Goal: Task Accomplishment & Management: Complete application form

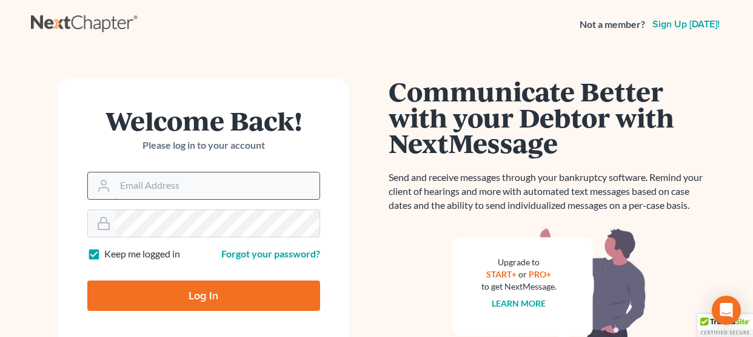
click at [141, 196] on input "Email Address" at bounding box center [217, 185] width 204 height 27
type input "mgoodin@glfok.com"
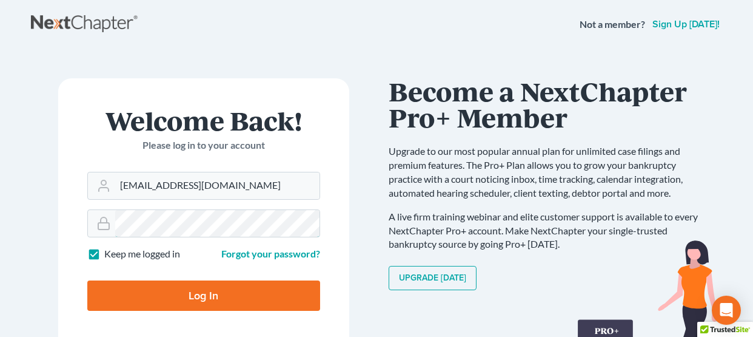
click at [87, 280] on input "Log In" at bounding box center [203, 295] width 233 height 30
type input "Thinking..."
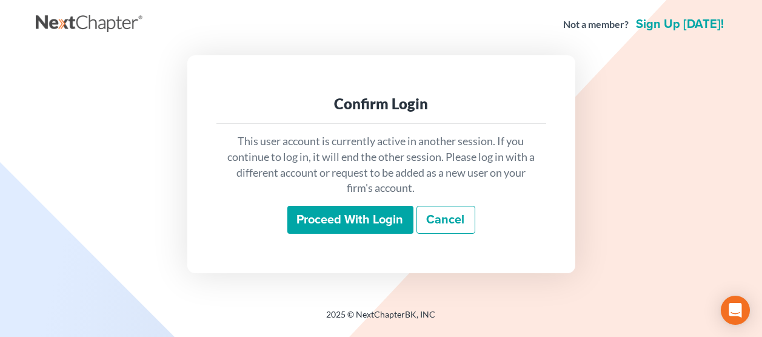
click at [312, 218] on input "Proceed with login" at bounding box center [350, 220] width 126 height 28
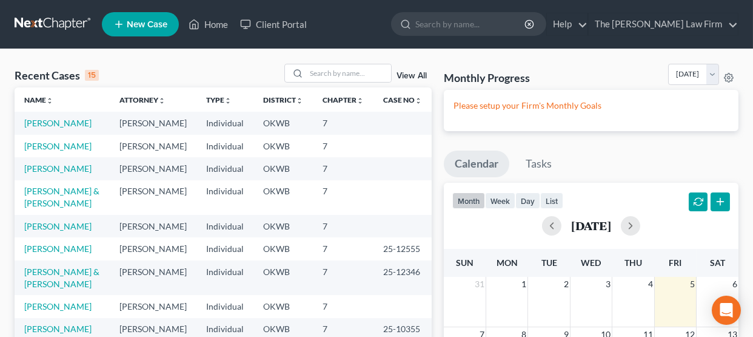
click at [144, 24] on span "New Case" at bounding box center [147, 24] width 41 height 9
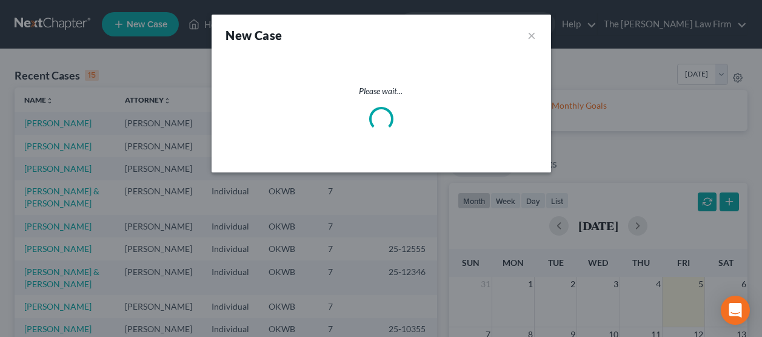
select select "65"
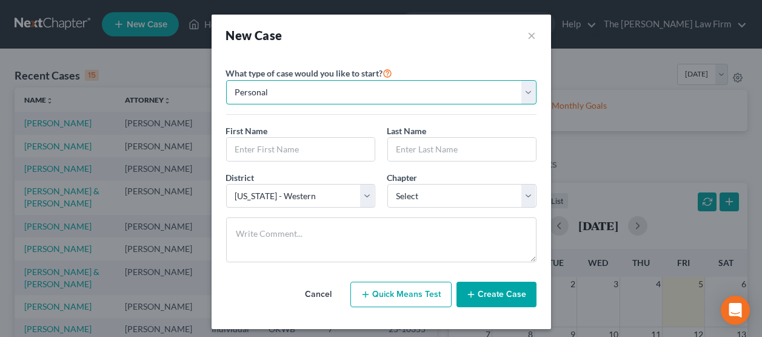
click at [319, 92] on select "Personal Business" at bounding box center [381, 92] width 310 height 24
click at [272, 149] on input "text" at bounding box center [301, 149] width 148 height 23
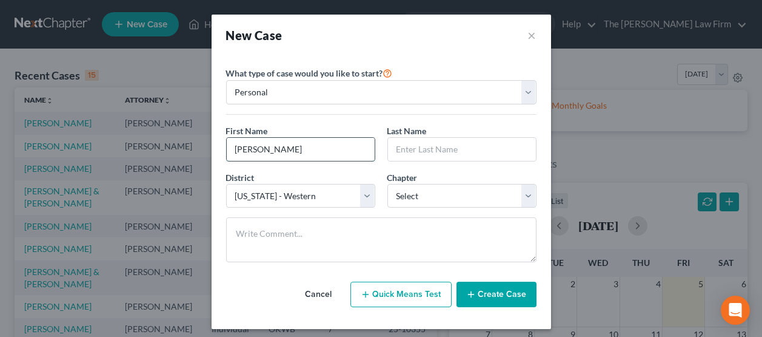
type input "[PERSON_NAME]"
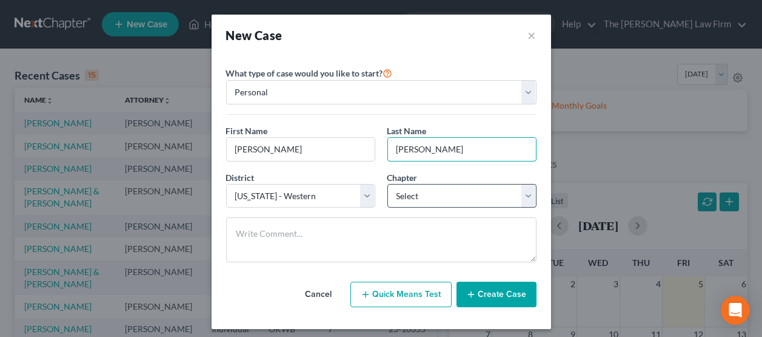
type input "[PERSON_NAME]"
click at [447, 186] on select "Select 7 11 12 13" at bounding box center [461, 196] width 149 height 24
select select "0"
click at [387, 184] on select "Select 7 11 12 13" at bounding box center [461, 196] width 149 height 24
click at [508, 295] on button "Create Case" at bounding box center [497, 293] width 80 height 25
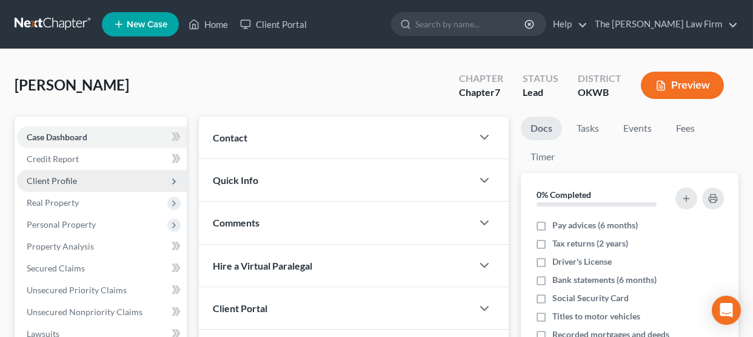
click at [53, 176] on span "Client Profile" at bounding box center [52, 180] width 50 height 10
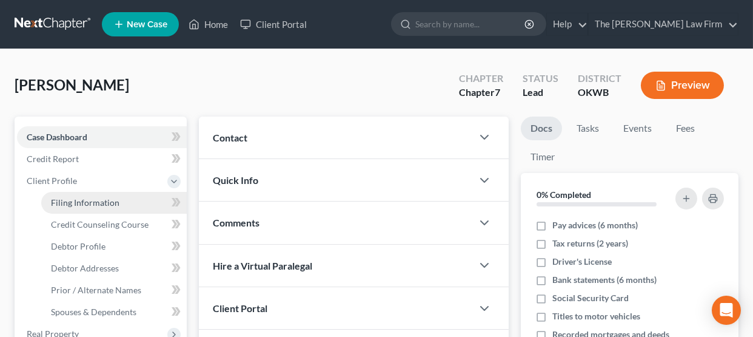
drag, startPoint x: 60, startPoint y: 198, endPoint x: 67, endPoint y: 202, distance: 7.9
click at [61, 198] on span "Filing Information" at bounding box center [85, 202] width 69 height 10
select select "1"
select select "0"
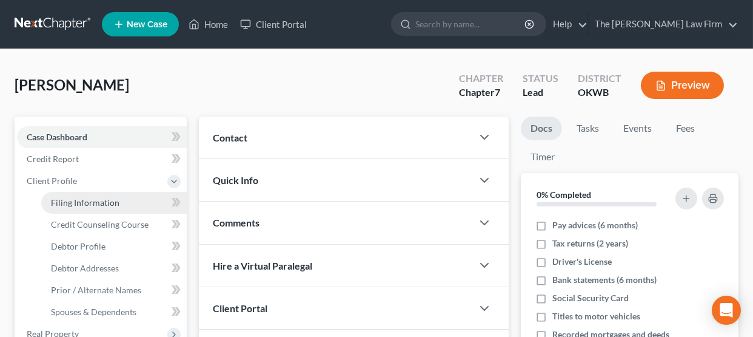
select select "65"
select select "37"
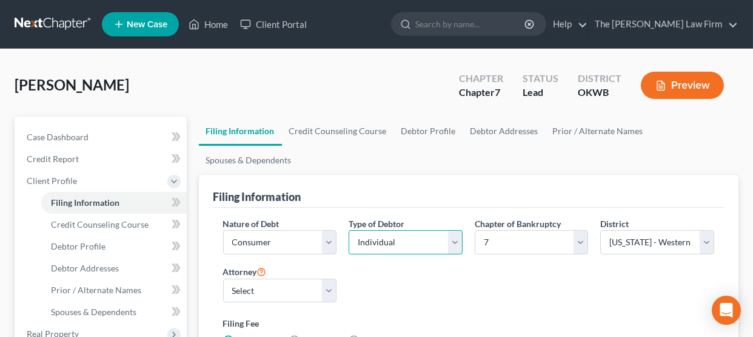
click at [455, 243] on select "Select Individual Joint" at bounding box center [406, 242] width 114 height 24
select select "1"
click at [349, 230] on select "Select Individual Joint" at bounding box center [406, 242] width 114 height 24
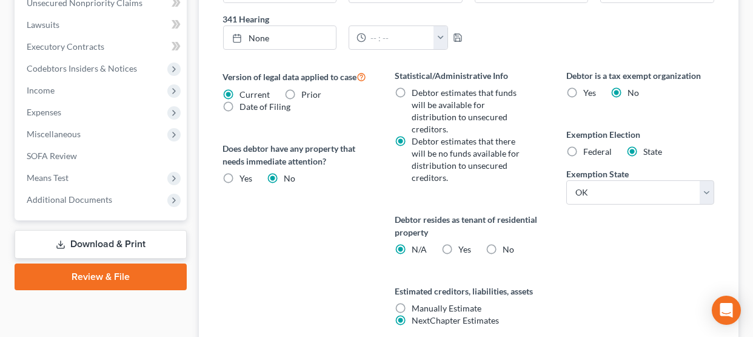
scroll to position [484, 0]
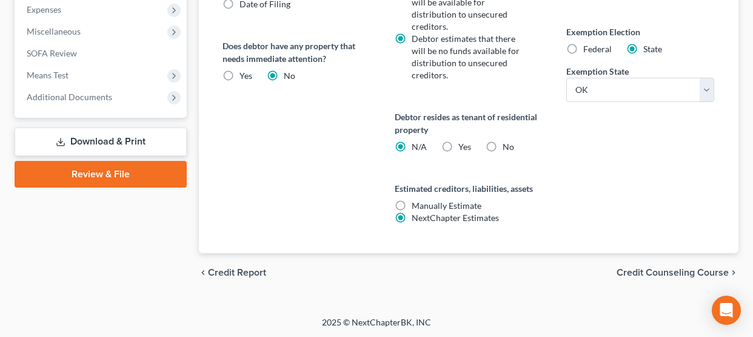
click at [657, 269] on span "Credit Counseling Course" at bounding box center [673, 272] width 112 height 10
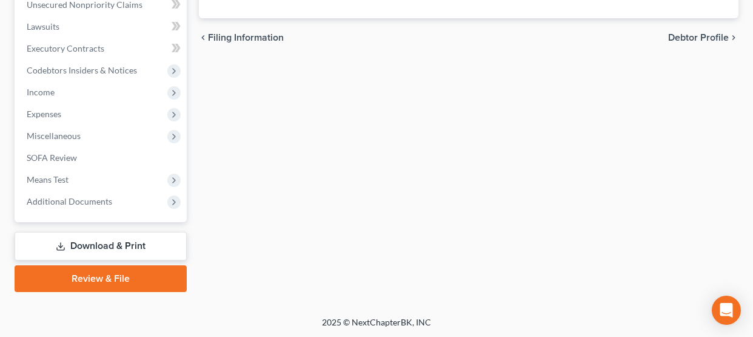
scroll to position [399, 0]
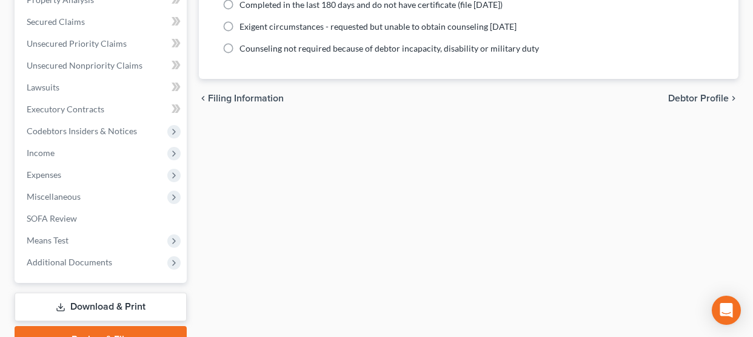
click at [703, 89] on div "chevron_left Filing Information Debtor Profile chevron_right" at bounding box center [469, 98] width 540 height 39
click at [702, 95] on span "Debtor Profile" at bounding box center [698, 98] width 61 height 10
select select "1"
select select "0"
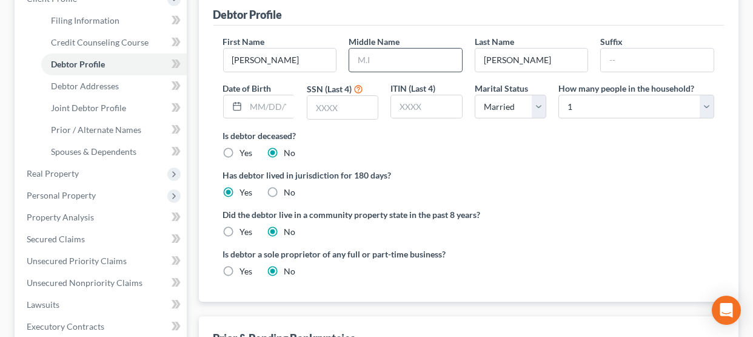
scroll to position [121, 0]
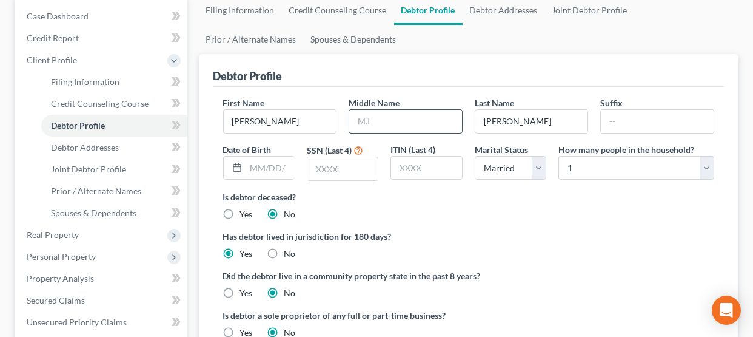
click at [390, 123] on input "text" at bounding box center [405, 121] width 113 height 23
type input "S."
click at [260, 175] on input "text" at bounding box center [270, 167] width 49 height 23
drag, startPoint x: 248, startPoint y: 170, endPoint x: 304, endPoint y: 166, distance: 56.5
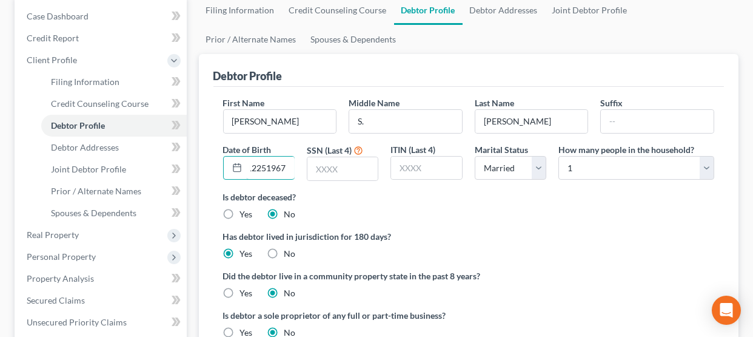
click at [304, 166] on div "First Name Christine Middle Name S. Last Name Reece Suffix Date of Birth 122519…" at bounding box center [469, 143] width 504 height 94
type input "12/25/1967"
type input "2536"
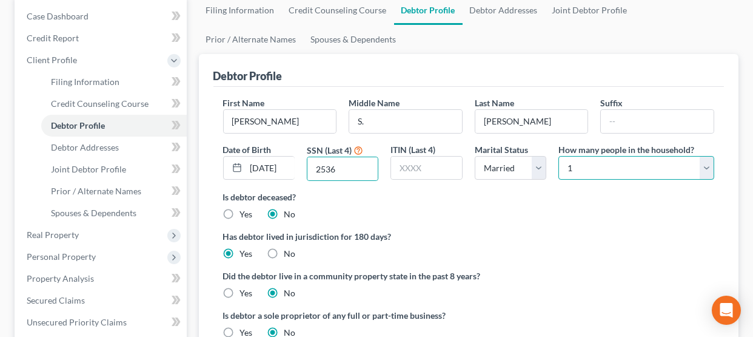
click at [592, 166] on select "Select 1 2 3 4 5 6 7 8 9 10 11 12 13 14 15 16 17 18 19 20" at bounding box center [636, 168] width 156 height 24
select select "1"
click at [558, 156] on select "Select 1 2 3 4 5 6 7 8 9 10 11 12 13 14 15 16 17 18 19 20" at bounding box center [636, 168] width 156 height 24
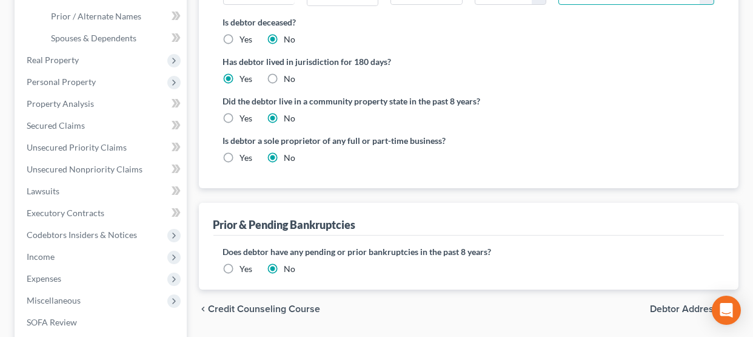
scroll to position [364, 0]
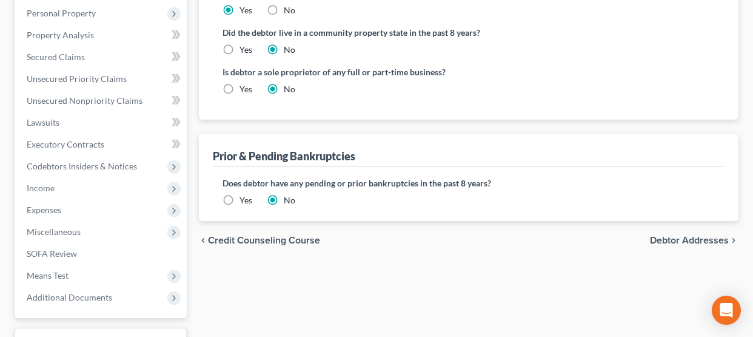
click at [686, 239] on span "Debtor Addresses" at bounding box center [689, 240] width 79 height 10
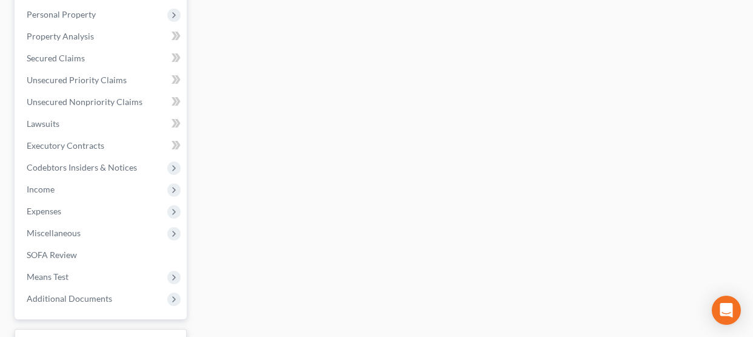
select select "0"
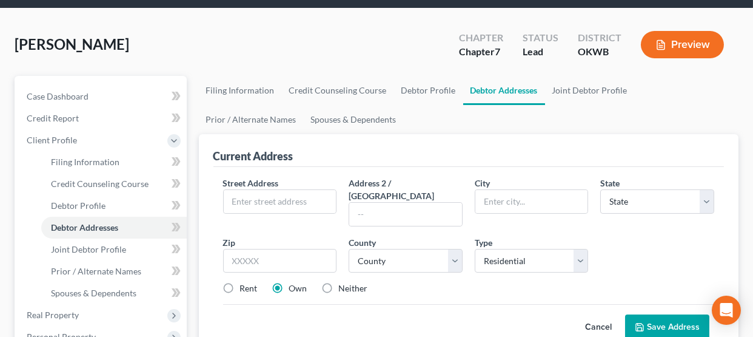
scroll to position [60, 0]
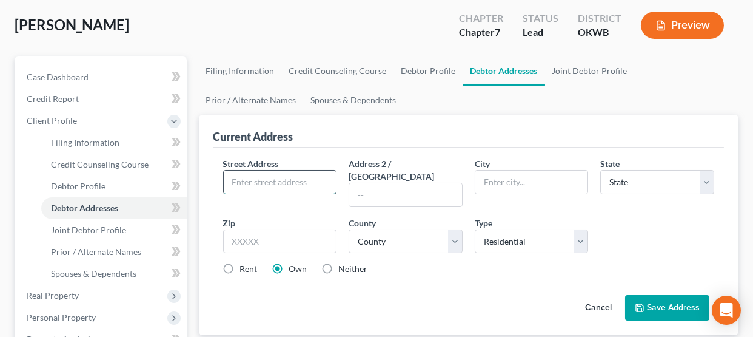
click at [274, 177] on input "text" at bounding box center [280, 181] width 113 height 23
type input "11505 N Virginia Ave"
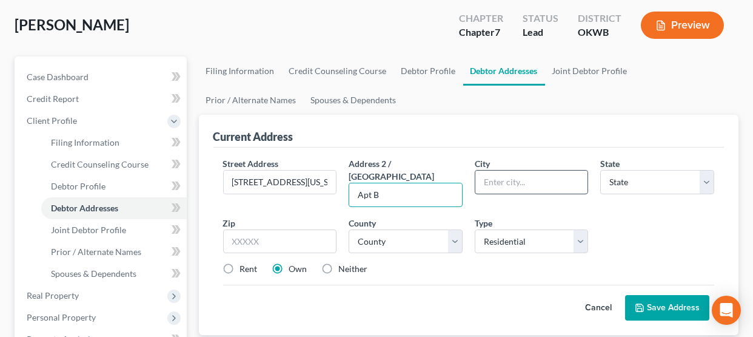
type input "Apt B"
click at [517, 175] on input "text" at bounding box center [531, 181] width 113 height 23
type input "Oklahoma City"
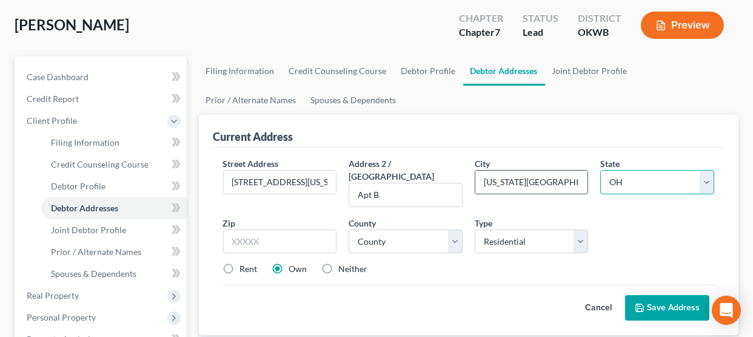
select select "37"
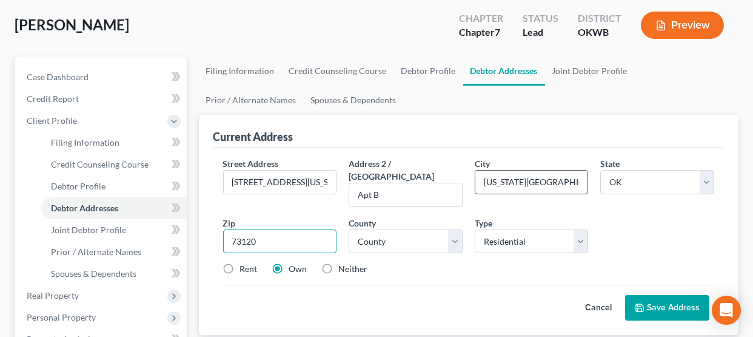
type input "73120"
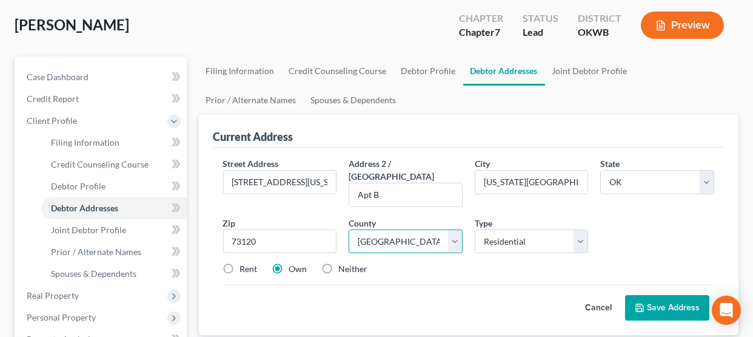
select select "54"
click at [240, 263] on label "Rent" at bounding box center [249, 269] width 18 height 12
click at [245, 263] on input "Rent" at bounding box center [249, 267] width 8 height 8
radio input "true"
click at [647, 295] on button "Save Address" at bounding box center [667, 307] width 84 height 25
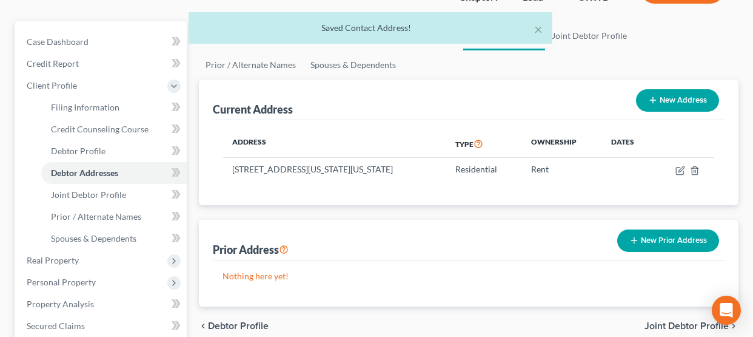
scroll to position [121, 0]
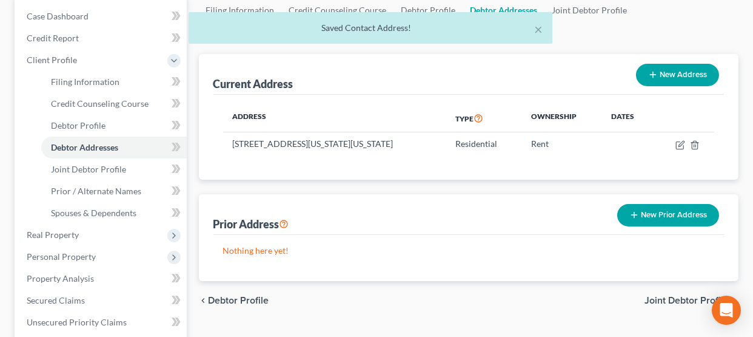
click at [672, 301] on span "Joint Debtor Profile" at bounding box center [687, 300] width 84 height 10
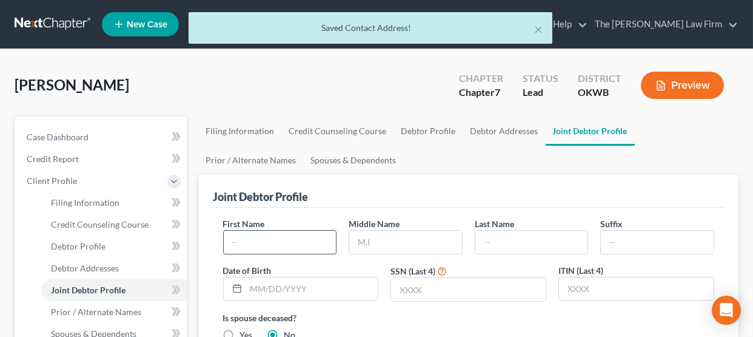
click at [249, 238] on input "text" at bounding box center [280, 241] width 113 height 23
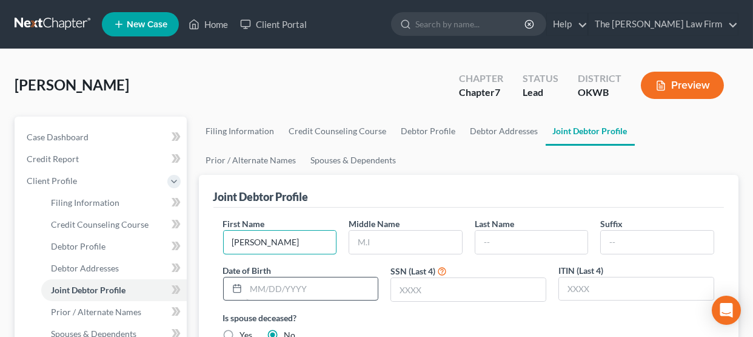
type input "Luis"
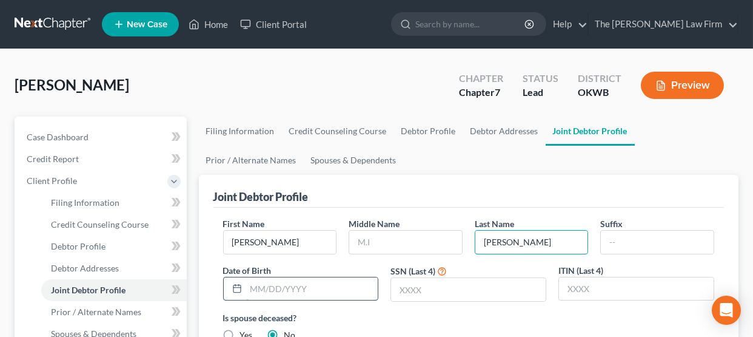
type input "Torres"
click at [278, 290] on input "text" at bounding box center [312, 288] width 132 height 23
drag, startPoint x: 300, startPoint y: 287, endPoint x: 247, endPoint y: 281, distance: 53.2
click at [245, 287] on div "10291967" at bounding box center [301, 288] width 156 height 24
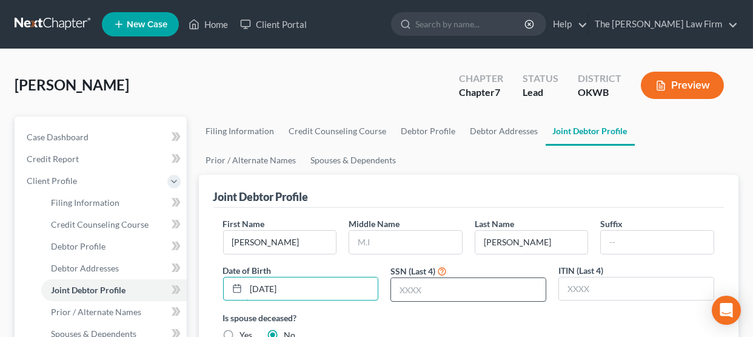
type input "10/29/1967"
click at [430, 294] on input "text" at bounding box center [468, 289] width 155 height 23
type input "0705"
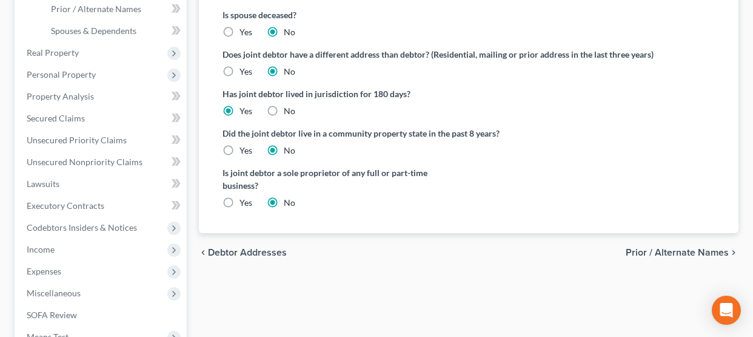
drag, startPoint x: 639, startPoint y: 250, endPoint x: 637, endPoint y: 257, distance: 6.9
click at [639, 250] on span "Prior / Alternate Names" at bounding box center [677, 252] width 103 height 10
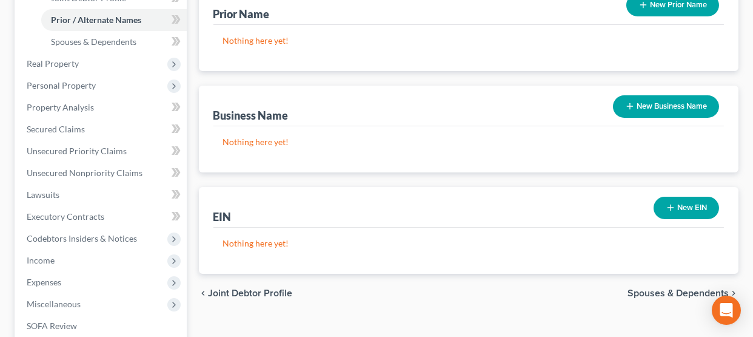
scroll to position [303, 0]
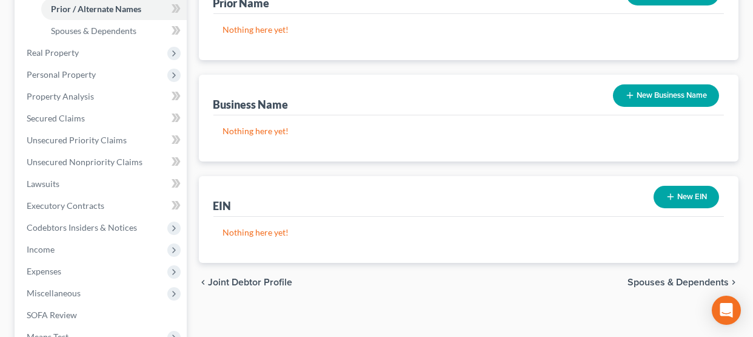
click at [665, 279] on span "Spouses & Dependents" at bounding box center [678, 282] width 101 height 10
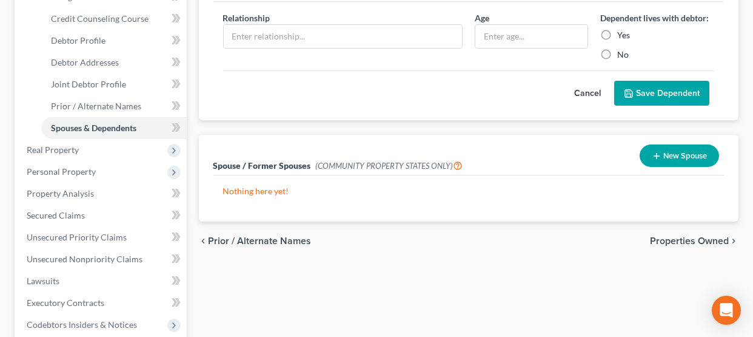
scroll to position [242, 0]
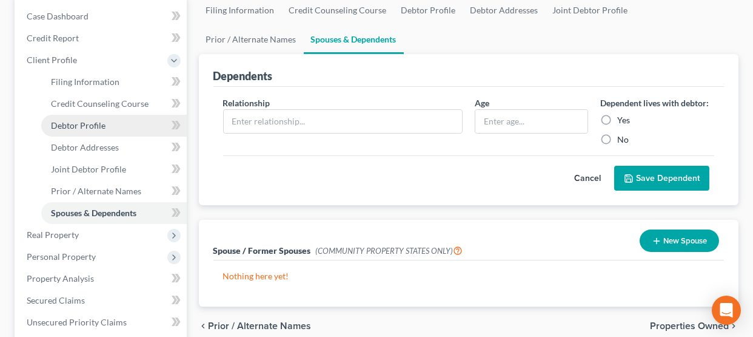
click at [118, 126] on link "Debtor Profile" at bounding box center [114, 126] width 146 height 22
select select "1"
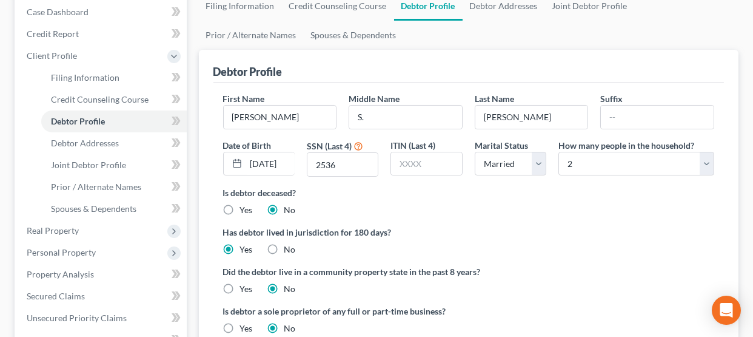
scroll to position [121, 0]
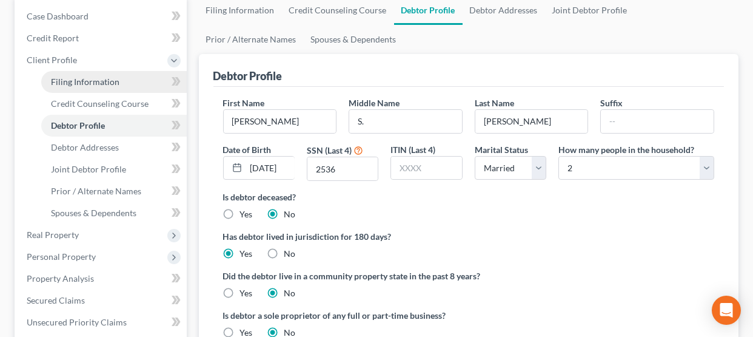
click at [112, 87] on link "Filing Information" at bounding box center [114, 82] width 146 height 22
select select "1"
select select "0"
select select "65"
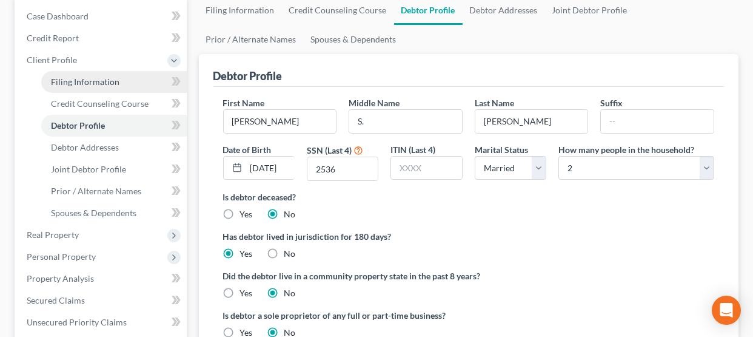
select select "0"
select select "37"
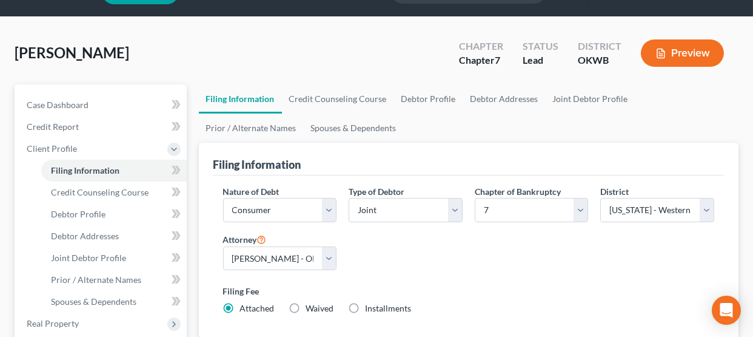
scroll to position [60, 0]
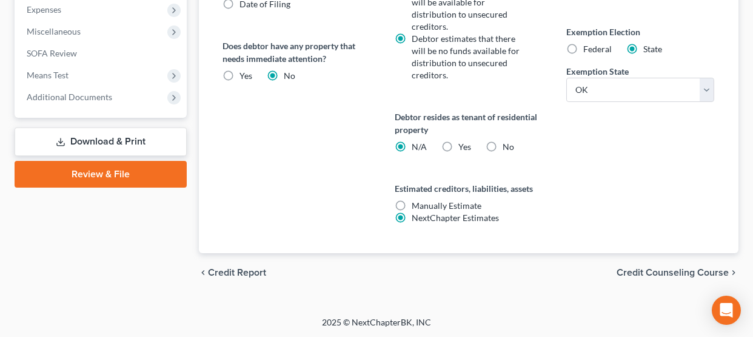
click at [679, 270] on span "Credit Counseling Course" at bounding box center [673, 272] width 112 height 10
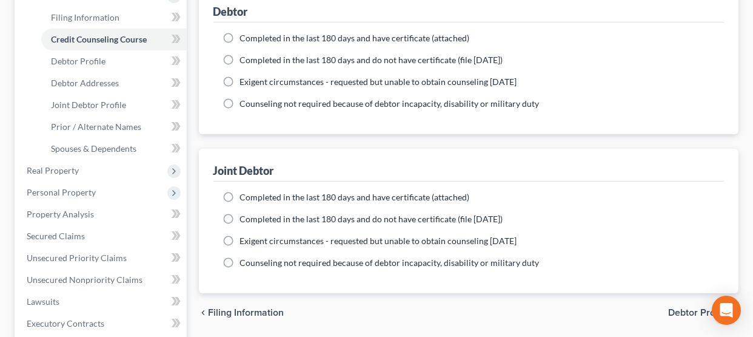
scroll to position [242, 0]
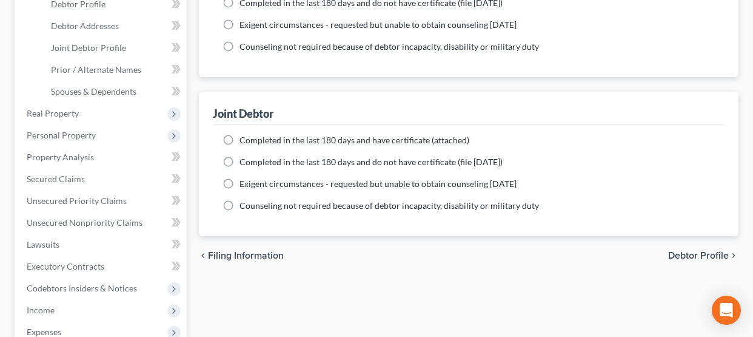
click at [702, 253] on span "Debtor Profile" at bounding box center [698, 255] width 61 height 10
select select "1"
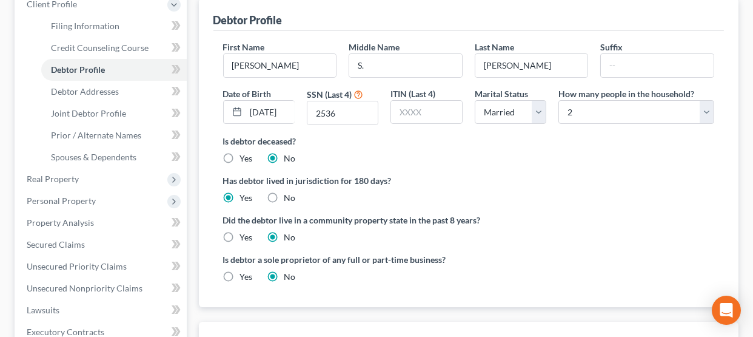
scroll to position [182, 0]
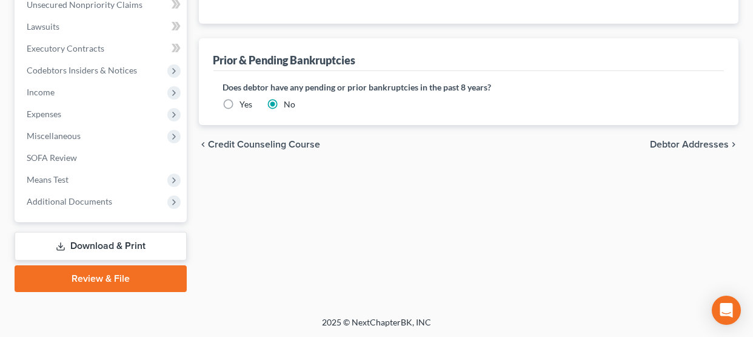
click at [699, 141] on span "Debtor Addresses" at bounding box center [689, 144] width 79 height 10
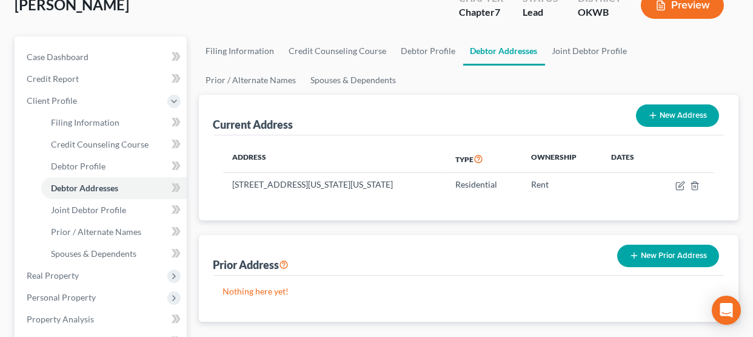
scroll to position [242, 0]
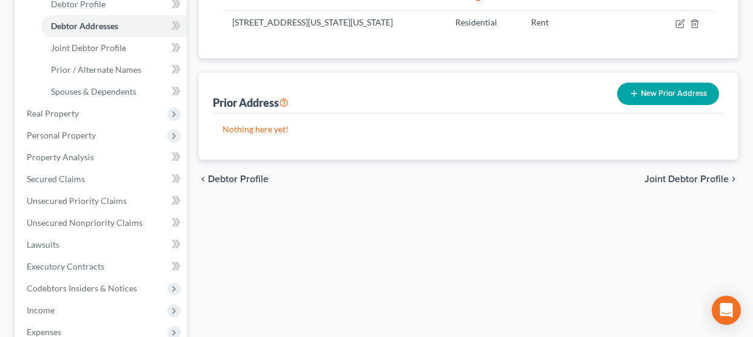
click at [692, 176] on span "Joint Debtor Profile" at bounding box center [687, 179] width 84 height 10
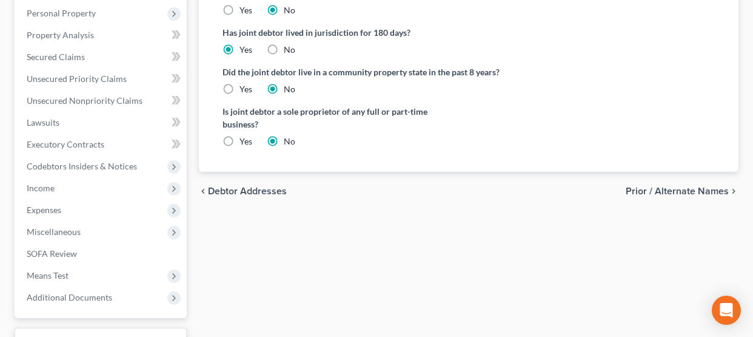
click at [669, 190] on span "Prior / Alternate Names" at bounding box center [677, 191] width 103 height 10
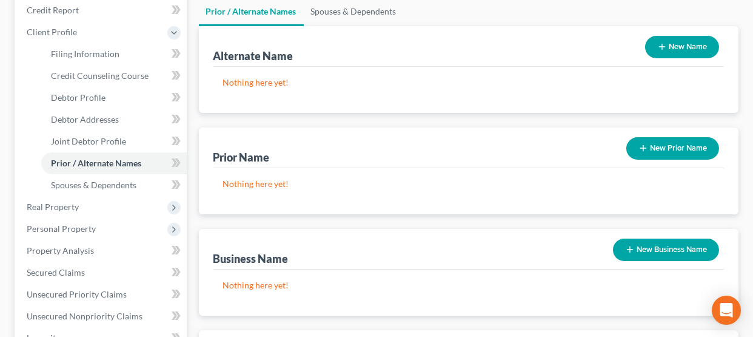
scroll to position [121, 0]
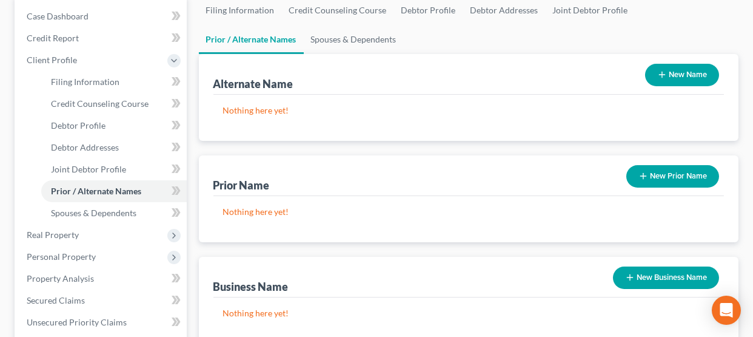
click at [674, 178] on button "New Prior Name" at bounding box center [672, 176] width 93 height 22
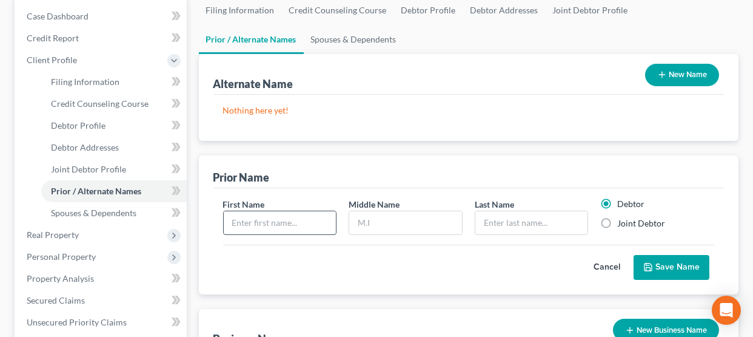
click at [275, 221] on input "text" at bounding box center [280, 222] width 113 height 23
type input "Christine"
type input "Hall"
click at [671, 269] on button "Save Name" at bounding box center [672, 267] width 76 height 25
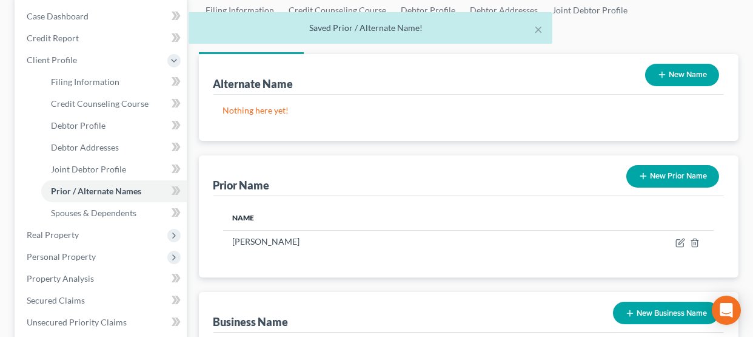
drag, startPoint x: 668, startPoint y: 182, endPoint x: 652, endPoint y: 187, distance: 16.7
click at [668, 181] on button "New Prior Name" at bounding box center [672, 176] width 93 height 22
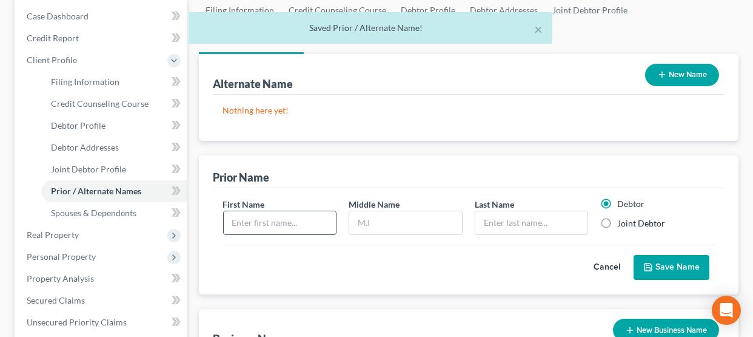
click at [292, 221] on input "text" at bounding box center [280, 222] width 113 height 23
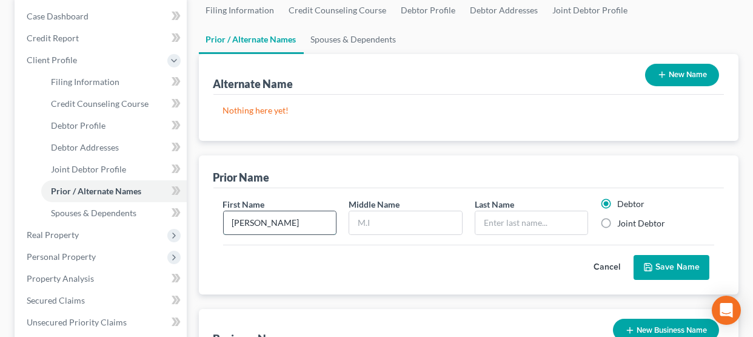
type input "Christine"
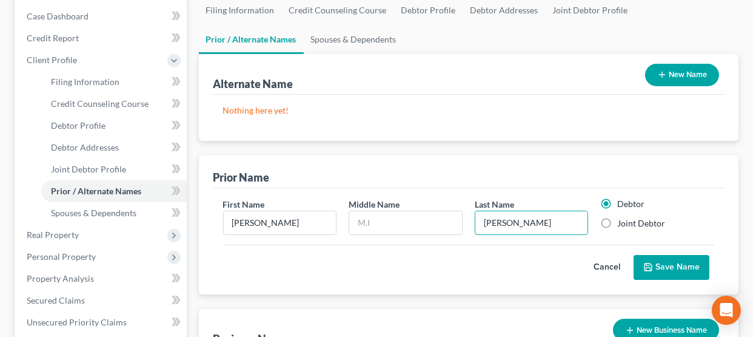
type input "Marshall"
click at [651, 269] on polyline "submit" at bounding box center [648, 268] width 4 height 3
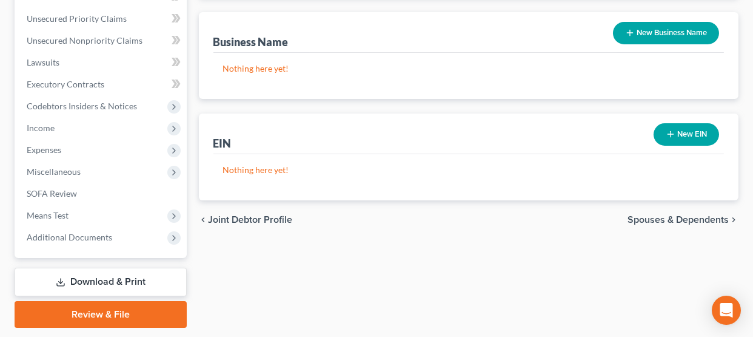
click at [712, 221] on span "Spouses & Dependents" at bounding box center [678, 220] width 101 height 10
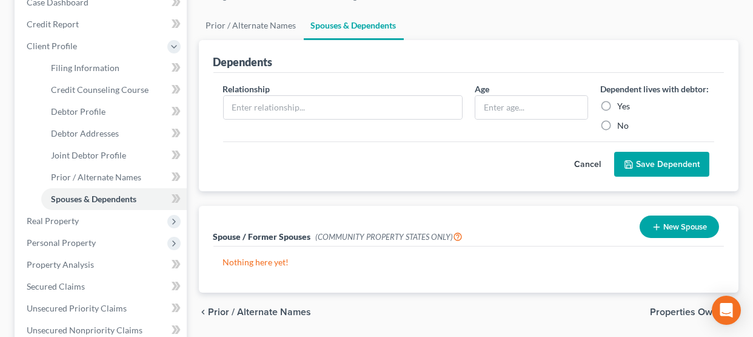
scroll to position [182, 0]
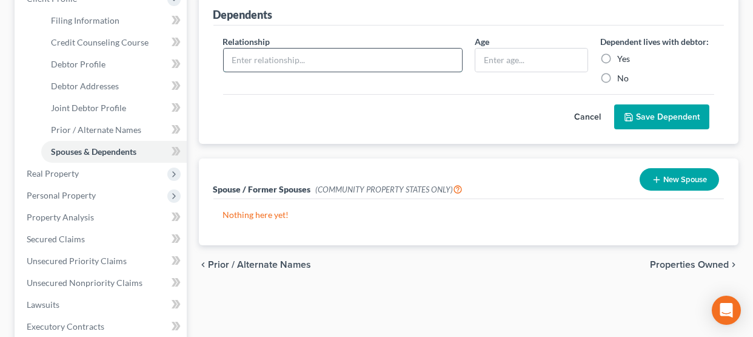
click at [260, 64] on input "text" at bounding box center [343, 60] width 238 height 23
type input "Son"
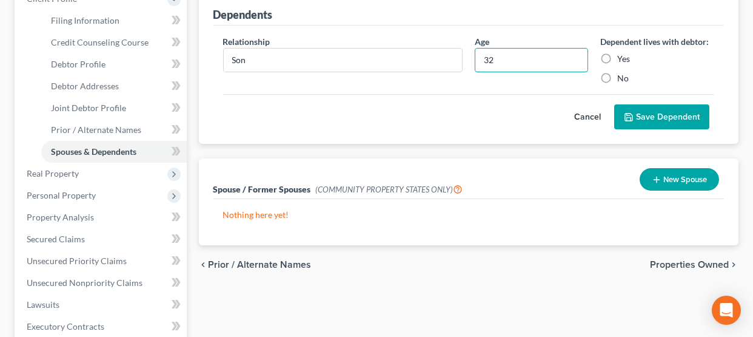
type input "32"
drag, startPoint x: 608, startPoint y: 79, endPoint x: 619, endPoint y: 103, distance: 26.9
click at [617, 79] on label "No" at bounding box center [623, 78] width 12 height 12
click at [622, 79] on input "No" at bounding box center [626, 76] width 8 height 8
radio input "true"
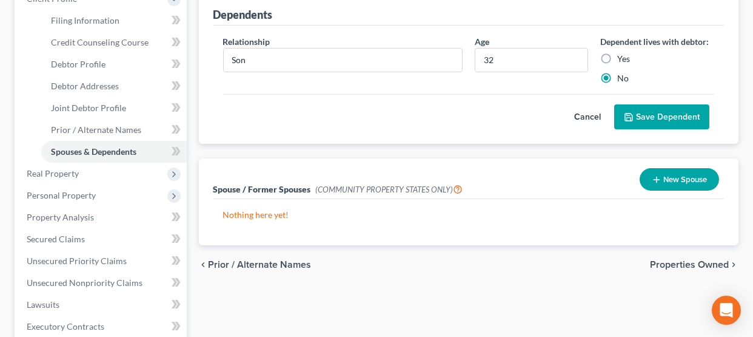
click at [644, 116] on button "Save Dependent" at bounding box center [661, 116] width 95 height 25
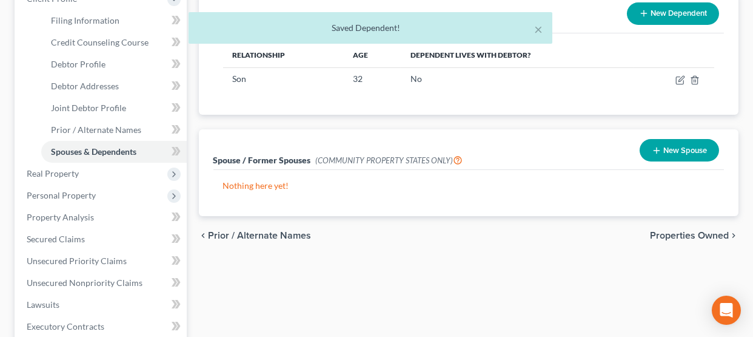
click at [669, 235] on span "Properties Owned" at bounding box center [689, 235] width 79 height 10
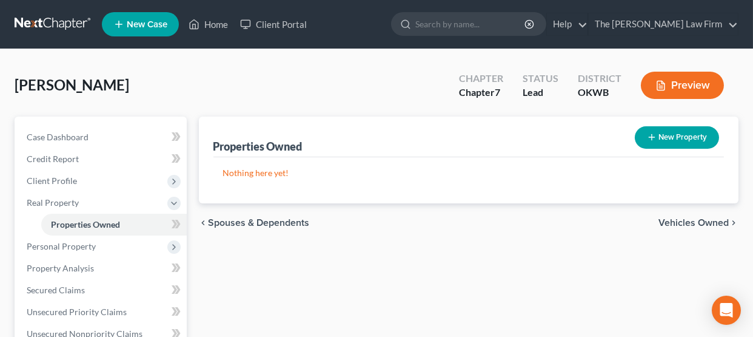
click at [694, 226] on span "Vehicles Owned" at bounding box center [693, 223] width 70 height 10
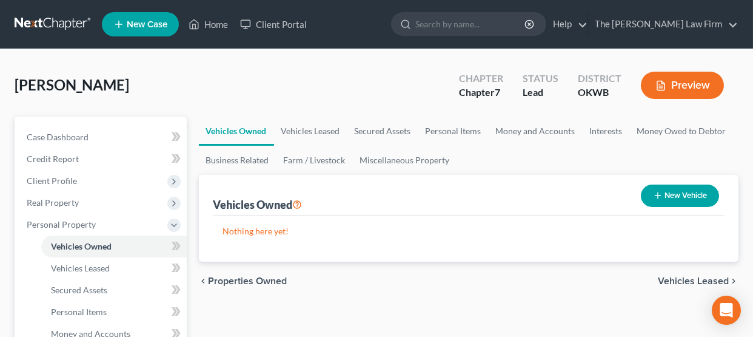
click at [672, 211] on div "Vehicles Owned New Vehicle" at bounding box center [468, 195] width 511 height 41
click at [671, 200] on button "New Vehicle" at bounding box center [680, 195] width 78 height 22
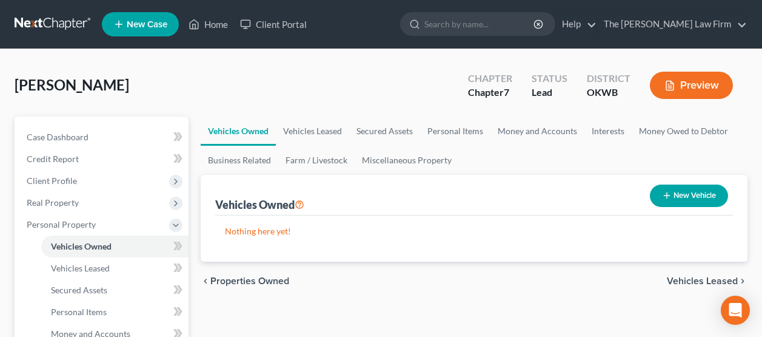
select select "0"
select select "2"
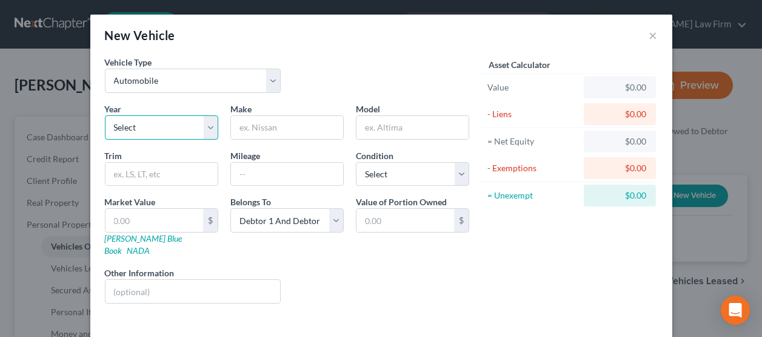
click at [179, 123] on select "Select 2026 2025 2024 2023 2022 2021 2020 2019 2018 2017 2016 2015 2014 2013 20…" at bounding box center [161, 127] width 113 height 24
select select "5"
click at [105, 115] on select "Select 2026 2025 2024 2023 2022 2021 2020 2019 2018 2017 2016 2015 2014 2013 20…" at bounding box center [161, 127] width 113 height 24
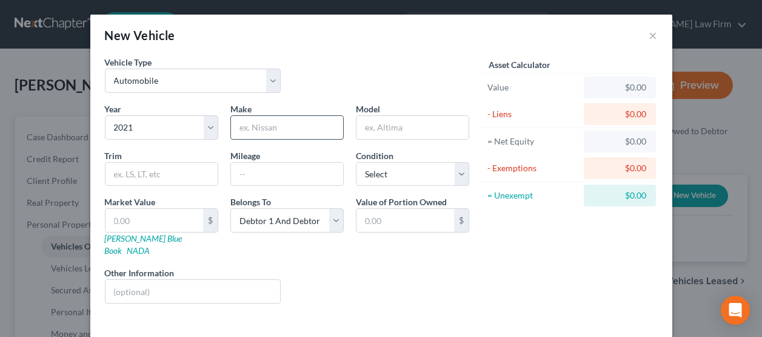
click at [262, 127] on input "text" at bounding box center [287, 127] width 112 height 23
type input "Jeep"
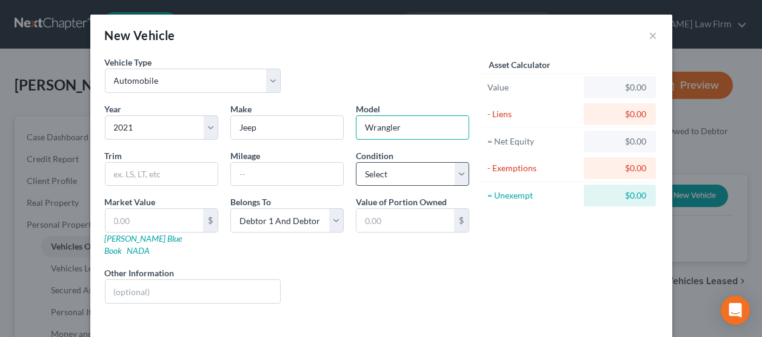
type input "Wrangler"
click at [415, 181] on select "Select Excellent Very Good Good Fair Poor" at bounding box center [412, 174] width 113 height 24
select select "2"
click at [356, 162] on select "Select Excellent Very Good Good Fair Poor" at bounding box center [412, 174] width 113 height 24
click at [133, 218] on input "text" at bounding box center [155, 220] width 98 height 23
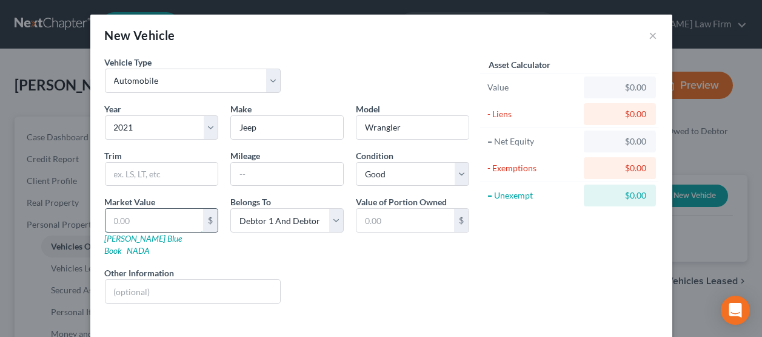
type input "2"
type input "2.00"
type input "20"
type input "20.00"
type input "205"
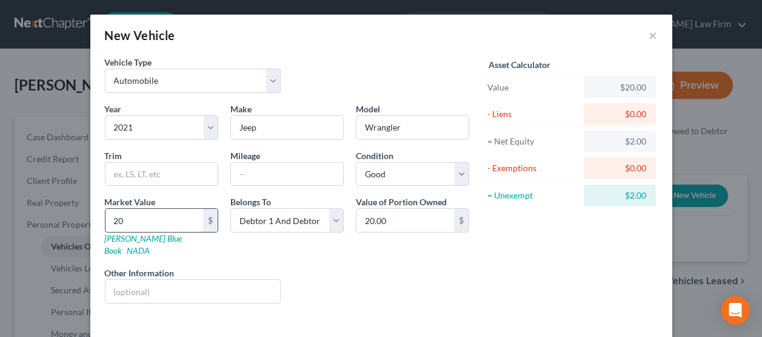
type input "205.00"
type input "2050"
type input "2,050.00"
type input "2,0500"
type input "20,500.00"
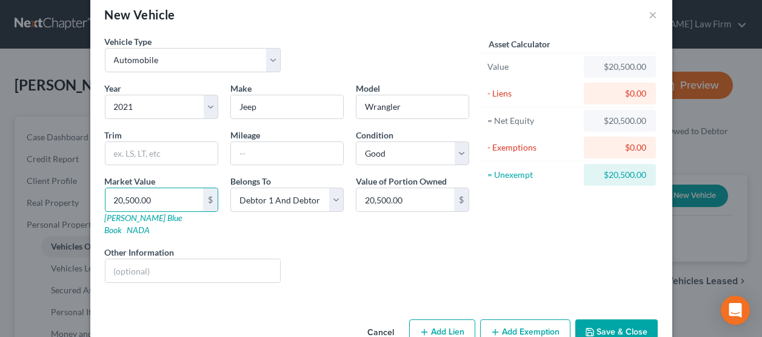
scroll to position [39, 0]
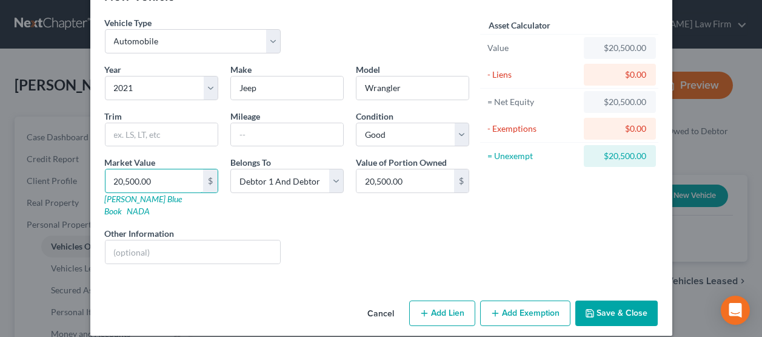
type input "20,500.00"
click at [255, 152] on div "Year Select 2026 2025 2024 2023 2022 2021 2020 2019 2018 2017 2016 2015 2014 20…" at bounding box center [287, 168] width 377 height 210
click at [255, 125] on input "text" at bounding box center [287, 134] width 112 height 23
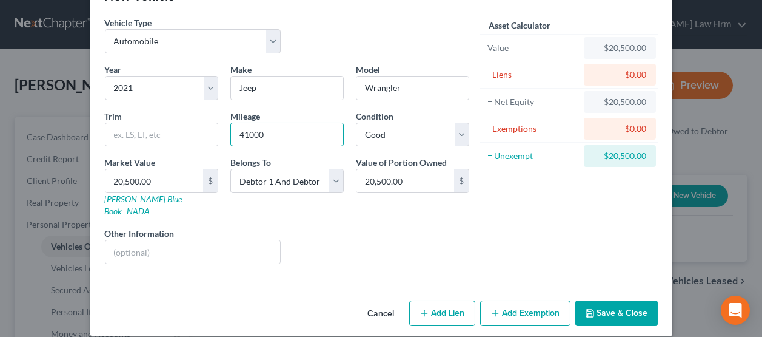
type input "41000"
click at [439, 300] on button "Add Lien" at bounding box center [442, 312] width 66 height 25
select select "2"
select select "0"
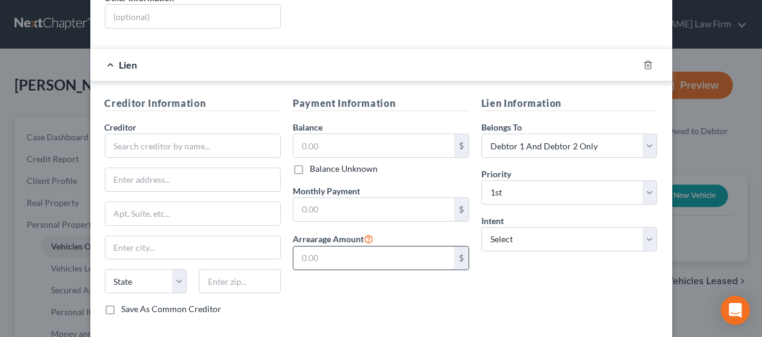
scroll to position [282, 0]
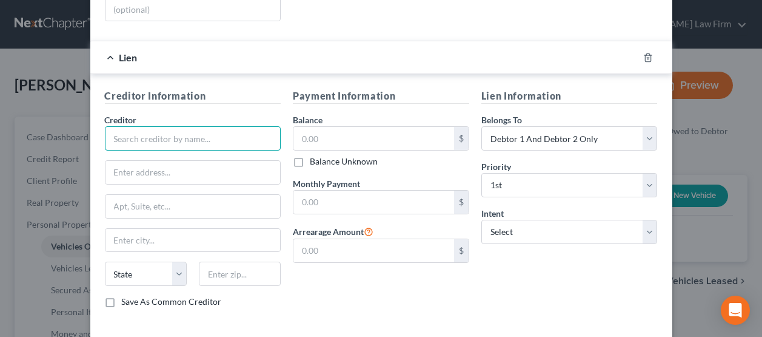
click at [151, 126] on input "text" at bounding box center [193, 138] width 176 height 24
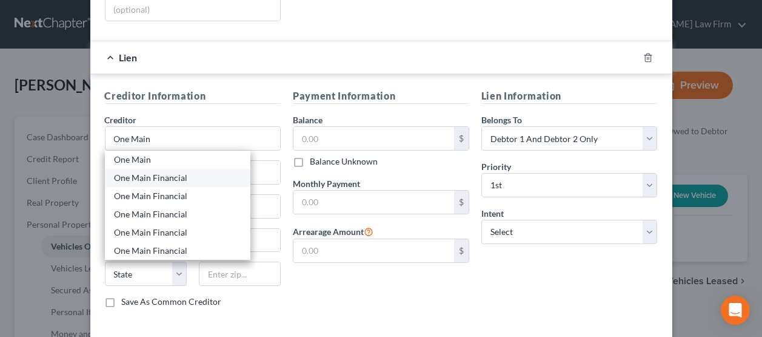
click at [150, 172] on div "One Main Financial" at bounding box center [178, 178] width 126 height 12
type input "One Main Financial"
type input "3920 Lamar Ave"
type input "Paris"
select select "45"
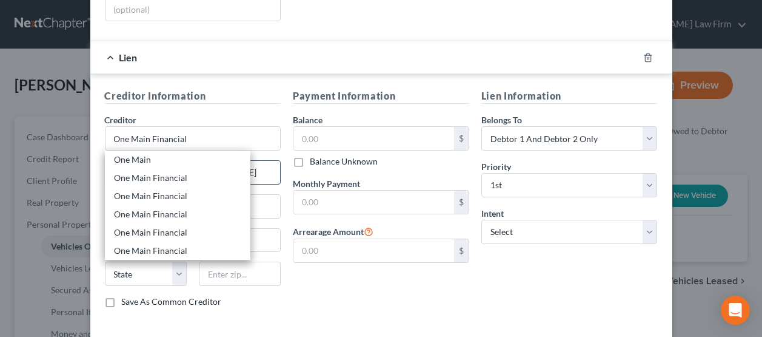
type input "75462"
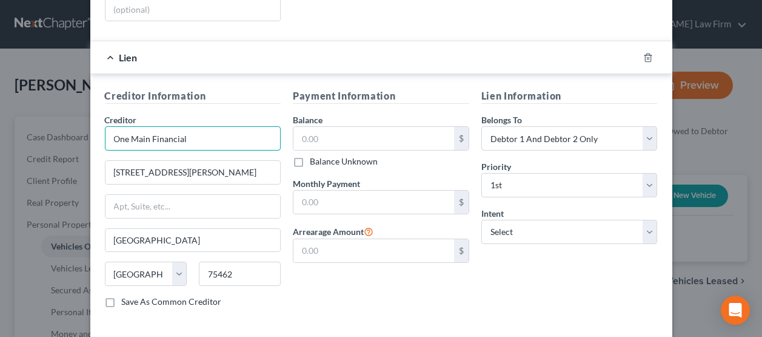
drag, startPoint x: 200, startPoint y: 131, endPoint x: 149, endPoint y: 142, distance: 52.1
click at [144, 132] on input "One Main Financial" at bounding box center [193, 138] width 176 height 24
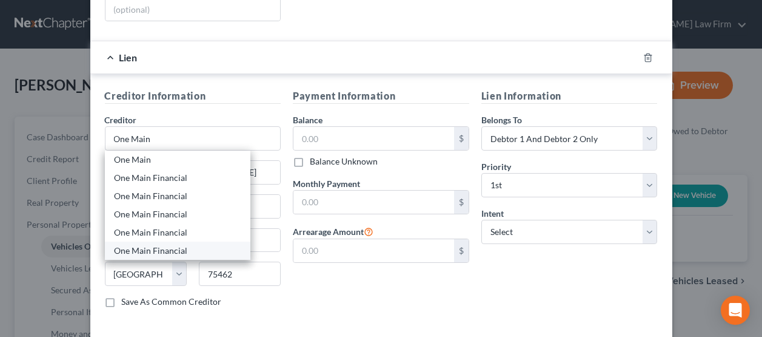
click at [153, 244] on div "One Main Financial" at bounding box center [178, 250] width 126 height 12
type input "One Main Financial"
type input "PO Box 1010"
type input "Evansville"
select select "15"
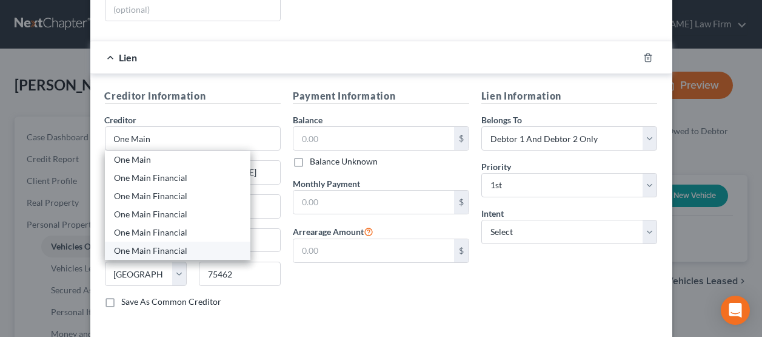
type input "47706"
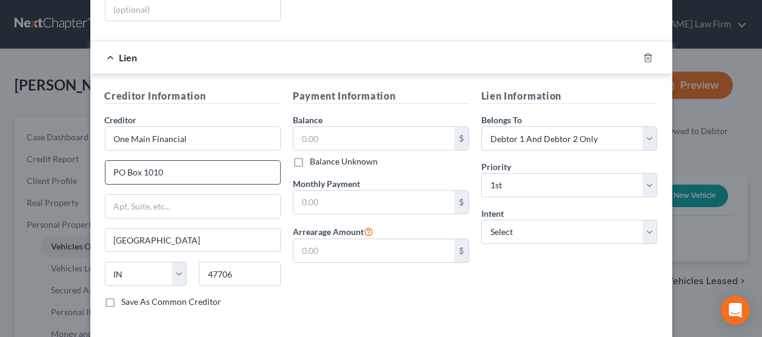
click at [181, 162] on input "PO Box 1010" at bounding box center [193, 172] width 175 height 23
click at [218, 126] on input "One Main Financial" at bounding box center [193, 138] width 176 height 24
click at [315, 127] on input "text" at bounding box center [373, 138] width 161 height 23
drag, startPoint x: 162, startPoint y: 162, endPoint x: 101, endPoint y: 158, distance: 61.4
click at [106, 161] on input "PO Box 1010" at bounding box center [193, 172] width 175 height 23
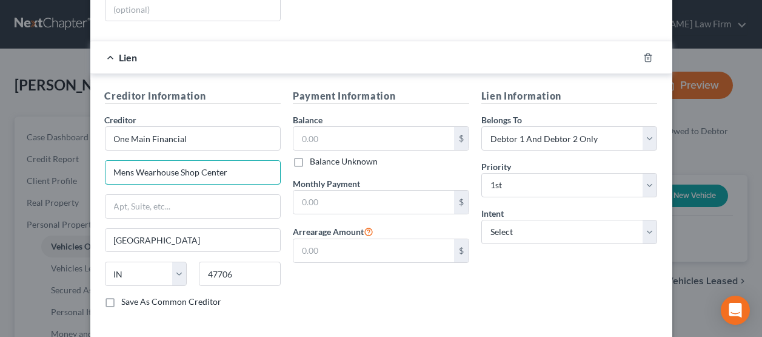
type input "Mens Wearhouse Shop Center"
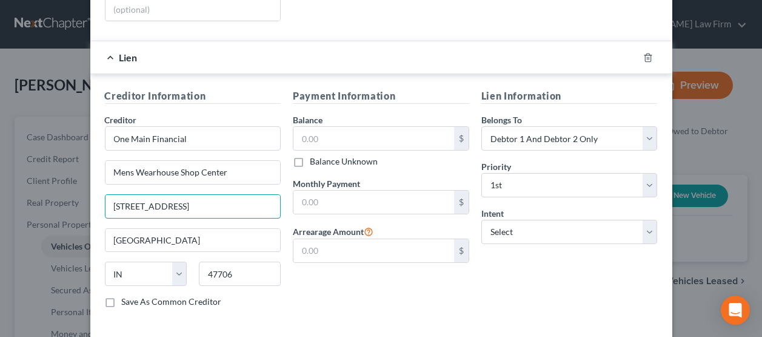
type input "2524 Memorial Rd."
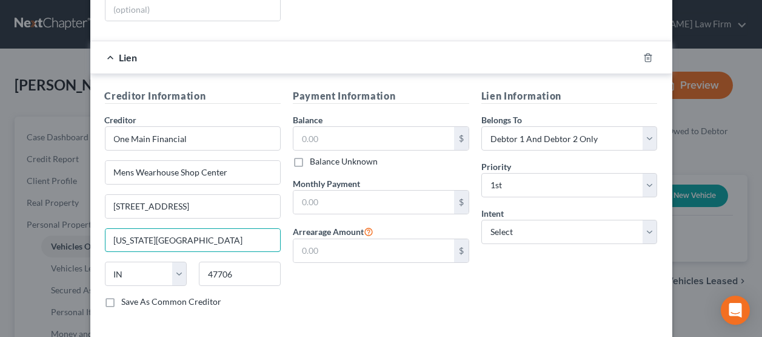
type input "Oklahoma City"
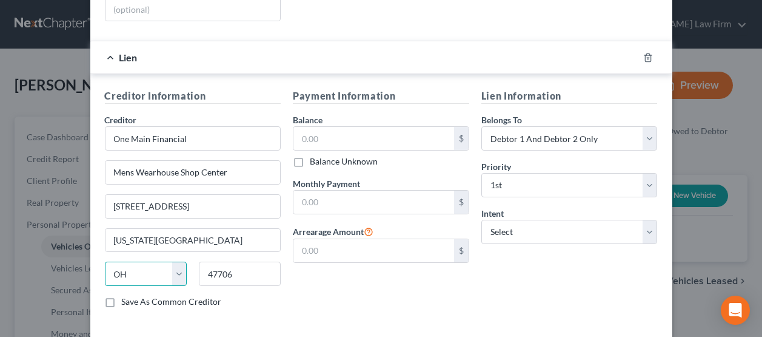
select select "37"
type input "73134"
click at [122, 295] on label "Save As Common Creditor" at bounding box center [172, 301] width 100 height 12
click at [127, 295] on input "Save As Common Creditor" at bounding box center [131, 299] width 8 height 8
checkbox input "true"
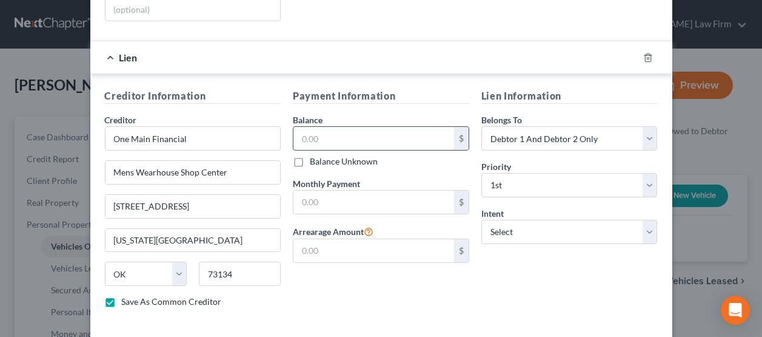
click at [326, 127] on input "text" at bounding box center [373, 138] width 161 height 23
click at [329, 127] on input "text" at bounding box center [373, 138] width 161 height 23
type input "29,860.45"
click at [318, 194] on input "text" at bounding box center [373, 201] width 161 height 23
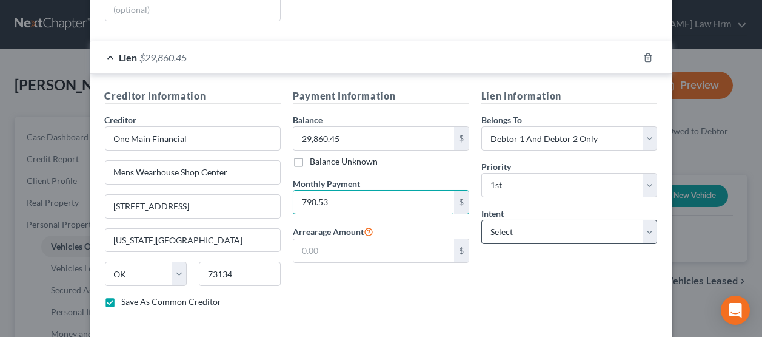
type input "798.53"
click at [514, 221] on select "Select Surrender Redeem Reaffirm Avoid Other" at bounding box center [569, 231] width 176 height 24
select select "4"
click at [481, 219] on select "Select Surrender Redeem Reaffirm Avoid Other" at bounding box center [569, 231] width 176 height 24
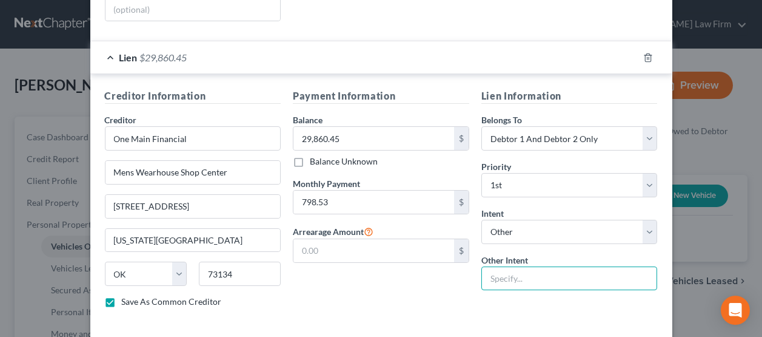
click at [512, 266] on input "text" at bounding box center [569, 278] width 176 height 24
type input "retain and continue payments"
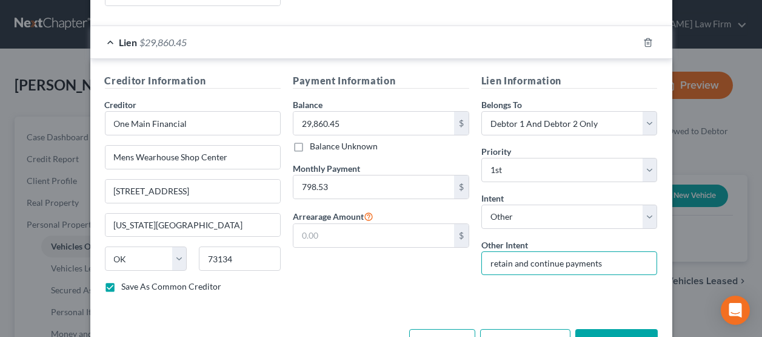
scroll to position [325, 0]
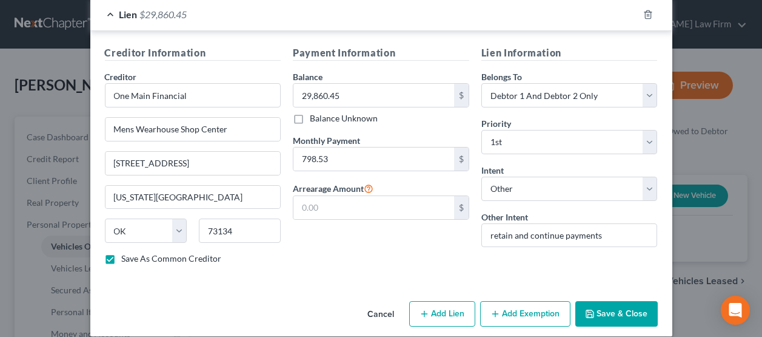
click at [508, 301] on button "Add Exemption" at bounding box center [525, 313] width 90 height 25
select select "2"
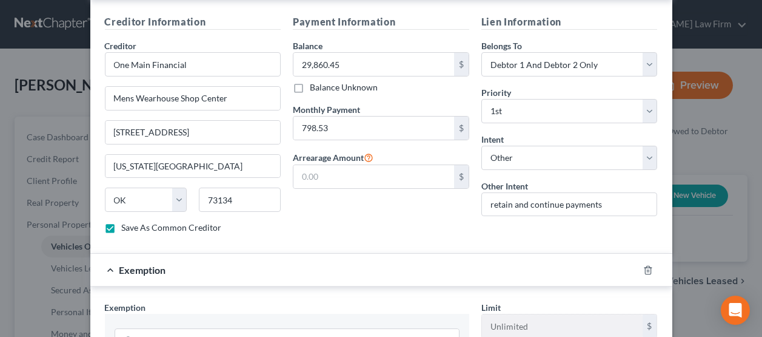
scroll to position [446, 0]
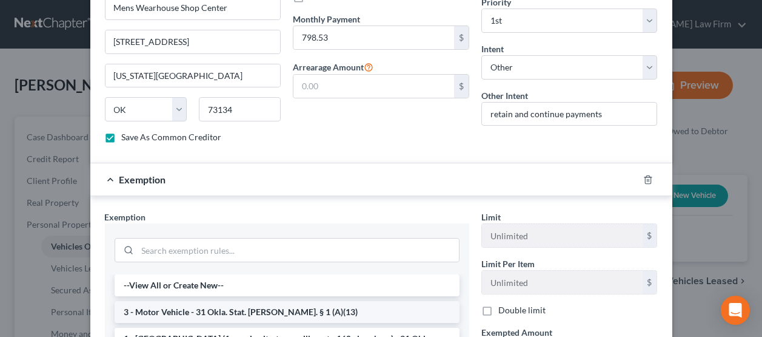
click at [231, 301] on li "3 - Motor Vehicle - 31 Okla. Stat. Ann. § 1 (A)(13)" at bounding box center [287, 312] width 345 height 22
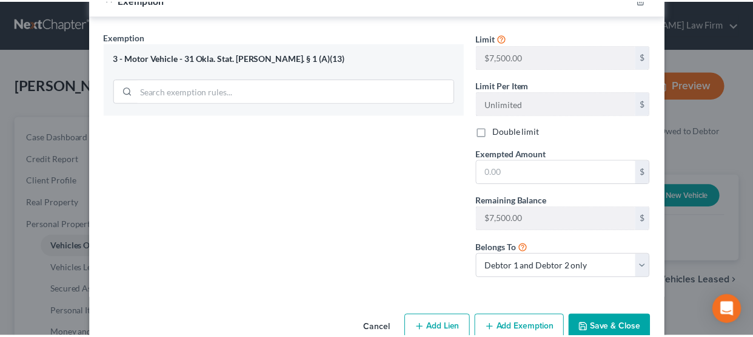
scroll to position [628, 0]
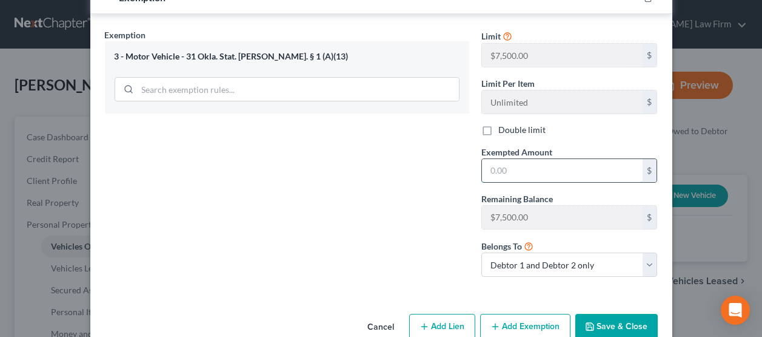
click at [512, 159] on input "text" at bounding box center [562, 170] width 161 height 23
type input "7,500.00"
click at [628, 317] on button "Save & Close" at bounding box center [616, 325] width 82 height 25
checkbox input "false"
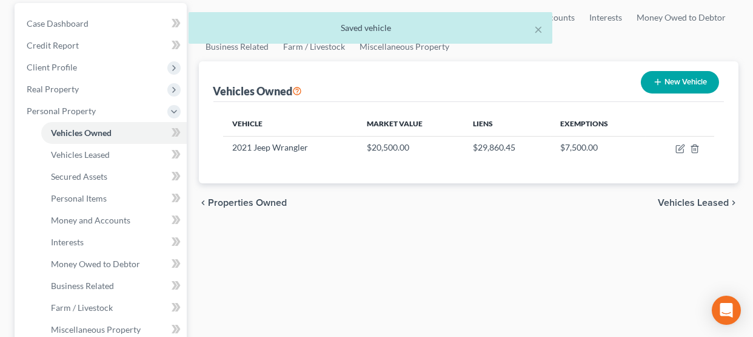
scroll to position [121, 0]
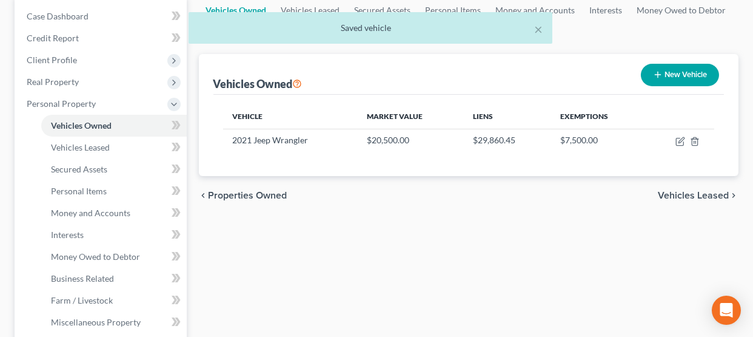
click at [680, 192] on span "Vehicles Leased" at bounding box center [693, 195] width 71 height 10
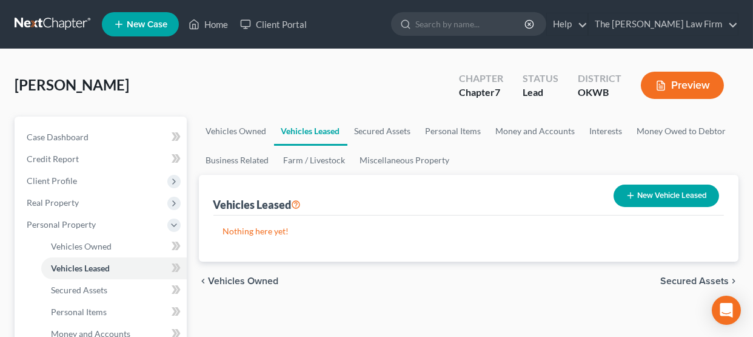
scroll to position [60, 0]
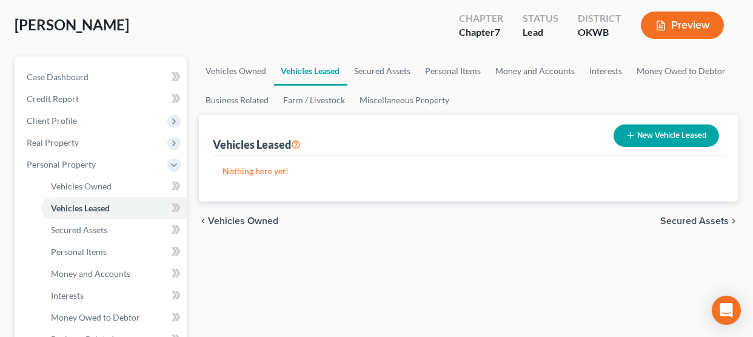
click at [675, 216] on span "Secured Assets" at bounding box center [694, 221] width 69 height 10
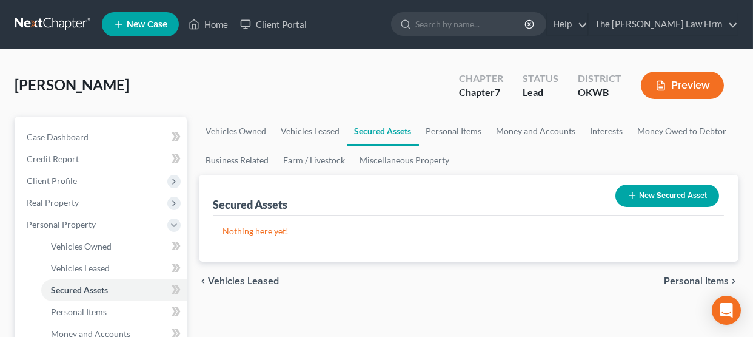
click at [678, 282] on span "Personal Items" at bounding box center [696, 281] width 65 height 10
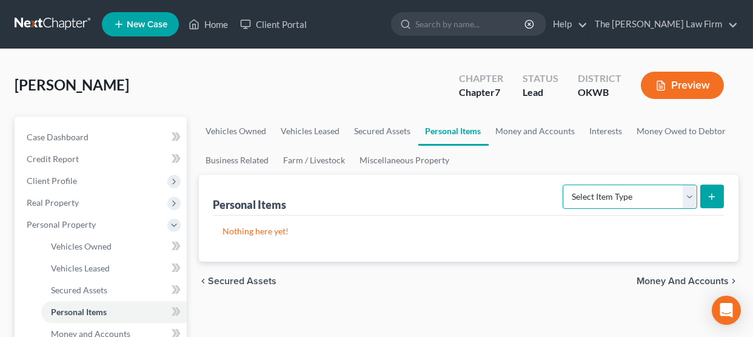
drag, startPoint x: 691, startPoint y: 195, endPoint x: 684, endPoint y: 199, distance: 8.1
click at [691, 195] on select "Select Item Type Clothing Collectibles Of Value Electronics Firearms Household …" at bounding box center [630, 196] width 135 height 24
select select "household_goods"
click at [564, 184] on select "Select Item Type Clothing Collectibles Of Value Electronics Firearms Household …" at bounding box center [630, 196] width 135 height 24
click at [718, 198] on button "submit" at bounding box center [712, 196] width 24 height 24
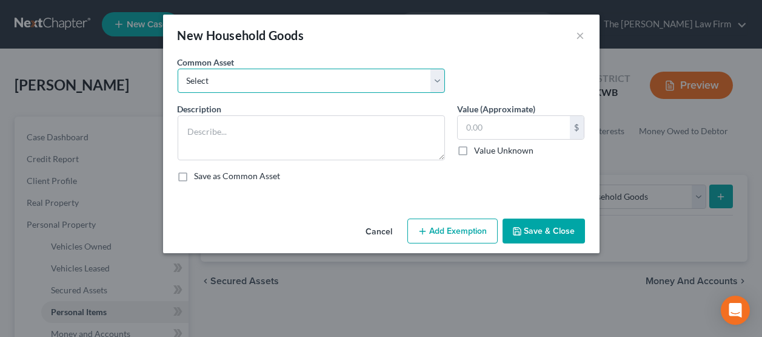
click at [224, 79] on select "Select Household appliances (refrigerator, microwave, stove, oven, washer, drye…" at bounding box center [311, 81] width 267 height 24
select select "5"
click at [178, 69] on select "Select Household appliances (refrigerator, microwave, stove, oven, washer, drye…" at bounding box center [311, 81] width 267 height 24
type textarea "Furniture, including couch, chairs, beds, dining table and chairs, and other or…"
type input "1,200.00"
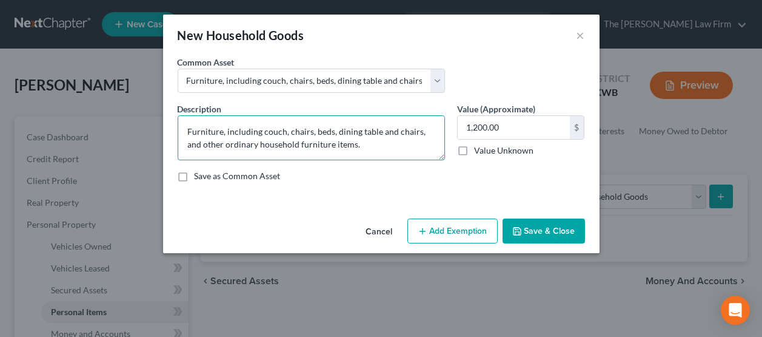
drag, startPoint x: 372, startPoint y: 141, endPoint x: 166, endPoint y: 112, distance: 208.3
click at [166, 112] on div "An exemption set must first be selected from the Filing Information section. Co…" at bounding box center [381, 135] width 437 height 158
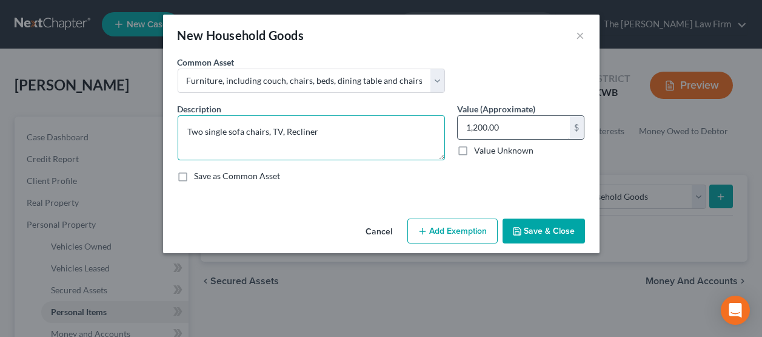
type textarea "Two single sofa chairs, TV, Recliner"
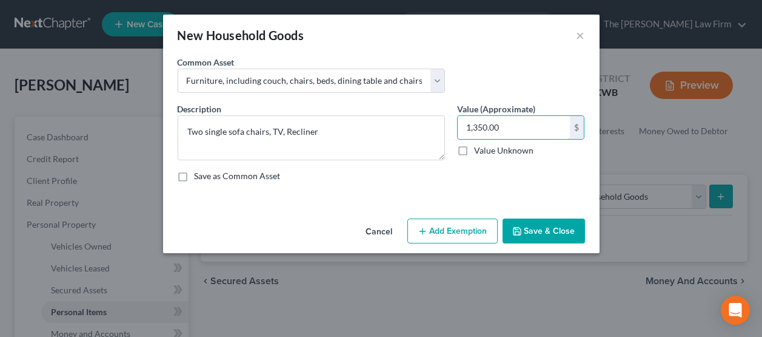
type input "1,350.00"
click at [466, 230] on button "Add Exemption" at bounding box center [452, 230] width 90 height 25
select select "2"
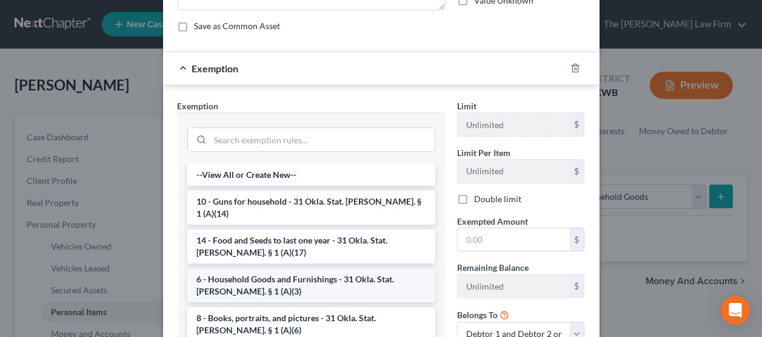
scroll to position [182, 0]
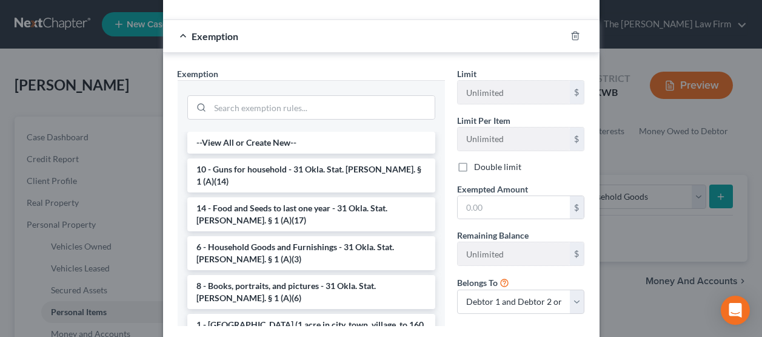
click at [255, 243] on li "6 - Household Goods and Furnishings - 31 Okla. Stat. Ann. § 1 (A)(3)" at bounding box center [311, 253] width 248 height 34
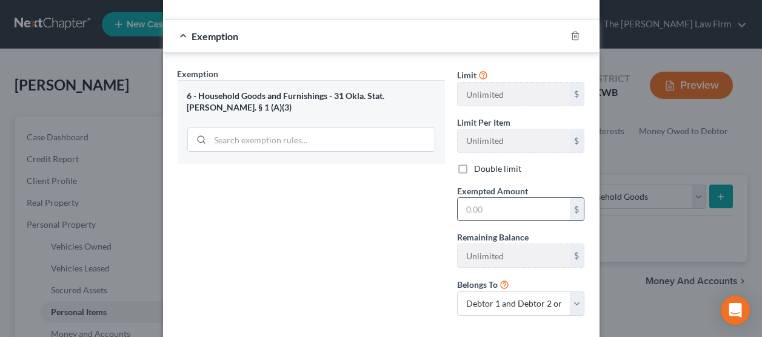
click at [498, 210] on input "text" at bounding box center [514, 209] width 112 height 23
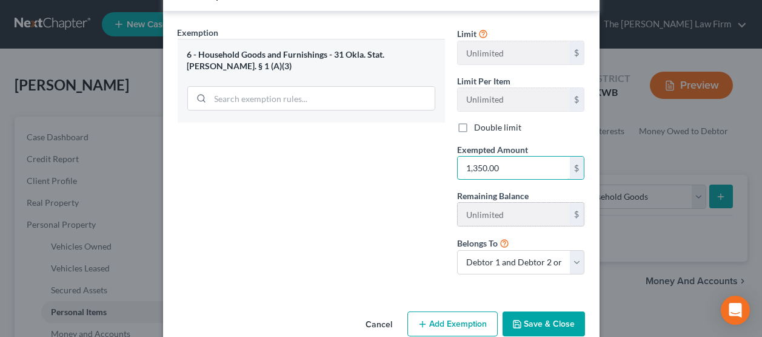
scroll to position [246, 0]
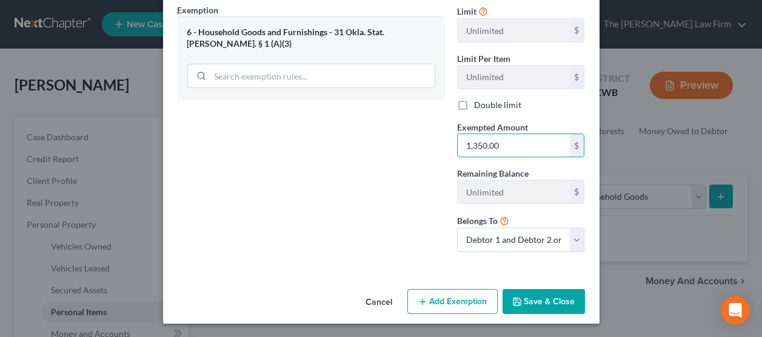
type input "1,350.00"
click at [557, 300] on button "Save & Close" at bounding box center [544, 301] width 82 height 25
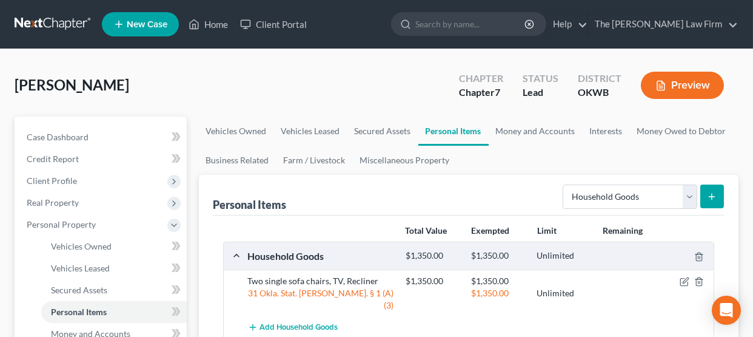
click at [709, 197] on icon "submit" at bounding box center [712, 197] width 10 height 10
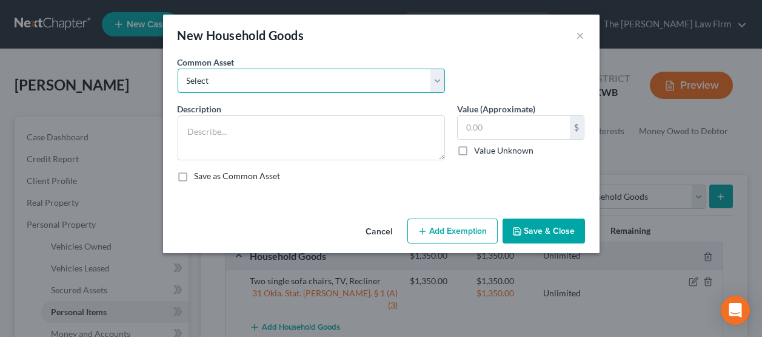
click at [305, 79] on select "Select Household appliances (refrigerator, microwave, stove, oven, washer, drye…" at bounding box center [311, 81] width 267 height 24
select select "0"
click at [178, 69] on select "Select Household appliances (refrigerator, microwave, stove, oven, washer, drye…" at bounding box center [311, 81] width 267 height 24
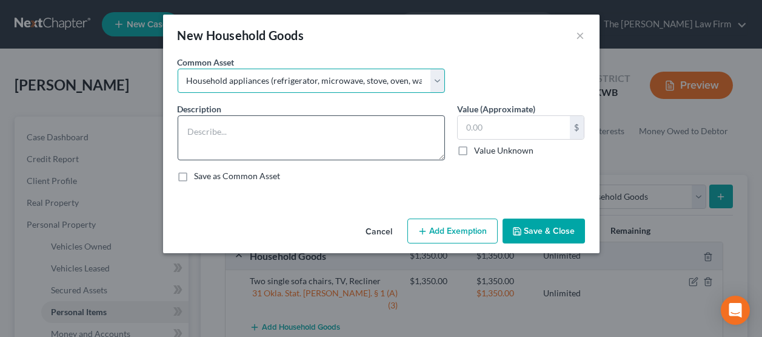
type textarea "Household appliances (refrigerator, microwave, stove, oven, washer, dryer, and …"
type input "800.00"
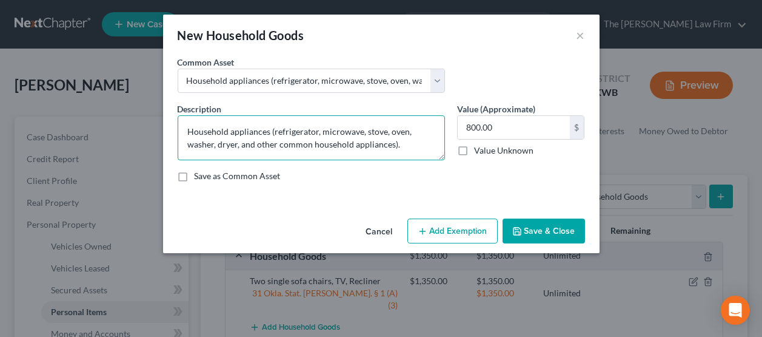
drag, startPoint x: 288, startPoint y: 148, endPoint x: 160, endPoint y: 121, distance: 130.8
click at [160, 121] on div "New Household Goods × An exemption set must first be selected from the Filing I…" at bounding box center [381, 168] width 762 height 337
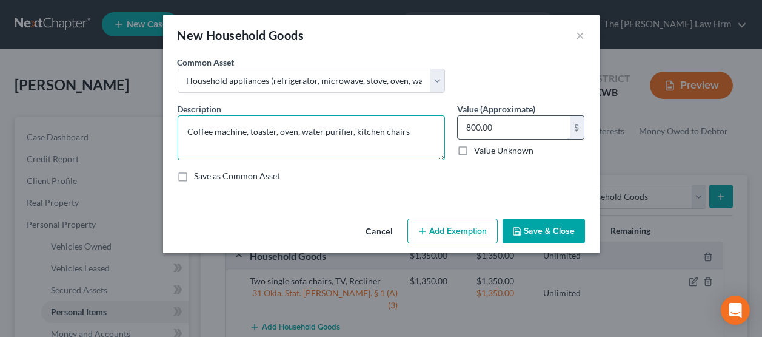
type textarea "Coffee machine, toaster, oven, water purifier, kitchen chairs"
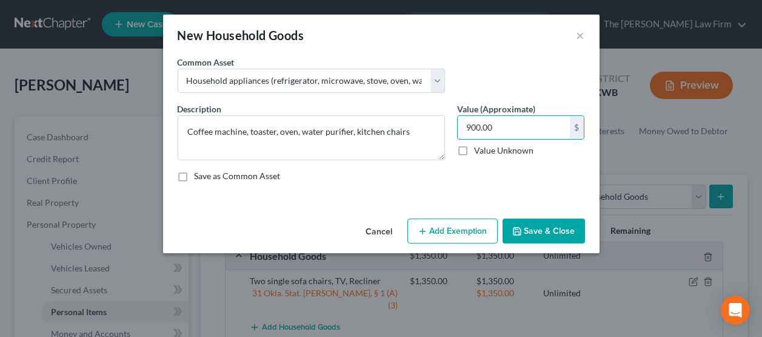
type input "900.00"
click at [455, 232] on button "Add Exemption" at bounding box center [452, 230] width 90 height 25
select select "2"
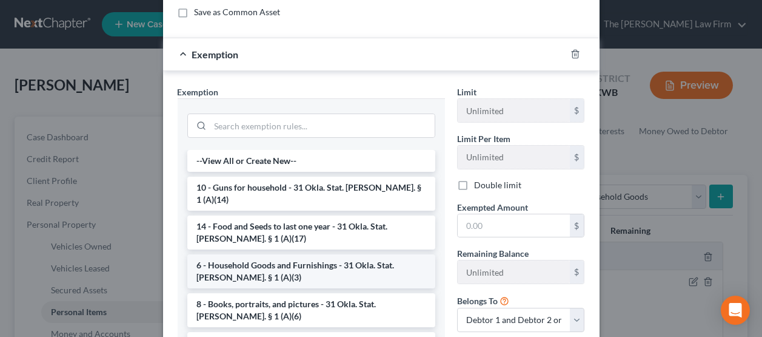
scroll to position [182, 0]
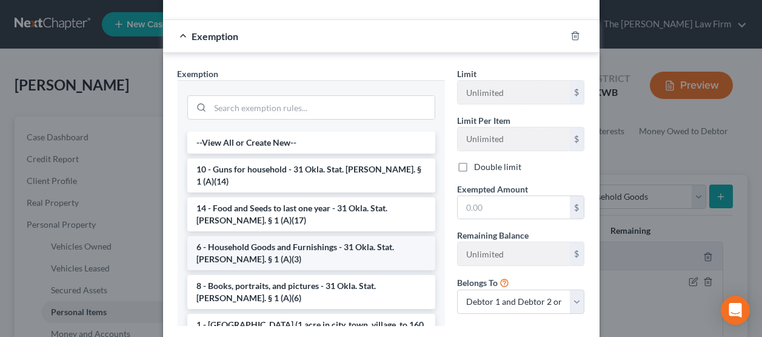
click at [263, 241] on li "6 - Household Goods and Furnishings - 31 Okla. Stat. Ann. § 1 (A)(3)" at bounding box center [311, 253] width 248 height 34
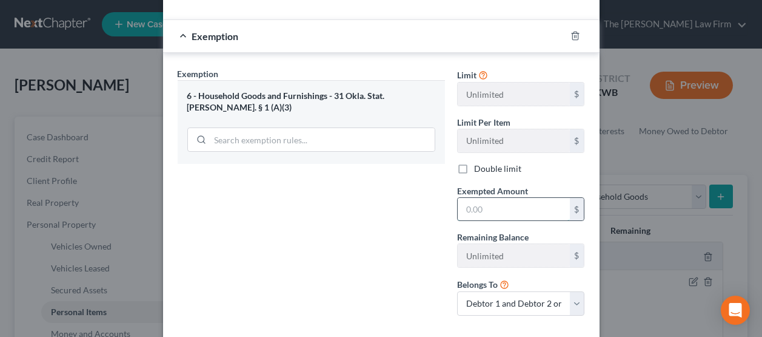
click at [486, 213] on input "text" at bounding box center [514, 209] width 112 height 23
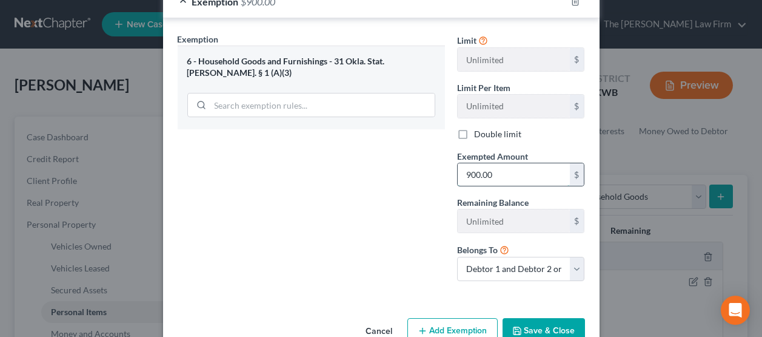
scroll to position [246, 0]
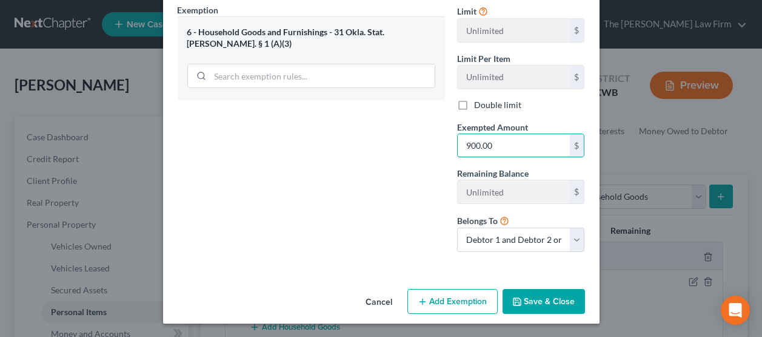
type input "900.00"
click at [531, 300] on button "Save & Close" at bounding box center [544, 301] width 82 height 25
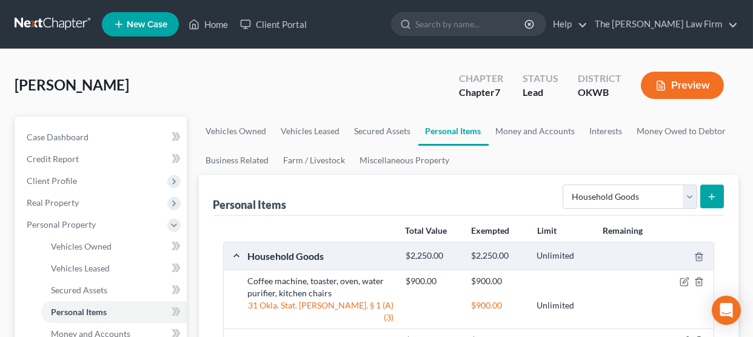
click at [715, 199] on icon "submit" at bounding box center [712, 197] width 10 height 10
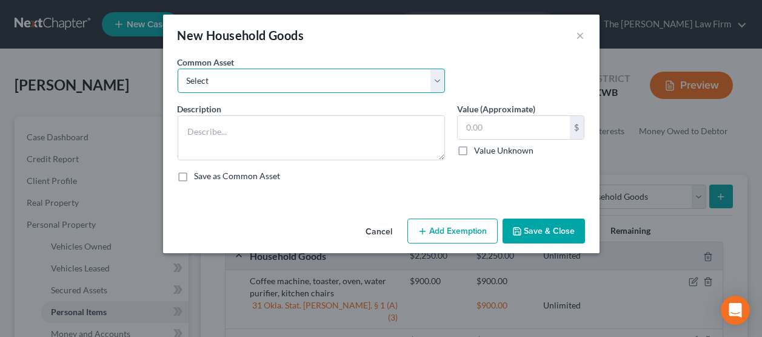
click at [276, 78] on select "Select Household appliances (refrigerator, microwave, stove, oven, washer, drye…" at bounding box center [311, 81] width 267 height 24
select select "5"
click at [178, 69] on select "Select Household appliances (refrigerator, microwave, stove, oven, washer, drye…" at bounding box center [311, 81] width 267 height 24
type textarea "Furniture, including couch, chairs, beds, dining table and chairs, and other or…"
type input "1,200.00"
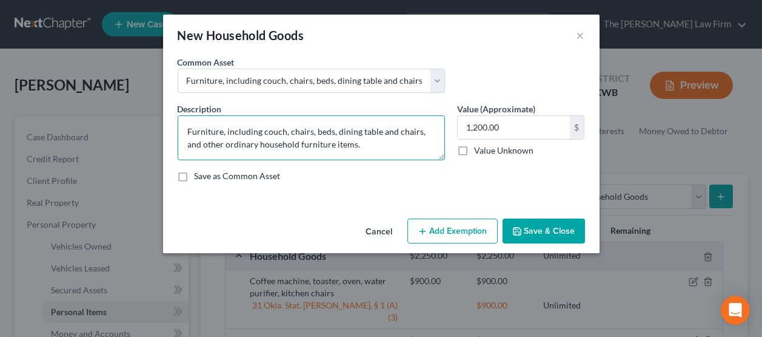
drag, startPoint x: 350, startPoint y: 147, endPoint x: 164, endPoint y: 123, distance: 187.7
click at [164, 123] on div "An exemption set must first be selected from the Filing Information section. Co…" at bounding box center [381, 135] width 437 height 158
drag, startPoint x: 230, startPoint y: 138, endPoint x: 224, endPoint y: 150, distance: 13.3
click at [221, 155] on textarea "Bed, matters, two dresser, master dresser, two lamps" at bounding box center [311, 137] width 267 height 45
click at [236, 133] on textarea "Bed, matters, two dresser, master dresser, two lamps" at bounding box center [311, 137] width 267 height 45
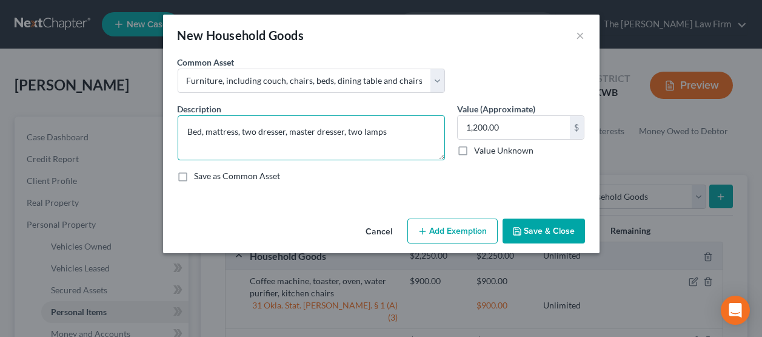
type textarea "Bed, mattress, two dresser, master dresser, two lamps"
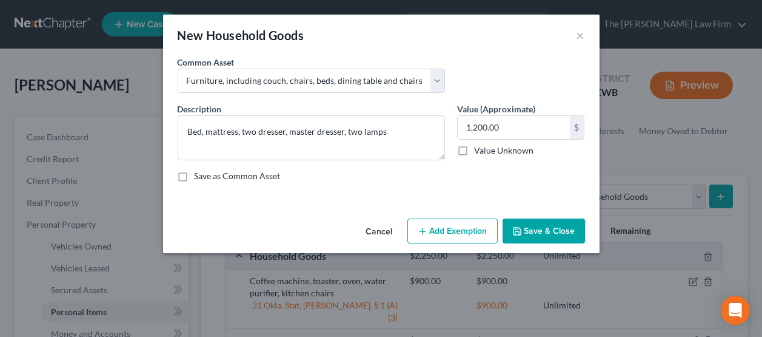
click at [463, 229] on button "Add Exemption" at bounding box center [452, 230] width 90 height 25
select select "2"
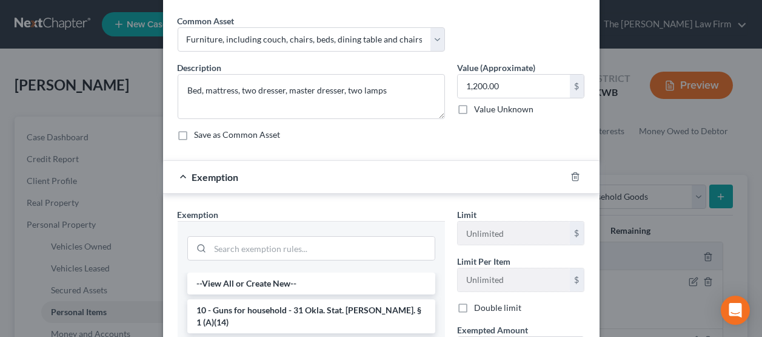
scroll to position [121, 0]
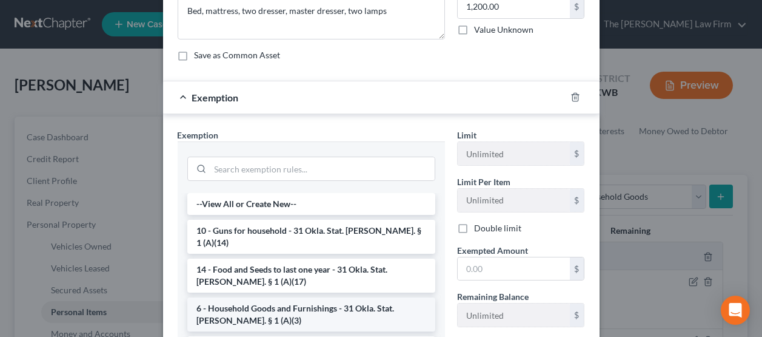
click at [243, 297] on li "6 - Household Goods and Furnishings - 31 Okla. Stat. Ann. § 1 (A)(3)" at bounding box center [311, 314] width 248 height 34
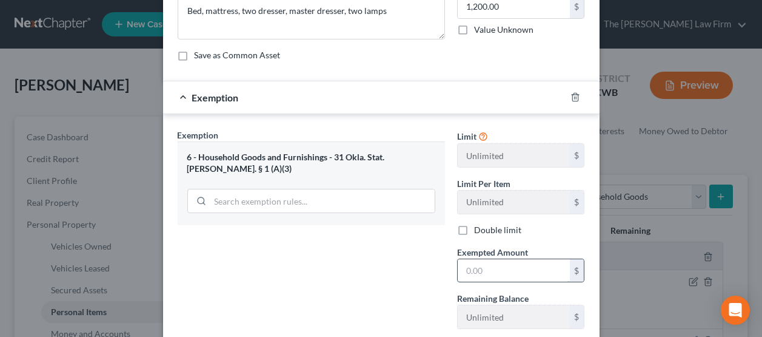
click at [517, 270] on input "text" at bounding box center [514, 270] width 112 height 23
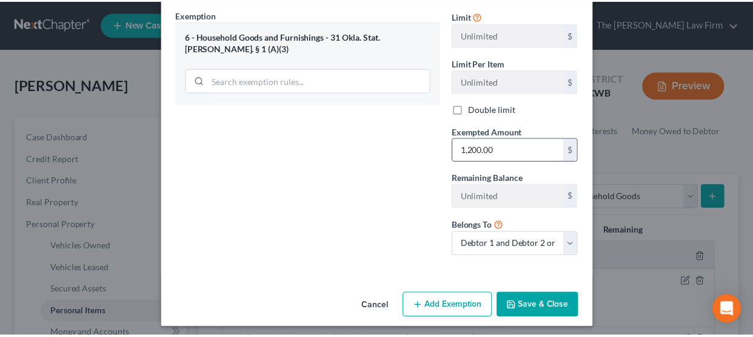
scroll to position [246, 0]
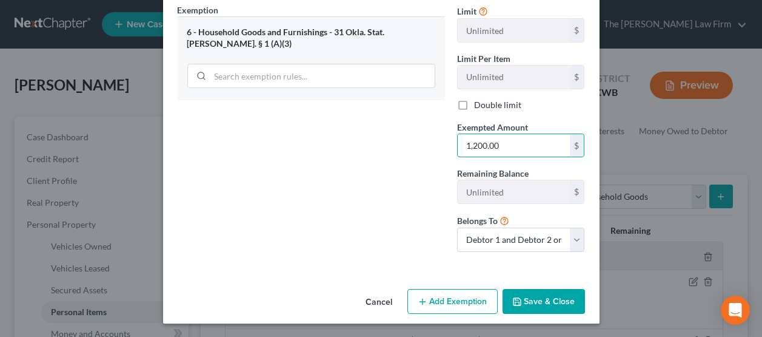
type input "1,200.00"
click at [533, 306] on button "Save & Close" at bounding box center [544, 301] width 82 height 25
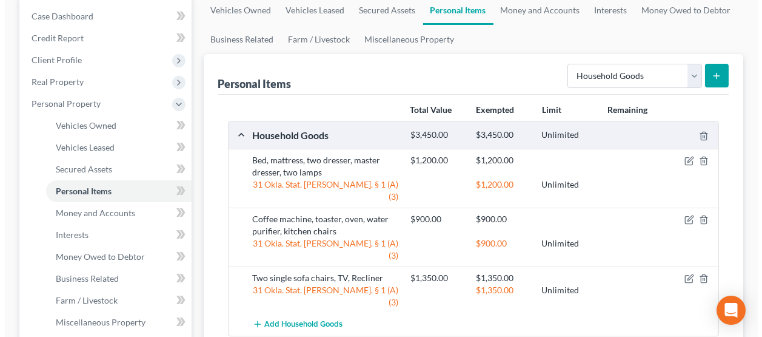
scroll to position [121, 0]
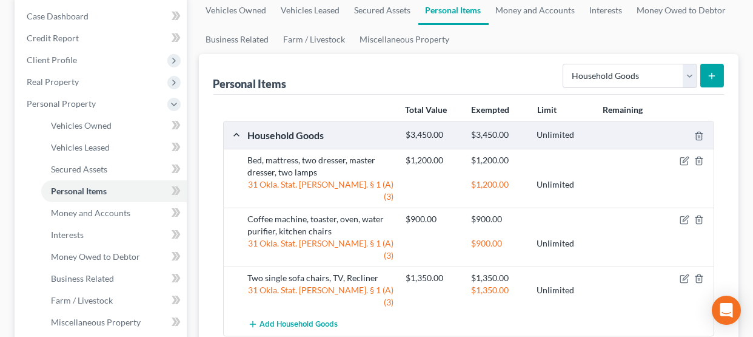
click at [712, 73] on icon "submit" at bounding box center [712, 76] width 10 height 10
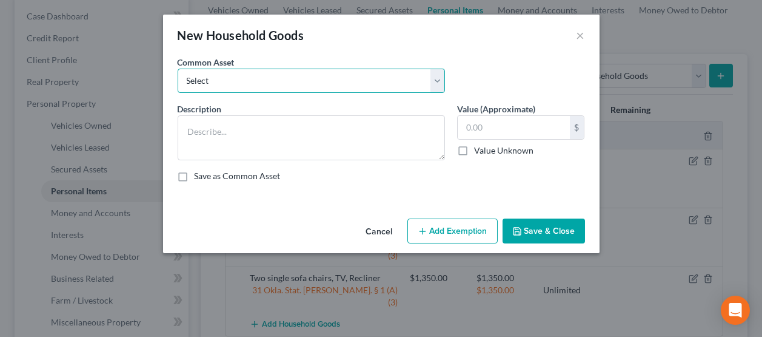
click at [441, 88] on select "Select Household appliances (refrigerator, microwave, stove, oven, washer, drye…" at bounding box center [311, 81] width 267 height 24
select select "6"
click at [178, 69] on select "Select Household appliances (refrigerator, microwave, stove, oven, washer, drye…" at bounding box center [311, 81] width 267 height 24
type textarea "Miscellaneous household utensils, tools and supplies."
type input "300.00"
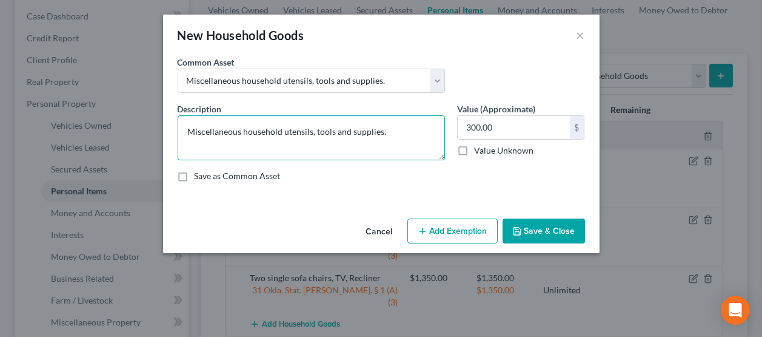
drag, startPoint x: 402, startPoint y: 133, endPoint x: 171, endPoint y: 132, distance: 231.0
click at [172, 132] on div "Description * Miscellaneous household utensils, tools and supplies." at bounding box center [312, 131] width 280 height 58
type textarea "Bowflex bike"
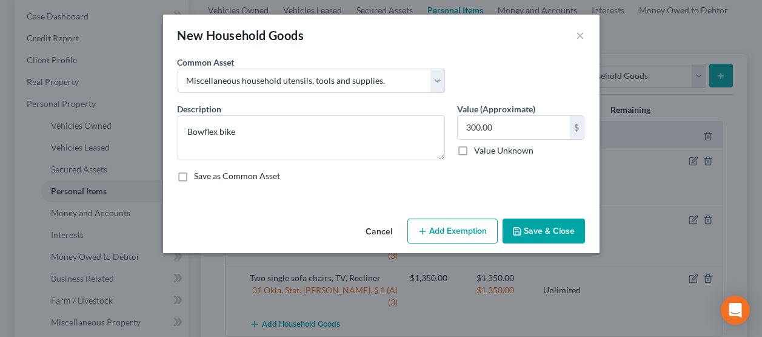
click at [446, 135] on div "Description * Bowflex bike" at bounding box center [312, 131] width 280 height 58
click at [486, 128] on input "300.00" at bounding box center [514, 127] width 112 height 23
type input "1,000.00"
click at [482, 227] on button "Add Exemption" at bounding box center [452, 230] width 90 height 25
select select "2"
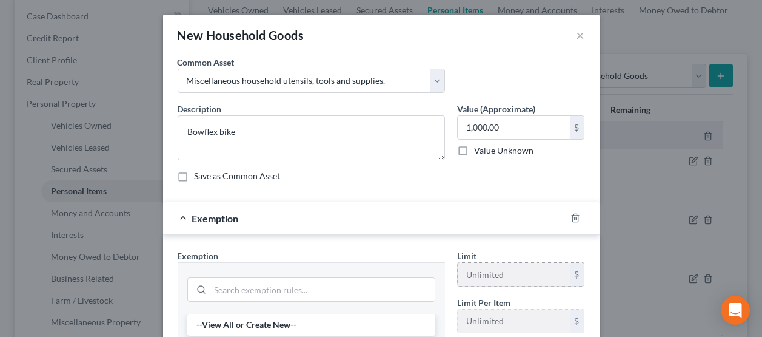
scroll to position [182, 0]
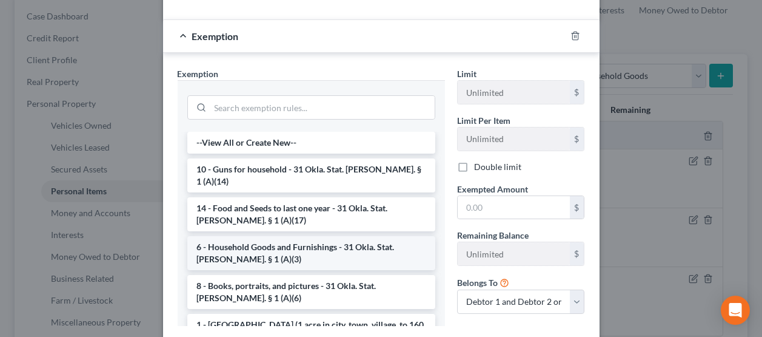
click at [269, 243] on li "6 - Household Goods and Furnishings - 31 Okla. Stat. Ann. § 1 (A)(3)" at bounding box center [311, 253] width 248 height 34
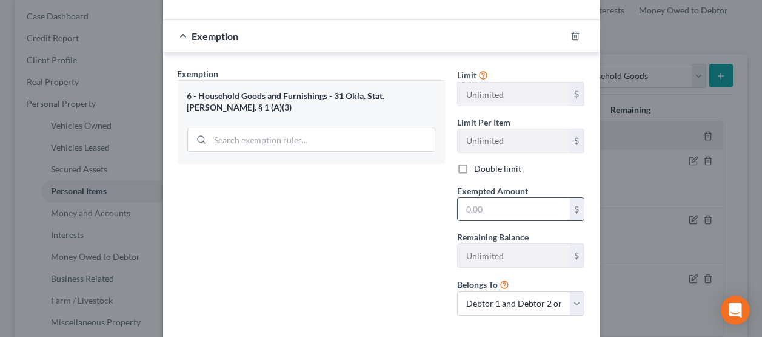
click at [484, 214] on input "text" at bounding box center [514, 209] width 112 height 23
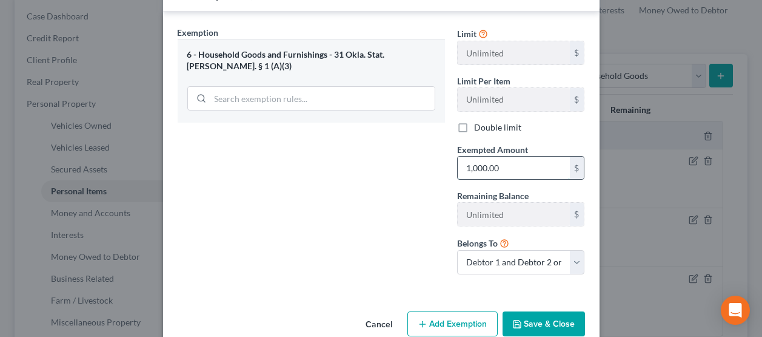
scroll to position [246, 0]
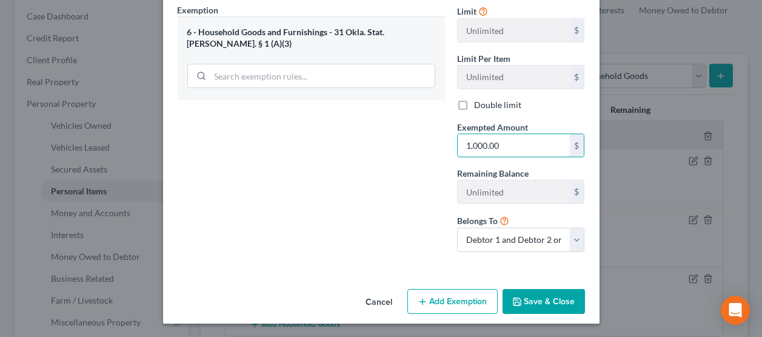
type input "1,000.00"
click at [538, 292] on button "Save & Close" at bounding box center [544, 301] width 82 height 25
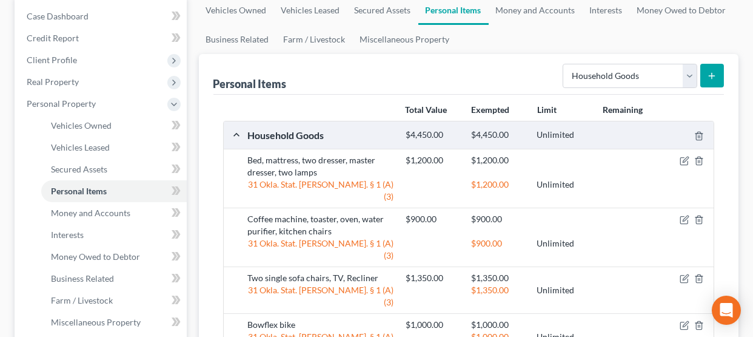
click at [712, 79] on button "submit" at bounding box center [712, 76] width 24 height 24
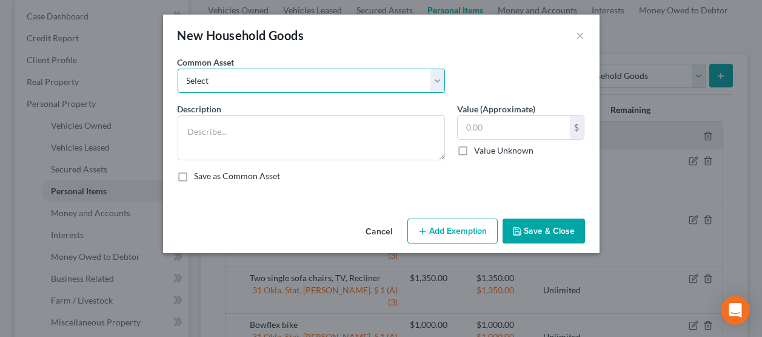
click at [439, 78] on select "Select Household appliances (refrigerator, microwave, stove, oven, washer, drye…" at bounding box center [311, 81] width 267 height 24
select select "5"
click at [178, 69] on select "Select Household appliances (refrigerator, microwave, stove, oven, washer, drye…" at bounding box center [311, 81] width 267 height 24
type textarea "Furniture, including couch, chairs, beds, dining table and chairs, and other or…"
type input "1,200.00"
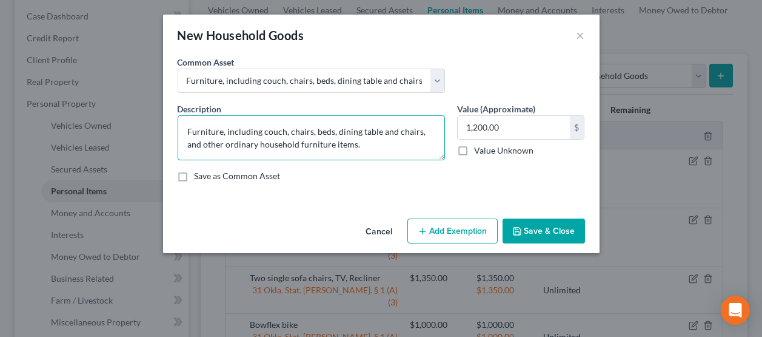
drag, startPoint x: 249, startPoint y: 147, endPoint x: 181, endPoint y: 123, distance: 71.5
click at [181, 123] on textarea "Furniture, including couch, chairs, beds, dining table and chairs, and other or…" at bounding box center [311, 137] width 267 height 45
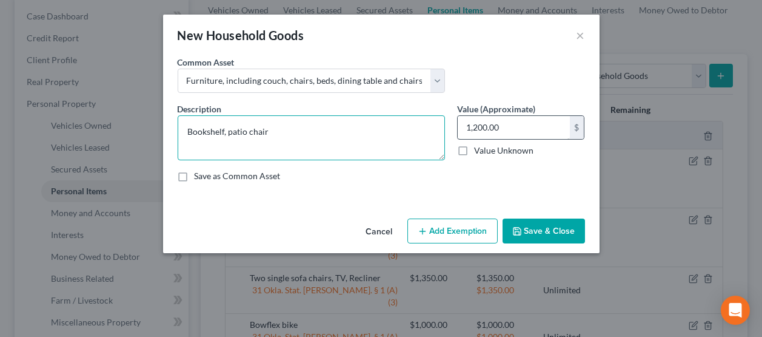
type textarea "Bookshelf, patio chair"
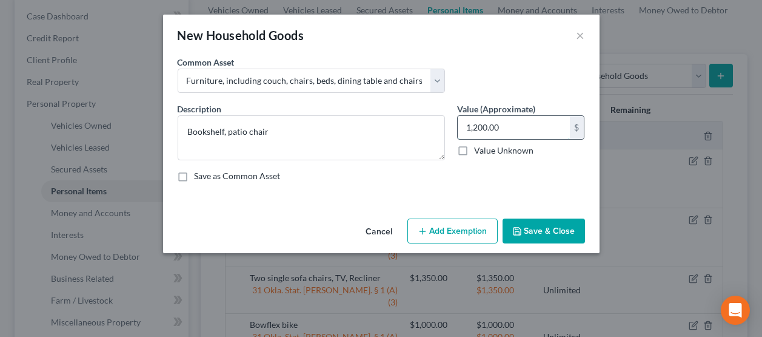
click at [536, 123] on input "1,200.00" at bounding box center [514, 127] width 112 height 23
type input "150.00"
click at [453, 224] on button "Add Exemption" at bounding box center [452, 230] width 90 height 25
select select "2"
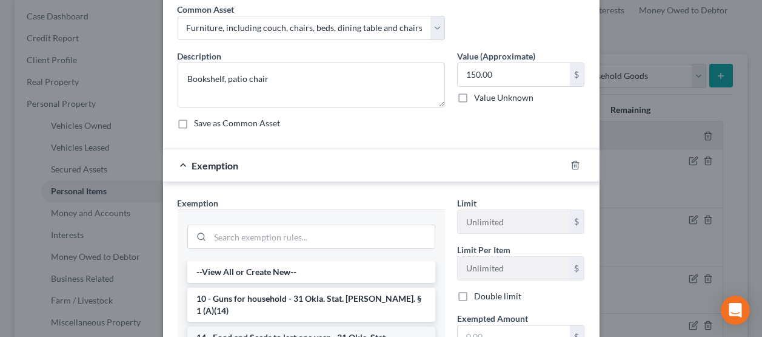
scroll to position [121, 0]
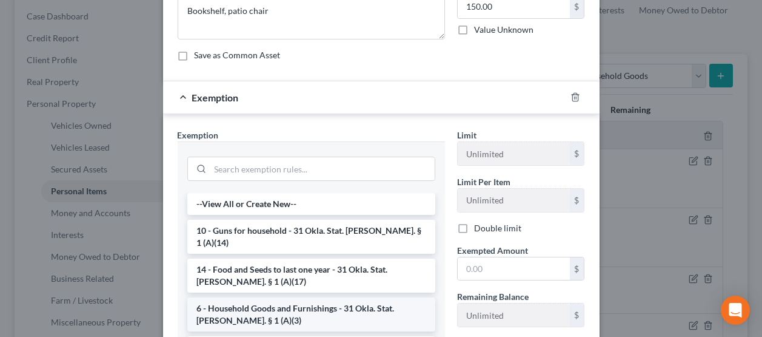
drag, startPoint x: 266, startPoint y: 298, endPoint x: 405, endPoint y: 280, distance: 140.6
click at [266, 298] on li "6 - Household Goods and Furnishings - 31 Okla. Stat. Ann. § 1 (A)(3)" at bounding box center [311, 314] width 248 height 34
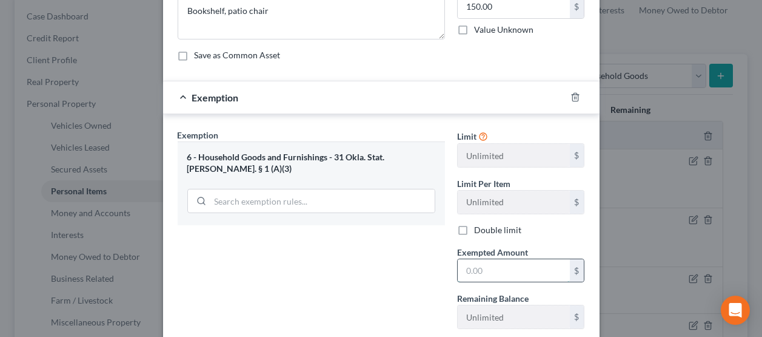
click at [486, 268] on input "text" at bounding box center [514, 270] width 112 height 23
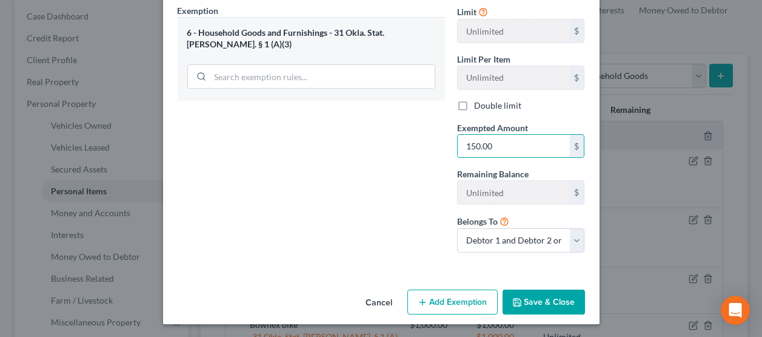
scroll to position [246, 0]
type input "150.00"
drag, startPoint x: 553, startPoint y: 304, endPoint x: 571, endPoint y: 284, distance: 26.6
click at [552, 304] on button "Save & Close" at bounding box center [544, 301] width 82 height 25
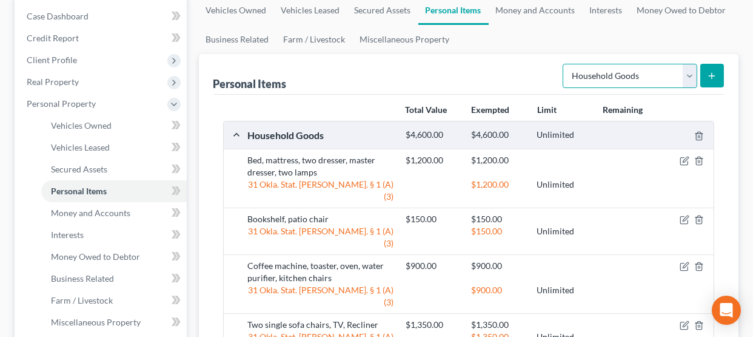
click at [695, 79] on select "Select Item Type Clothing Collectibles Of Value Electronics Firearms Household …" at bounding box center [630, 76] width 135 height 24
select select "electronics"
click at [564, 64] on select "Select Item Type Clothing Collectibles Of Value Electronics Firearms Household …" at bounding box center [630, 76] width 135 height 24
click at [712, 71] on icon "submit" at bounding box center [712, 76] width 10 height 10
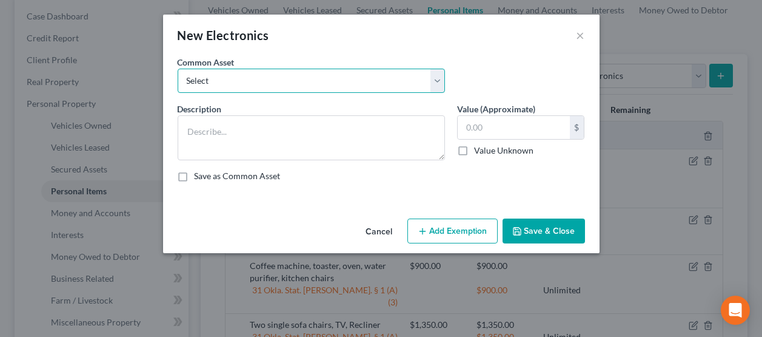
click at [214, 82] on select "Select Televisions, refrigerator/freezer, stove, microwave, dishwasher, clothes…" at bounding box center [311, 81] width 267 height 24
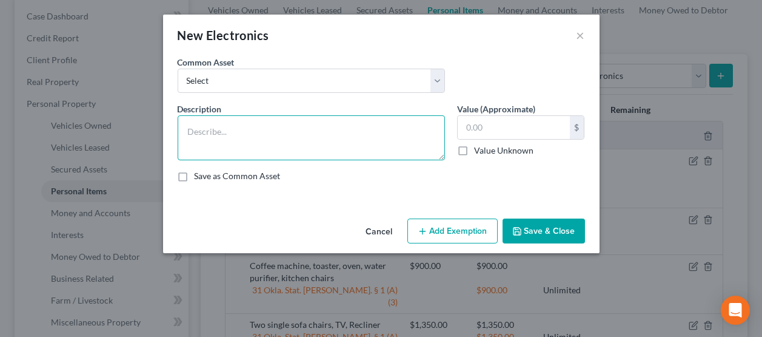
click at [189, 141] on textarea at bounding box center [311, 137] width 267 height 45
type textarea "Printer"
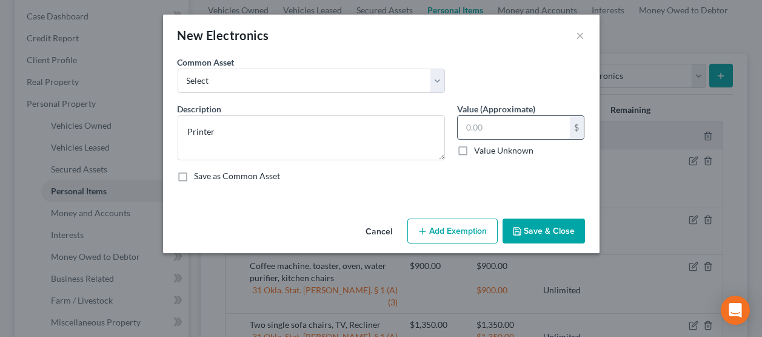
click at [500, 132] on input "text" at bounding box center [514, 127] width 112 height 23
type input "100.00"
click at [436, 224] on button "Add Exemption" at bounding box center [452, 230] width 90 height 25
select select "2"
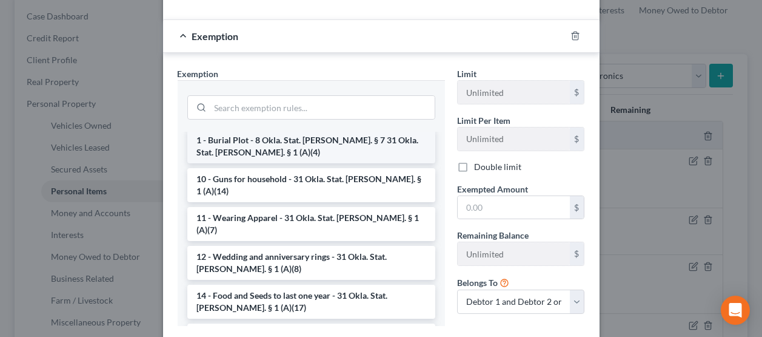
scroll to position [121, 0]
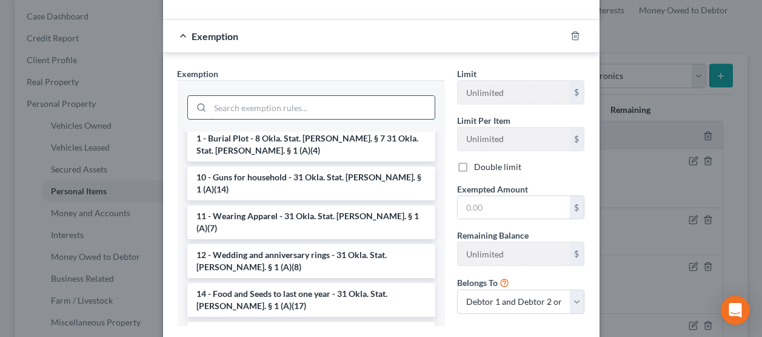
click at [257, 110] on input "search" at bounding box center [322, 107] width 224 height 23
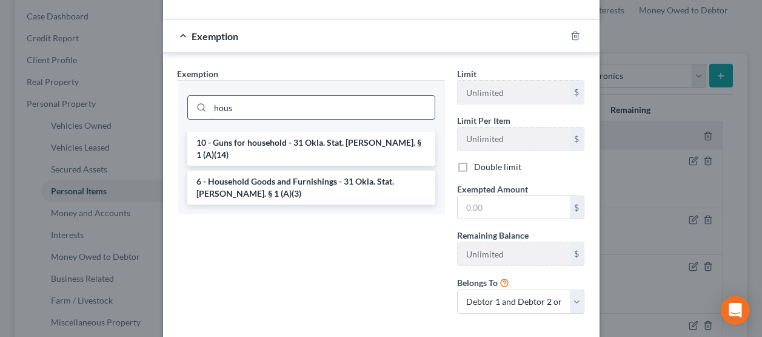
scroll to position [0, 0]
type input "house"
click at [276, 179] on li "6 - Household Goods and Furnishings - 31 Okla. Stat. Ann. § 1 (A)(3)" at bounding box center [311, 187] width 248 height 34
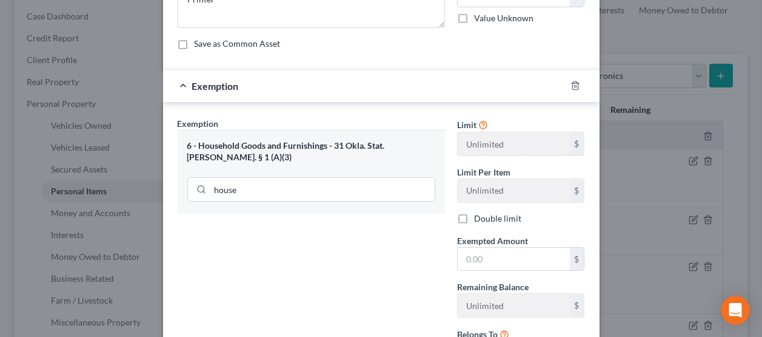
scroll to position [242, 0]
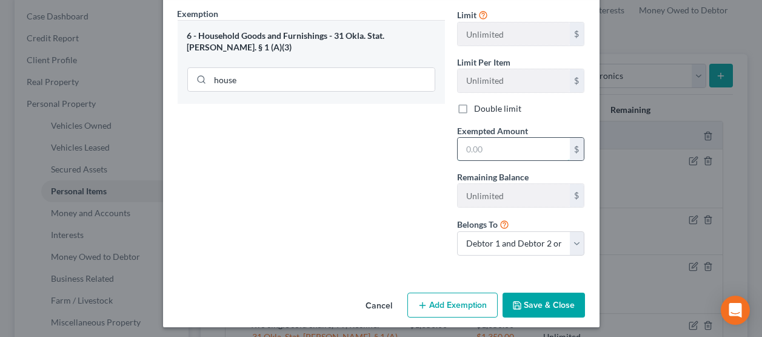
click at [479, 145] on input "text" at bounding box center [514, 149] width 112 height 23
type input "100.00"
click at [537, 313] on button "Save & Close" at bounding box center [544, 304] width 82 height 25
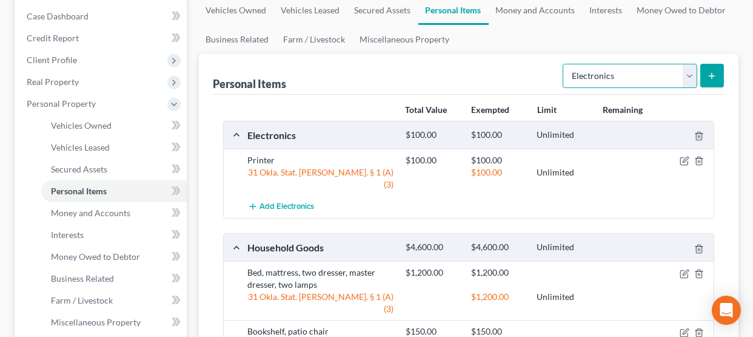
drag, startPoint x: 687, startPoint y: 69, endPoint x: 675, endPoint y: 79, distance: 15.9
click at [687, 69] on select "Select Item Type Clothing Collectibles Of Value Electronics Firearms Household …" at bounding box center [630, 76] width 135 height 24
select select "clothing"
click at [564, 64] on select "Select Item Type Clothing Collectibles Of Value Electronics Firearms Household …" at bounding box center [630, 76] width 135 height 24
click at [707, 71] on icon "submit" at bounding box center [712, 76] width 10 height 10
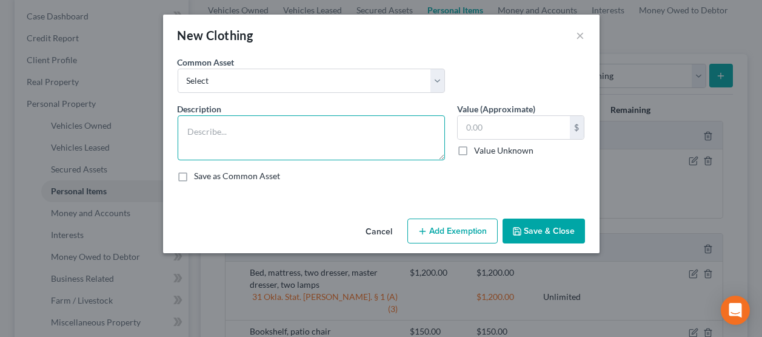
click at [218, 138] on textarea at bounding box center [311, 137] width 267 height 45
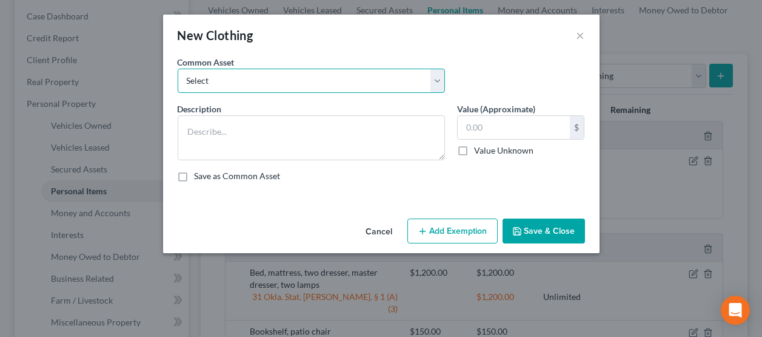
click at [219, 78] on select "Select Other wearing apparel, including accessories, shoes and costume jewelry.…" at bounding box center [311, 81] width 267 height 24
select select "1"
click at [178, 69] on select "Select Other wearing apparel, including accessories, shoes and costume jewelry.…" at bounding box center [311, 81] width 267 height 24
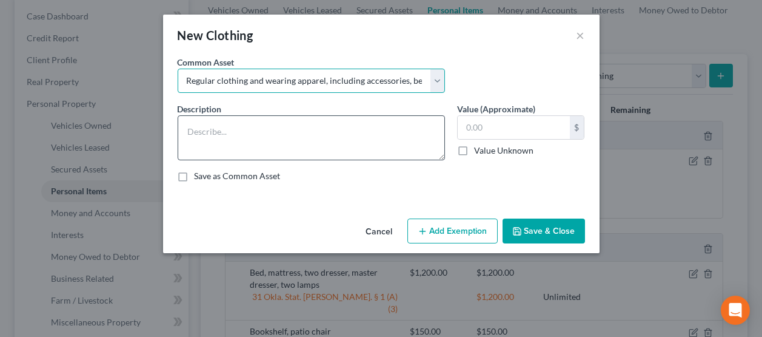
type textarea "Regular clothing and wearing apparel, including accessories, belts, shoes, sun …"
type input "200.00"
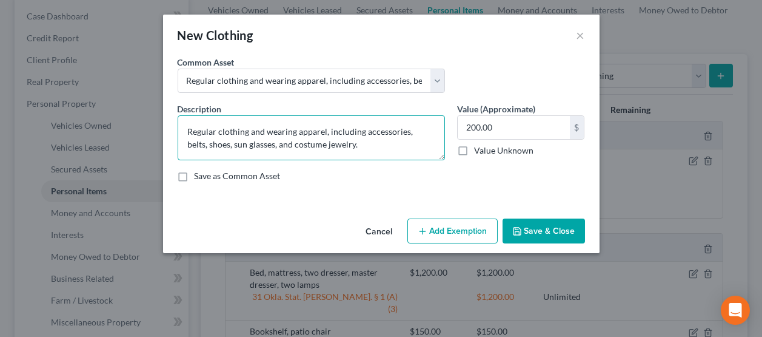
drag, startPoint x: 348, startPoint y: 148, endPoint x: 187, endPoint y: 128, distance: 162.5
click at [187, 128] on textarea "Regular clothing and wearing apparel, including accessories, belts, shoes, sun …" at bounding box center [311, 137] width 267 height 45
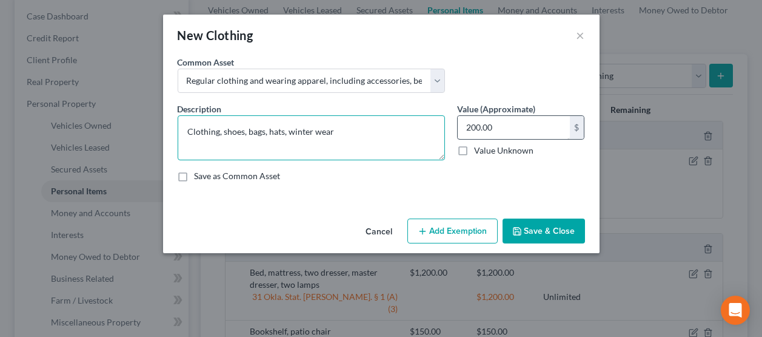
type textarea "Clothing, shoes, bags, hats, winter wear"
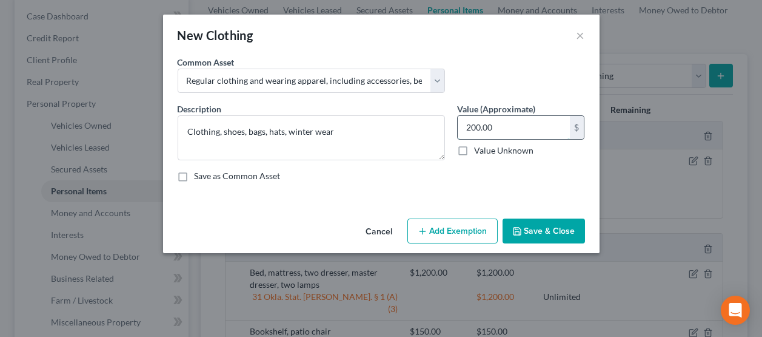
click at [495, 125] on input "200.00" at bounding box center [514, 127] width 112 height 23
type input "30,000"
click at [443, 238] on button "Add Exemption" at bounding box center [452, 230] width 90 height 25
select select "2"
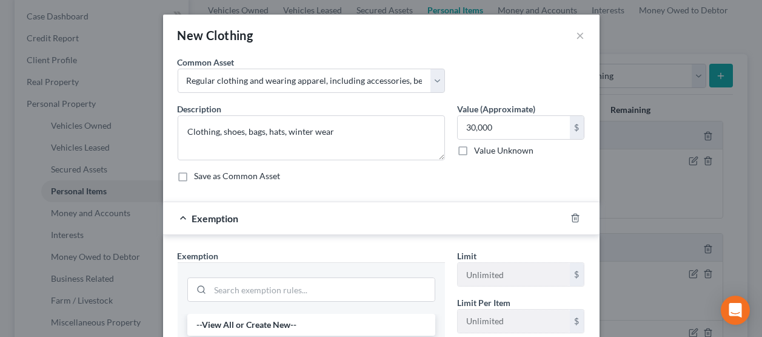
scroll to position [121, 0]
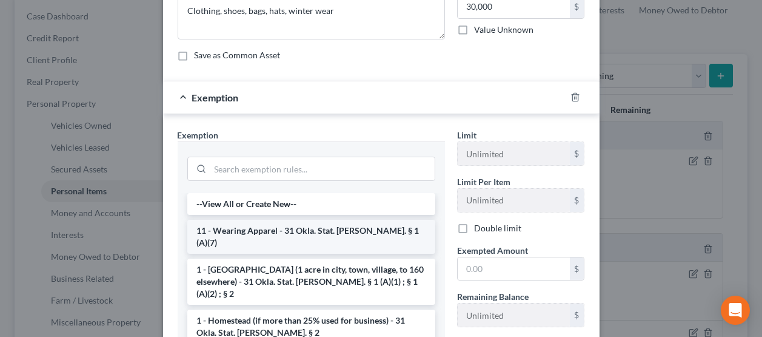
click at [293, 227] on li "11 - Wearing Apparel - 31 Okla. Stat. Ann. § 1 (A)(7)" at bounding box center [311, 236] width 248 height 34
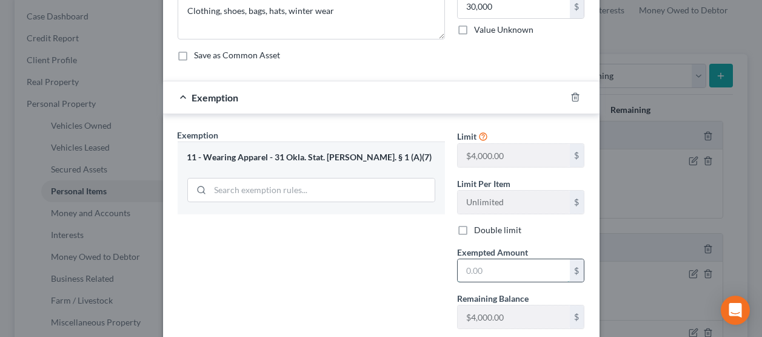
click at [502, 275] on input "text" at bounding box center [514, 270] width 112 height 23
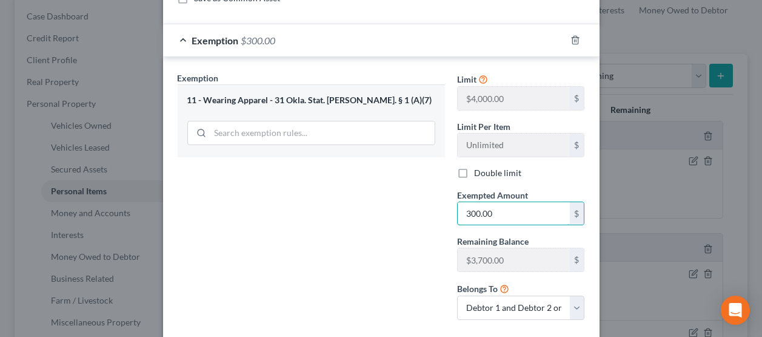
scroll to position [246, 0]
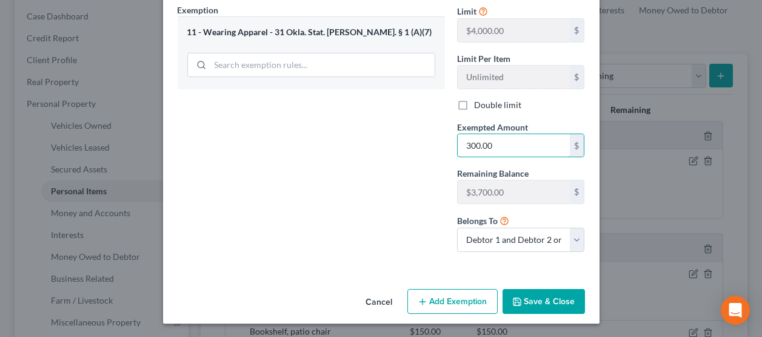
type input "300.00"
click at [531, 296] on button "Save & Close" at bounding box center [544, 301] width 82 height 25
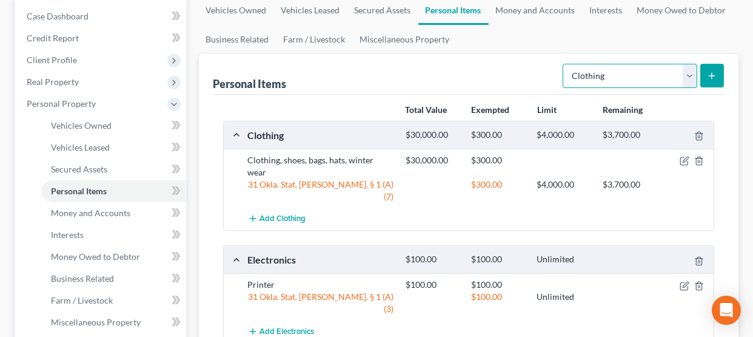
click at [691, 79] on select "Select Item Type Clothing Collectibles Of Value Electronics Firearms Household …" at bounding box center [630, 76] width 135 height 24
select select "jewelry"
click at [564, 64] on select "Select Item Type Clothing Collectibles Of Value Electronics Firearms Household …" at bounding box center [630, 76] width 135 height 24
click at [714, 74] on icon "submit" at bounding box center [712, 76] width 10 height 10
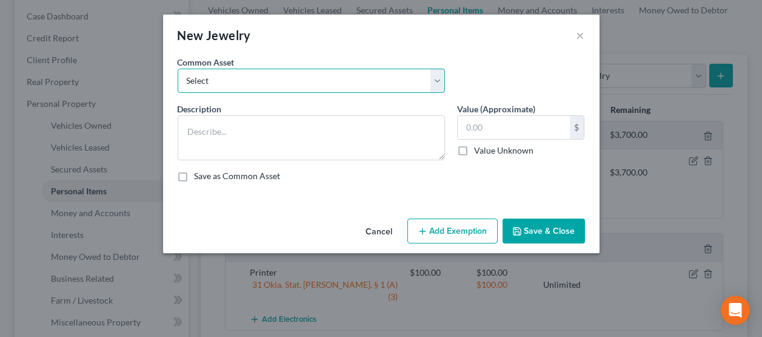
click at [236, 81] on select "Select Wedding rings women's jewelry (costume, and nominal value)" at bounding box center [311, 81] width 267 height 24
select select "0"
click at [178, 69] on select "Select Wedding rings women's jewelry (costume, and nominal value)" at bounding box center [311, 81] width 267 height 24
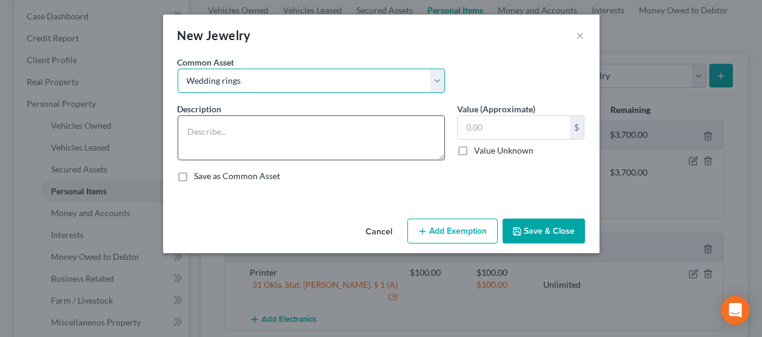
type textarea "Wedding rings"
type input "400.00"
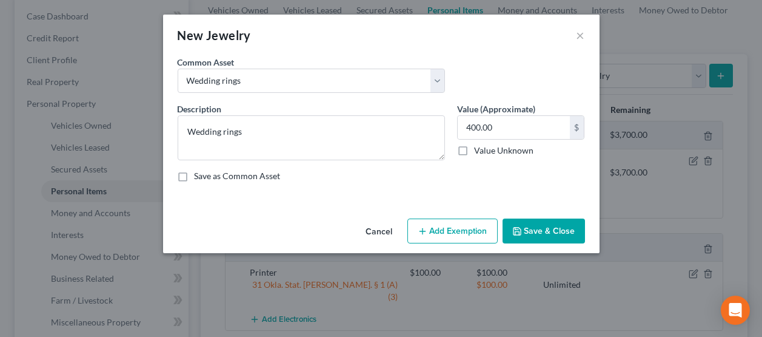
click at [457, 218] on button "Add Exemption" at bounding box center [452, 230] width 90 height 25
select select "2"
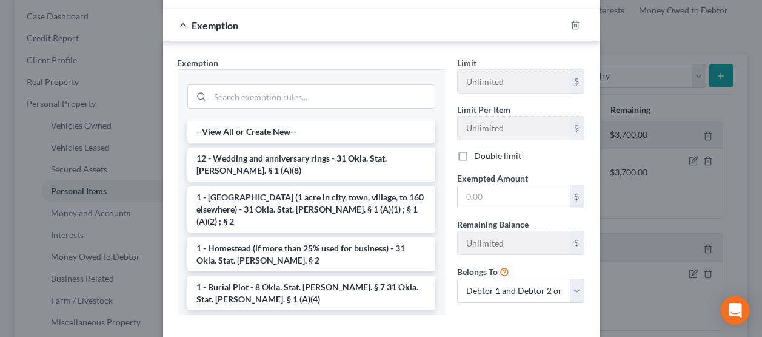
scroll to position [242, 0]
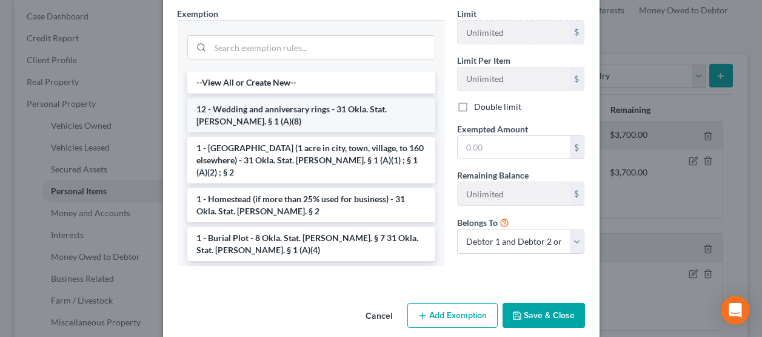
click at [285, 115] on li "12 - Wedding and anniversary rings - 31 Okla. Stat. Ann. § 1 (A)(8)" at bounding box center [311, 115] width 248 height 34
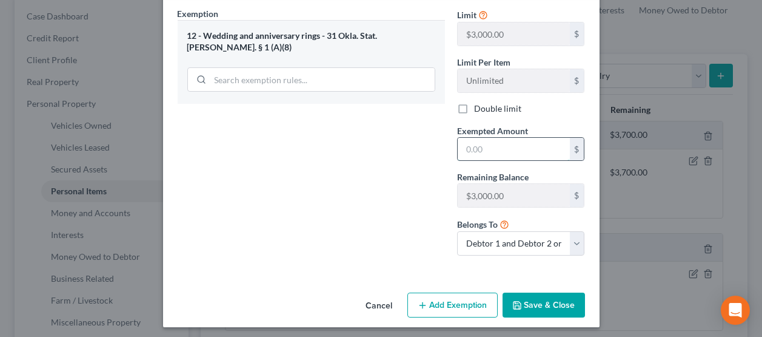
click at [486, 148] on input "text" at bounding box center [514, 149] width 112 height 23
type input "400.00"
click at [556, 289] on div "Cancel Add Exemption Save & Close" at bounding box center [381, 307] width 437 height 40
click at [552, 307] on button "Save & Close" at bounding box center [544, 304] width 82 height 25
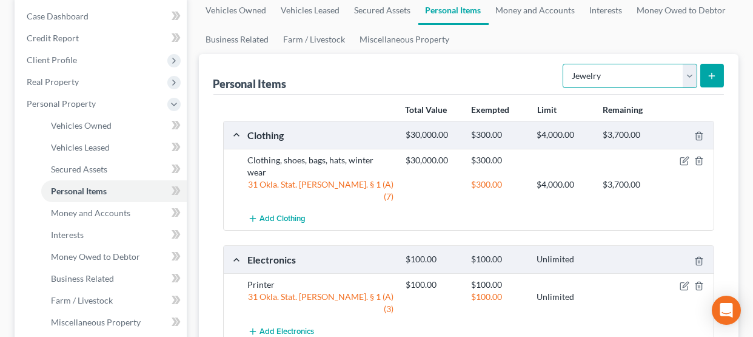
click at [694, 75] on select "Select Item Type Clothing Collectibles Of Value Electronics Firearms Household …" at bounding box center [630, 76] width 135 height 24
select select "firearms"
click at [564, 64] on select "Select Item Type Clothing Collectibles Of Value Electronics Firearms Household …" at bounding box center [630, 76] width 135 height 24
click at [716, 71] on icon "submit" at bounding box center [712, 76] width 10 height 10
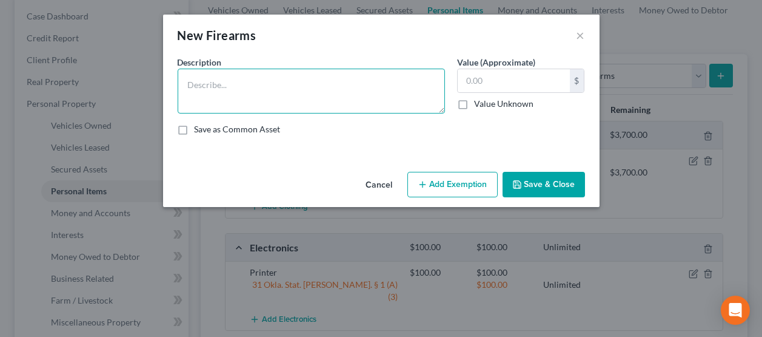
click at [314, 90] on textarea at bounding box center [311, 91] width 267 height 45
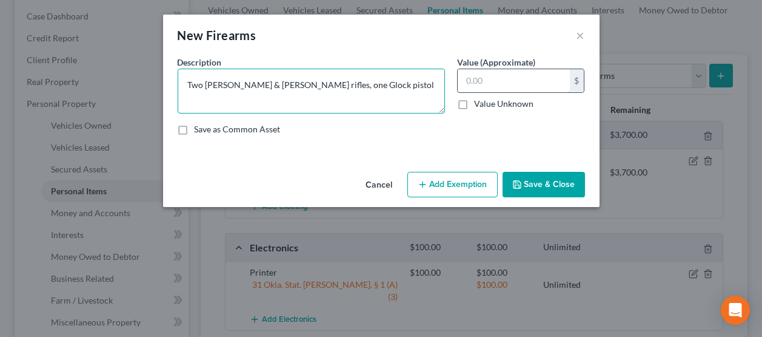
type textarea "Two Smith & Wesson rifles, one Glock pistol"
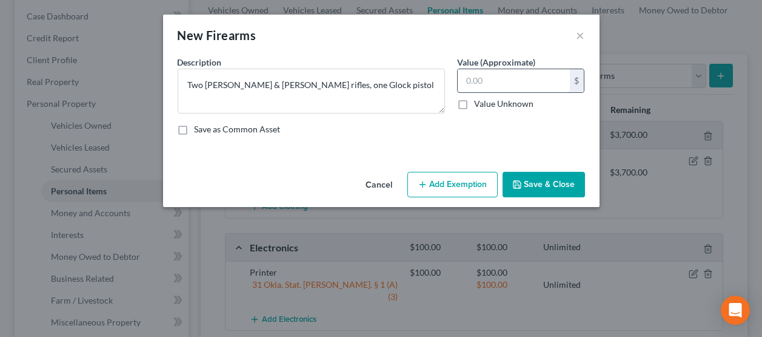
click at [520, 77] on input "text" at bounding box center [514, 80] width 112 height 23
type input "1,300.00"
click at [432, 181] on button "Add Exemption" at bounding box center [452, 184] width 90 height 25
select select "2"
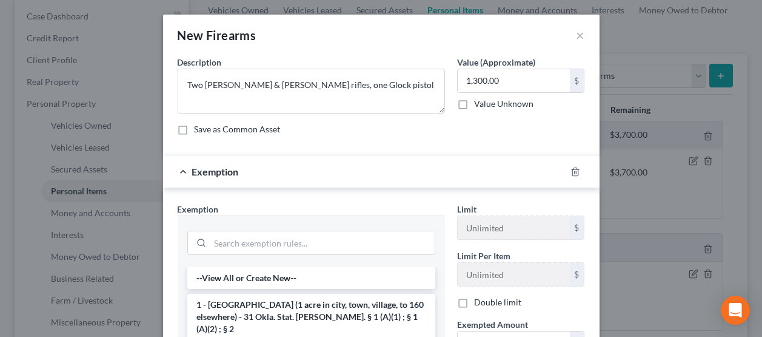
scroll to position [60, 0]
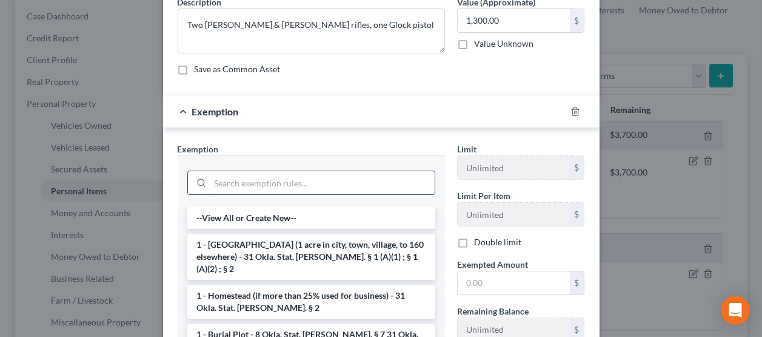
click at [282, 181] on input "search" at bounding box center [322, 182] width 224 height 23
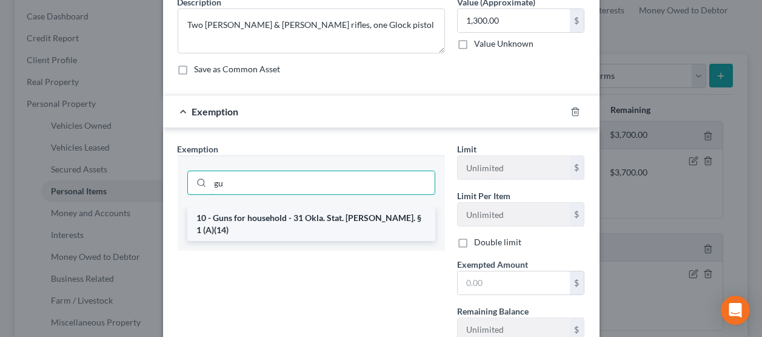
type input "gu"
click at [266, 215] on li "10 - Guns for household - 31 Okla. Stat. Ann. § 1 (A)(14)" at bounding box center [311, 224] width 248 height 34
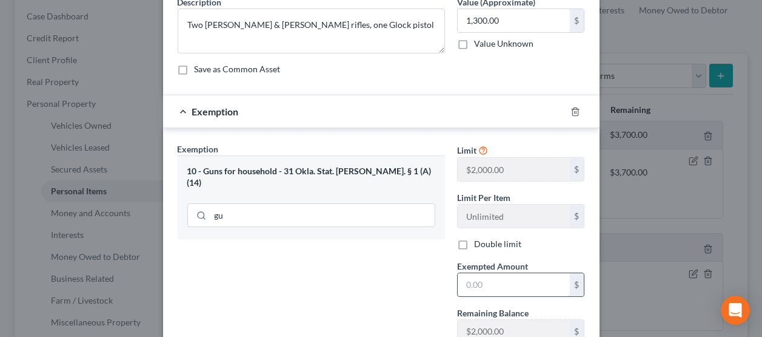
click at [491, 281] on input "text" at bounding box center [514, 284] width 112 height 23
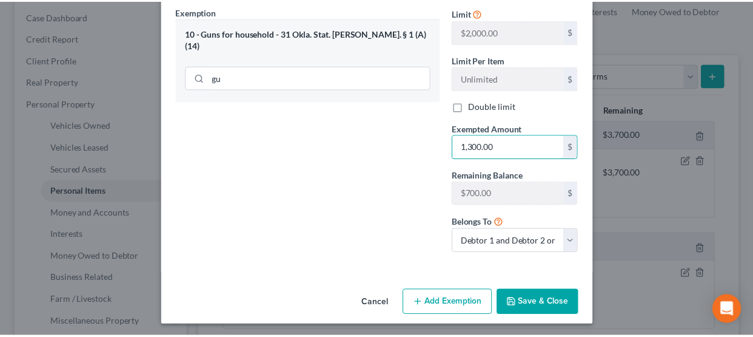
scroll to position [199, 0]
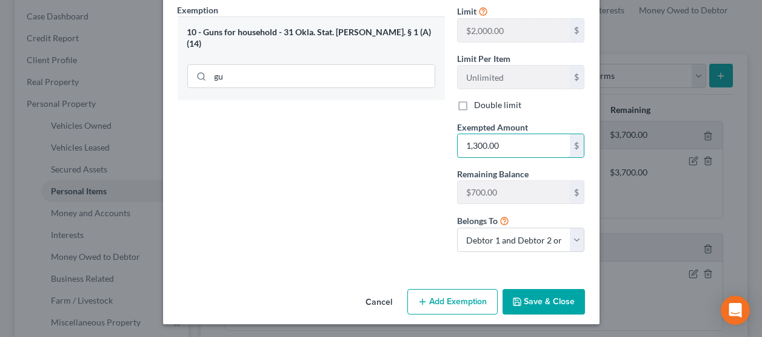
type input "1,300.00"
click at [530, 301] on button "Save & Close" at bounding box center [544, 301] width 82 height 25
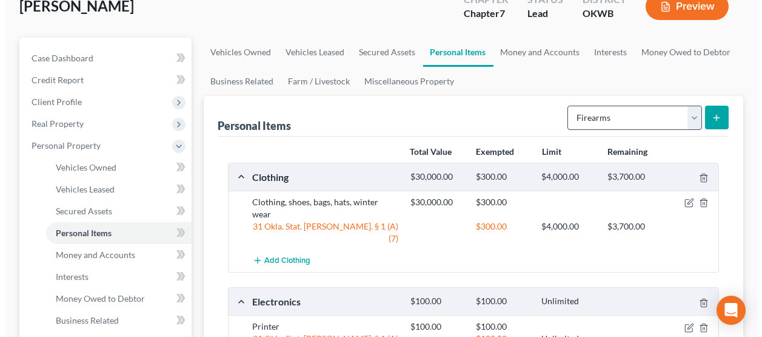
scroll to position [72, 0]
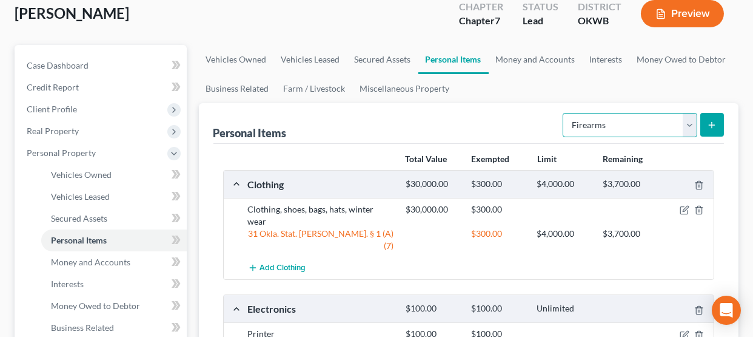
click at [694, 121] on select "Select Item Type Clothing Collectibles Of Value Electronics Firearms Household …" at bounding box center [630, 125] width 135 height 24
select select "household_goods"
click at [564, 113] on select "Select Item Type Clothing Collectibles Of Value Electronics Firearms Household …" at bounding box center [630, 125] width 135 height 24
click at [709, 129] on icon "submit" at bounding box center [712, 125] width 10 height 10
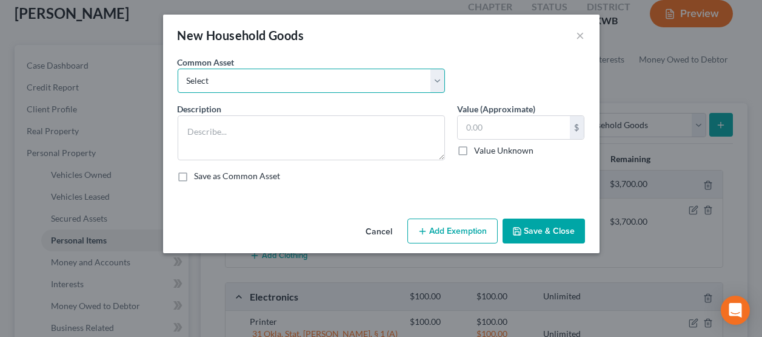
click at [432, 82] on select "Select Household appliances (refrigerator, microwave, stove, oven, washer, drye…" at bounding box center [311, 81] width 267 height 24
select select "2"
click at [178, 69] on select "Select Household appliances (refrigerator, microwave, stove, oven, washer, drye…" at bounding box center [311, 81] width 267 height 24
type textarea "Family photographs, albums, frames, and books."
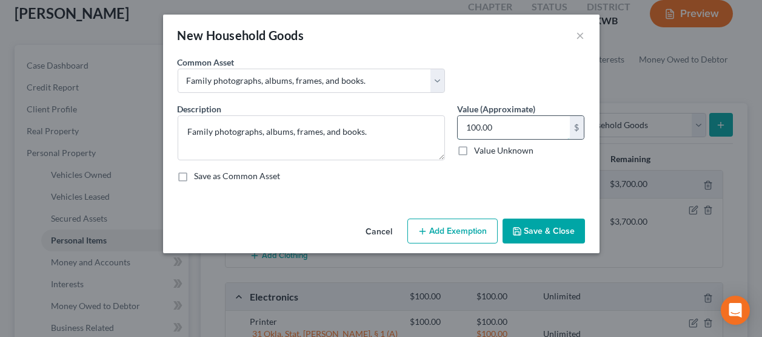
click at [508, 128] on input "100.00" at bounding box center [514, 127] width 112 height 23
type input "50.00"
click at [464, 236] on button "Add Exemption" at bounding box center [452, 230] width 90 height 25
select select "2"
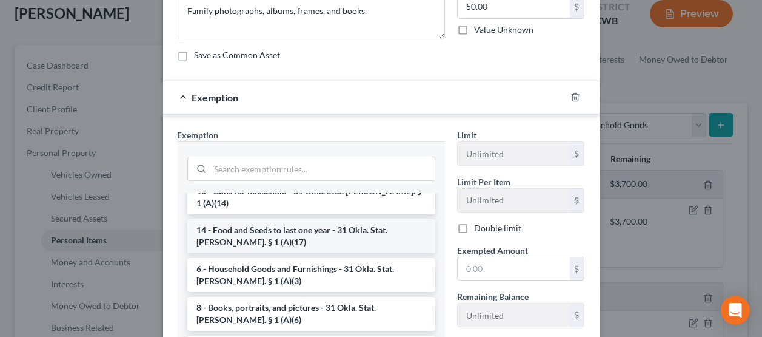
scroll to position [60, 0]
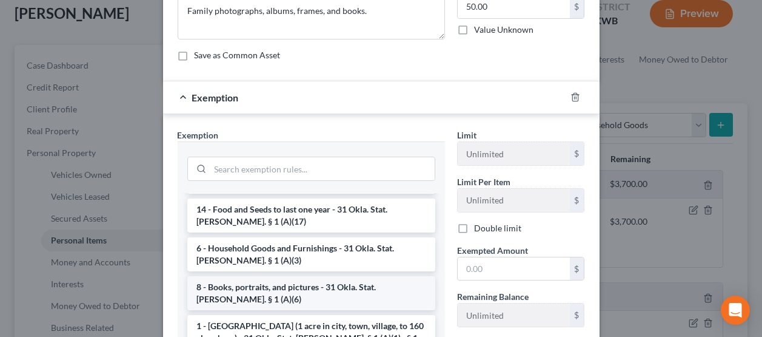
click at [287, 281] on li "8 - Books, portraits, and pictures - 31 Okla. Stat. Ann. § 1 (A)(6)" at bounding box center [311, 293] width 248 height 34
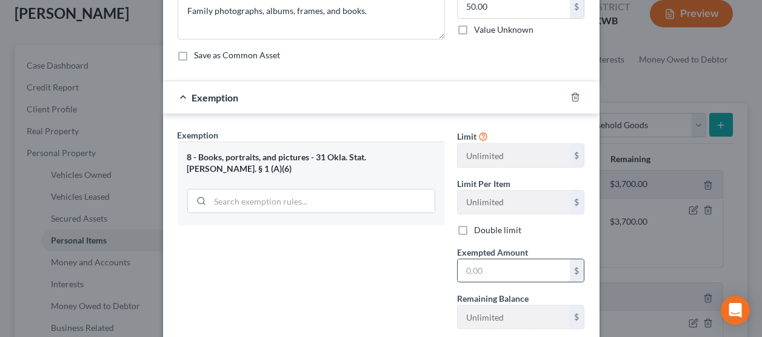
click at [475, 273] on input "text" at bounding box center [514, 270] width 112 height 23
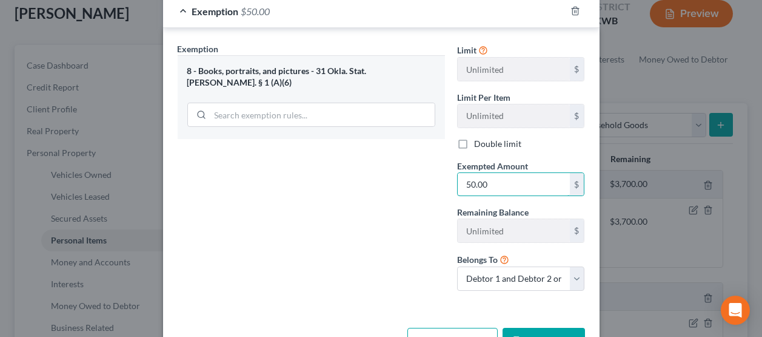
scroll to position [246, 0]
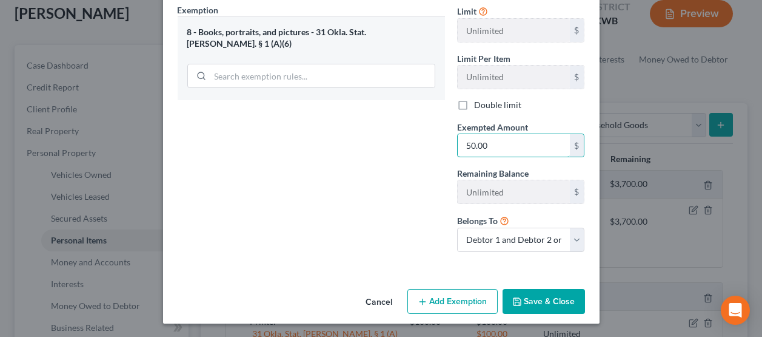
type input "50.00"
drag, startPoint x: 540, startPoint y: 303, endPoint x: 534, endPoint y: 296, distance: 8.2
click at [539, 302] on button "Save & Close" at bounding box center [544, 301] width 82 height 25
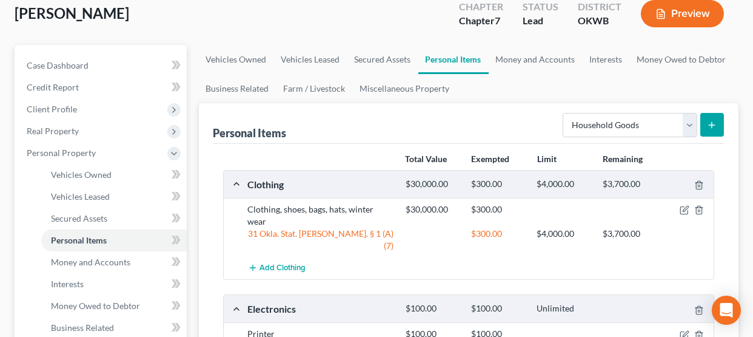
click at [712, 116] on button "submit" at bounding box center [712, 125] width 24 height 24
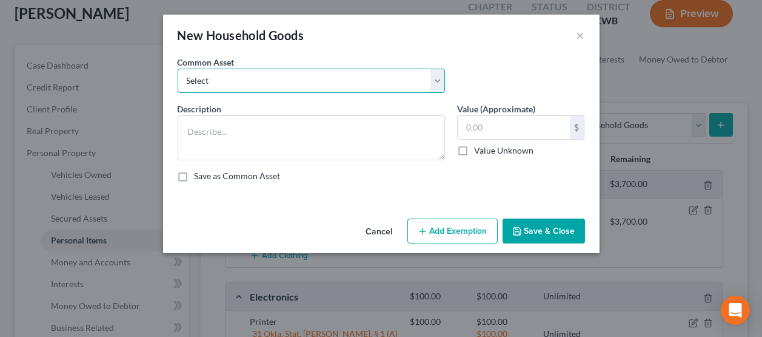
click at [433, 75] on select "Select Household appliances (refrigerator, microwave, stove, oven, washer, drye…" at bounding box center [311, 81] width 267 height 24
select select "1"
click at [178, 69] on select "Select Household appliances (refrigerator, microwave, stove, oven, washer, drye…" at bounding box center [311, 81] width 267 height 24
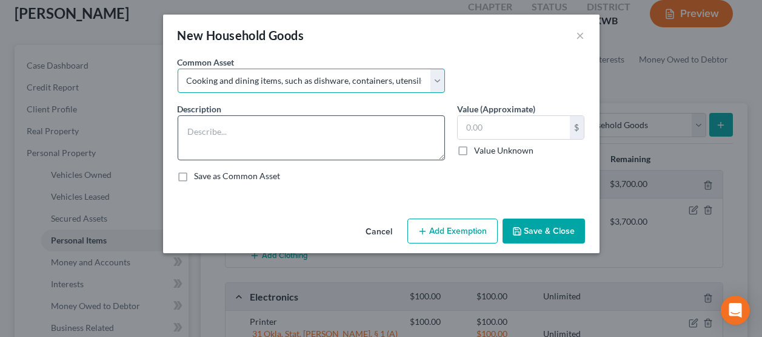
type textarea "Cooking and dining items, such as dishware, containers, utensils, flatware, pot…"
type input "300.00"
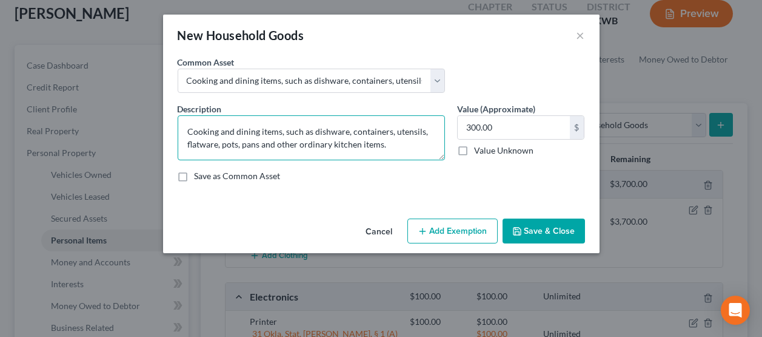
drag, startPoint x: 401, startPoint y: 142, endPoint x: 181, endPoint y: 129, distance: 220.5
click at [181, 129] on textarea "Cooking and dining items, such as dishware, containers, utensils, flatware, pot…" at bounding box center [311, 137] width 267 height 45
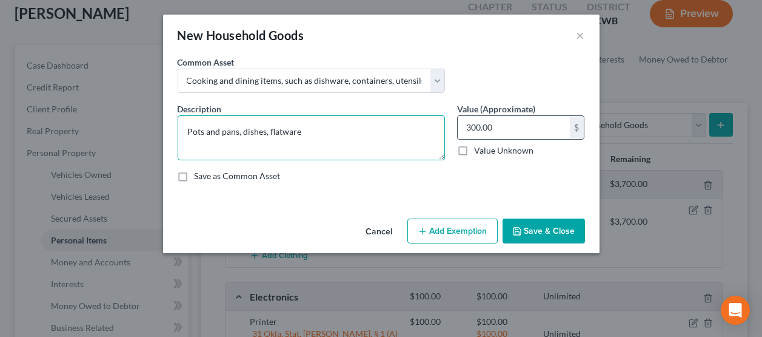
type textarea "Pots and pans, dishes, flatware"
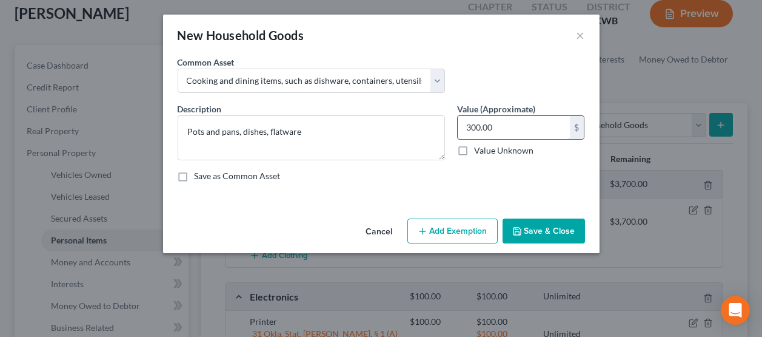
click at [512, 127] on input "300.00" at bounding box center [514, 127] width 112 height 23
type input "50.00"
click at [448, 232] on button "Add Exemption" at bounding box center [452, 230] width 90 height 25
select select "2"
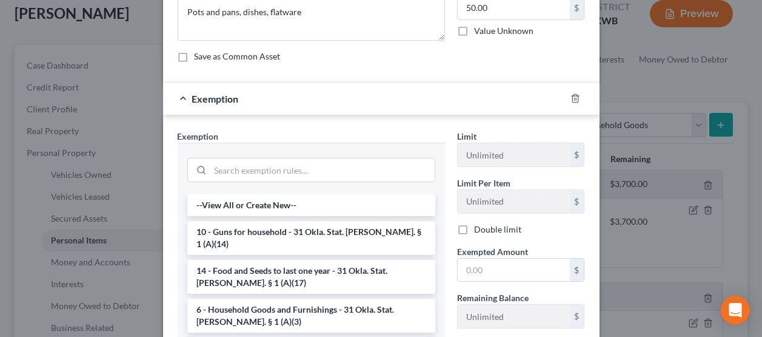
scroll to position [121, 0]
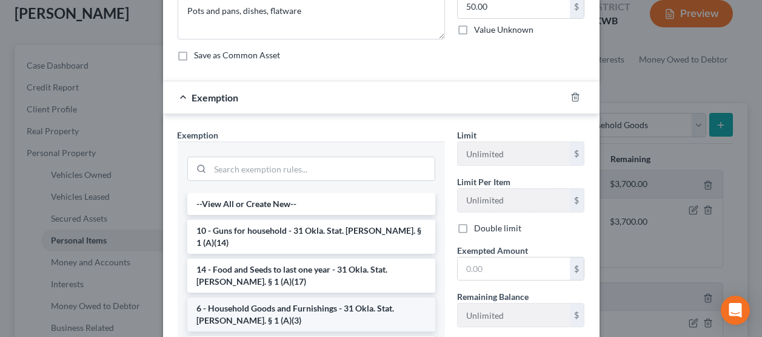
click at [270, 300] on li "6 - Household Goods and Furnishings - 31 Okla. Stat. Ann. § 1 (A)(3)" at bounding box center [311, 314] width 248 height 34
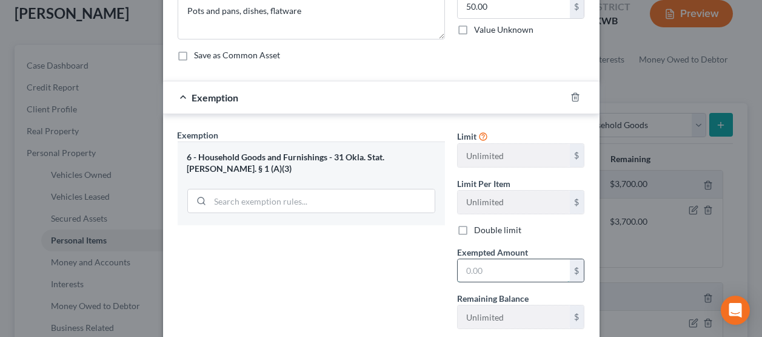
click at [480, 261] on input "text" at bounding box center [514, 270] width 112 height 23
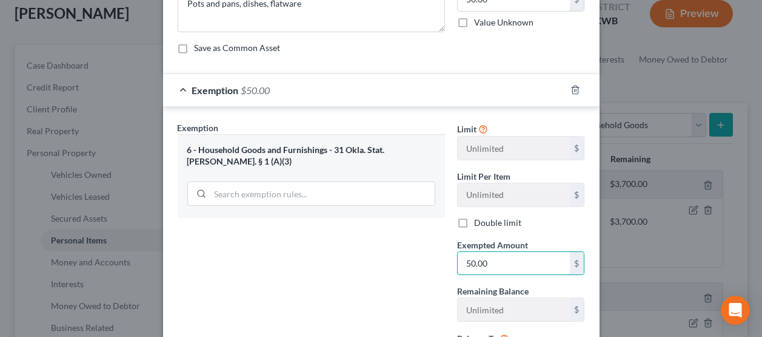
scroll to position [0, 0]
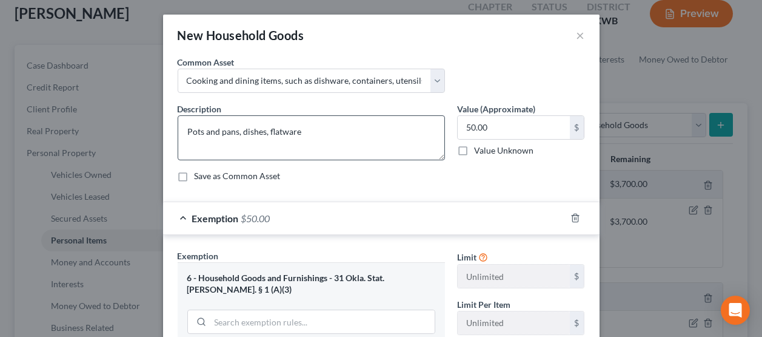
type input "50.00"
click at [296, 130] on textarea "Pots and pans, dishes, flatware" at bounding box center [311, 137] width 267 height 45
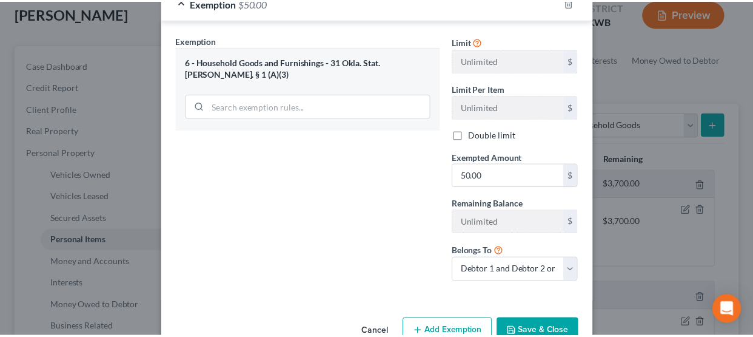
scroll to position [246, 0]
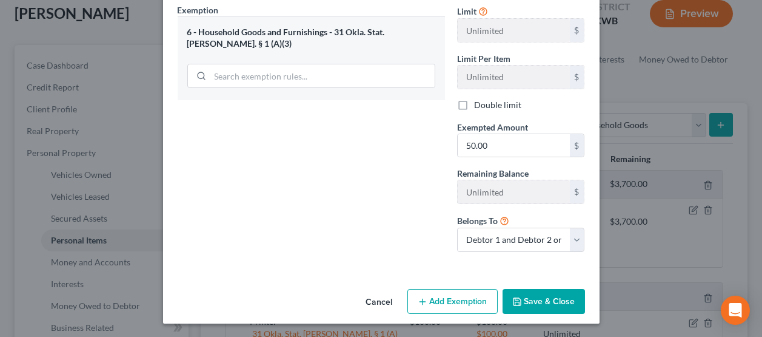
type textarea "Pots and pans, dishes, flatware, misc appliances"
click at [540, 300] on button "Save & Close" at bounding box center [544, 301] width 82 height 25
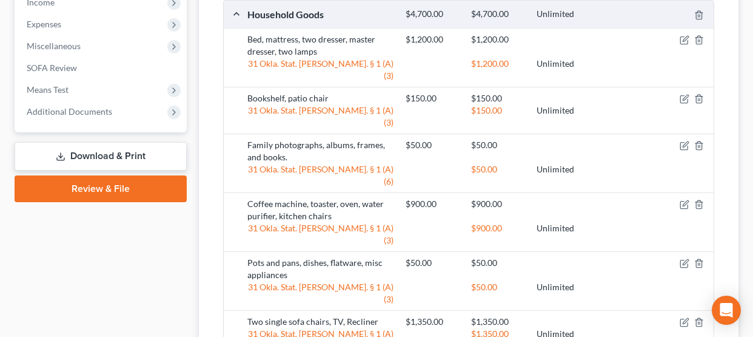
scroll to position [617, 0]
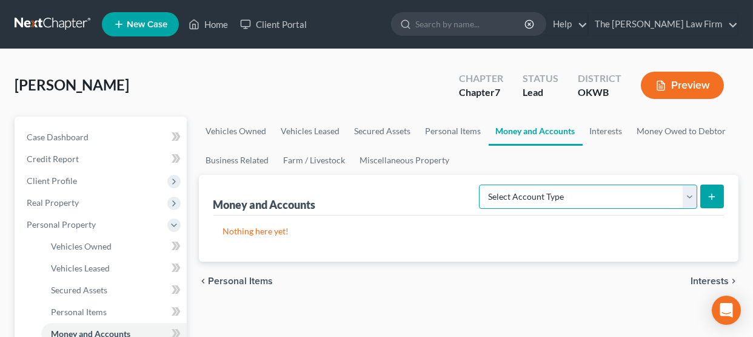
click at [687, 195] on select "Select Account Type Brokerage Cash on Hand Certificates of Deposit Checking Acc…" at bounding box center [588, 196] width 218 height 24
select select "cash_on_hand"
click at [482, 184] on select "Select Account Type Brokerage Cash on Hand Certificates of Deposit Checking Acc…" at bounding box center [588, 196] width 218 height 24
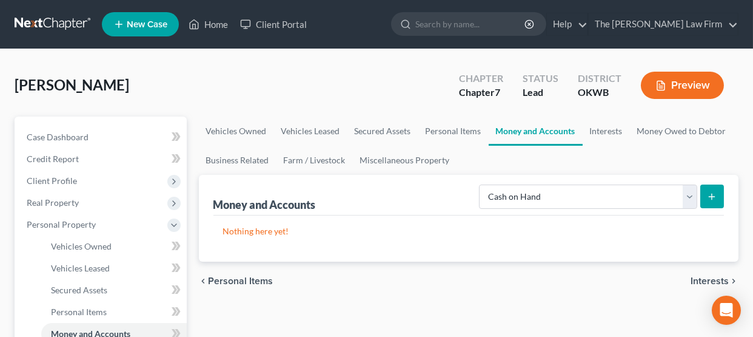
click at [709, 197] on icon "submit" at bounding box center [712, 197] width 10 height 10
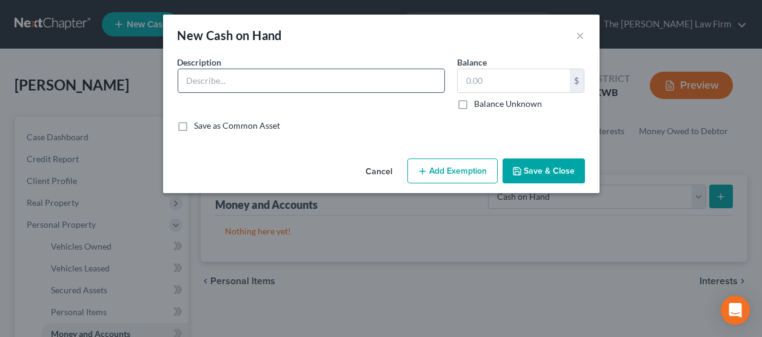
click at [272, 85] on input "text" at bounding box center [311, 80] width 266 height 23
type input "Cash"
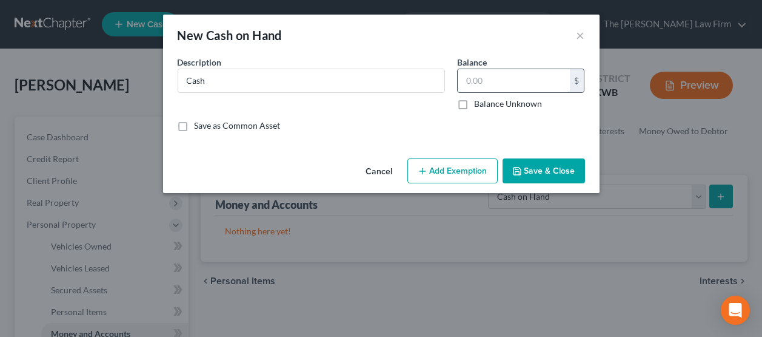
click at [515, 78] on input "text" at bounding box center [514, 80] width 112 height 23
type input "300.00"
click at [424, 165] on button "Add Exemption" at bounding box center [452, 170] width 90 height 25
select select "2"
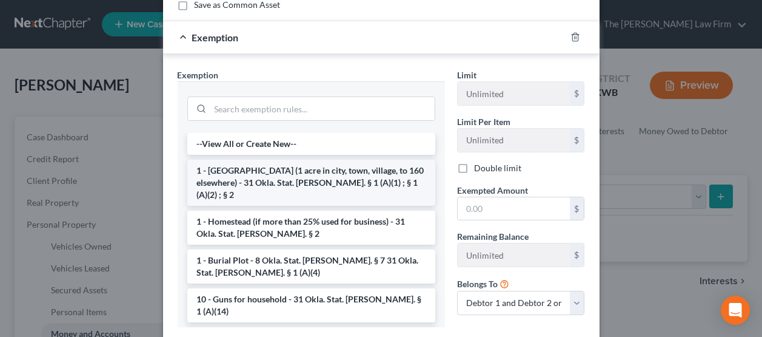
scroll to position [121, 0]
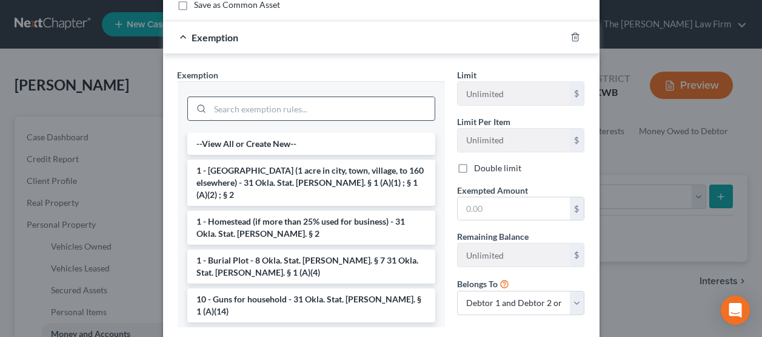
click at [226, 109] on input "search" at bounding box center [322, 108] width 224 height 23
type input "q"
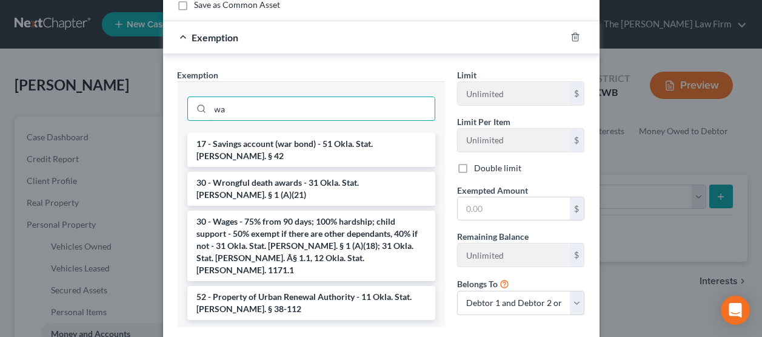
type input "wa"
click at [260, 218] on li "30 - Wages - 75% from 90 days; 100% hardship; child support - 50% exempt if the…" at bounding box center [311, 245] width 248 height 70
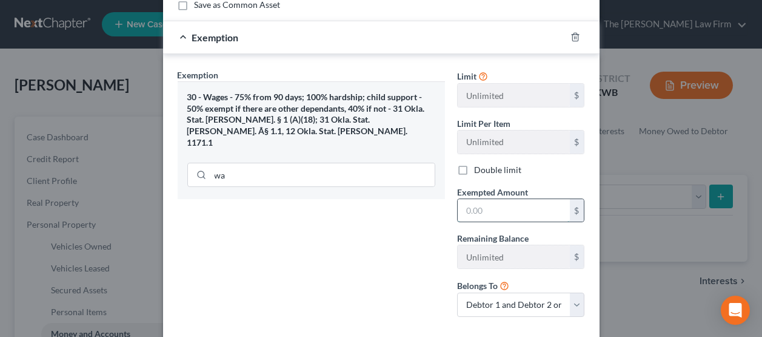
click at [499, 209] on input "text" at bounding box center [514, 210] width 112 height 23
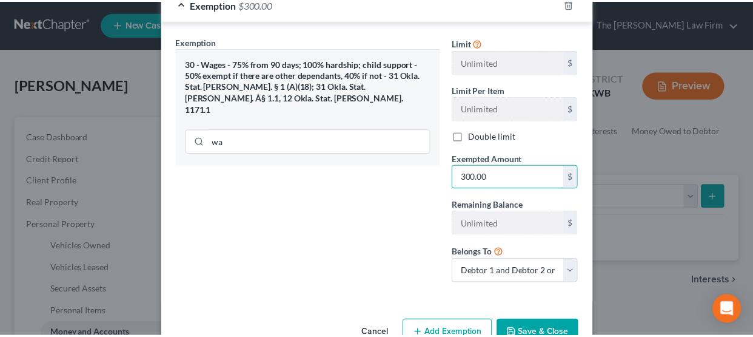
scroll to position [186, 0]
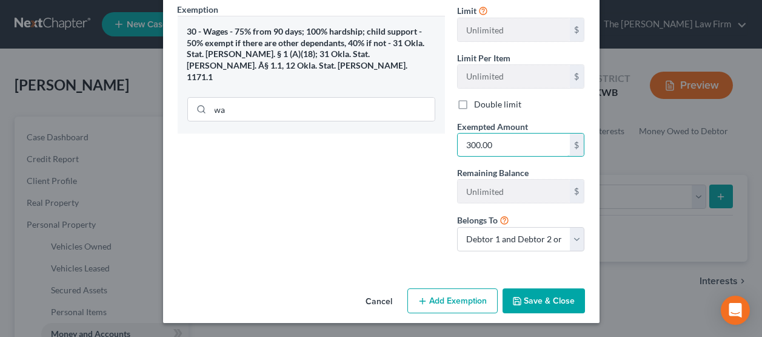
type input "300.00"
click at [540, 305] on button "Save & Close" at bounding box center [544, 300] width 82 height 25
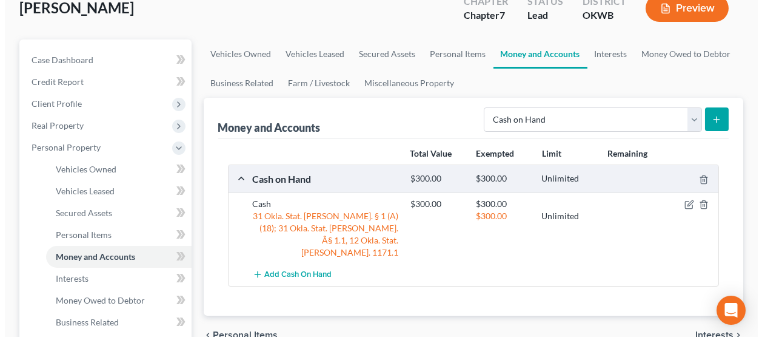
scroll to position [121, 0]
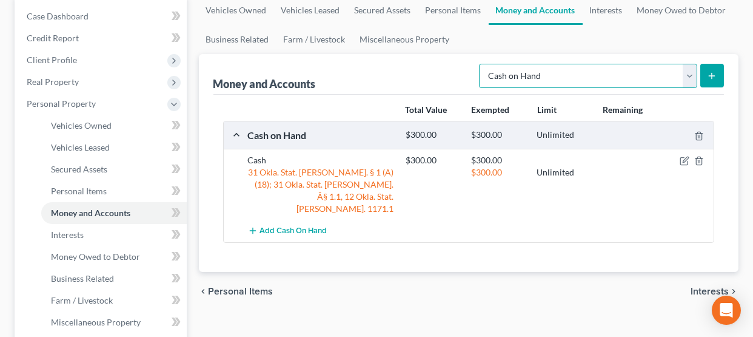
click at [688, 75] on select "Select Account Type Brokerage Cash on Hand Certificates of Deposit Checking Acc…" at bounding box center [588, 76] width 218 height 24
select select "checking"
click at [482, 64] on select "Select Account Type Brokerage Cash on Hand Certificates of Deposit Checking Acc…" at bounding box center [588, 76] width 218 height 24
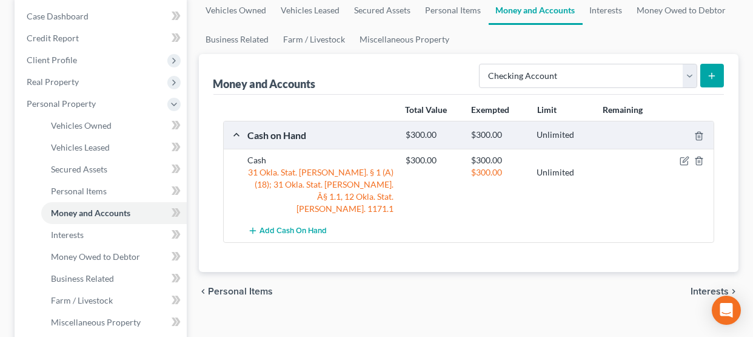
click at [719, 79] on button "submit" at bounding box center [712, 76] width 24 height 24
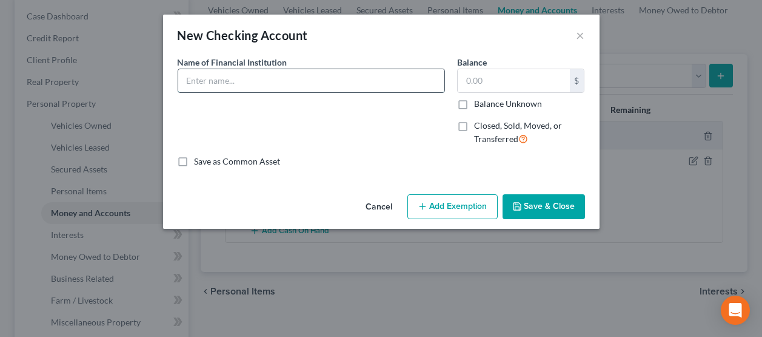
click at [269, 76] on input "text" at bounding box center [311, 80] width 266 height 23
type input "USAA 0902"
click at [483, 78] on input "text" at bounding box center [514, 80] width 112 height 23
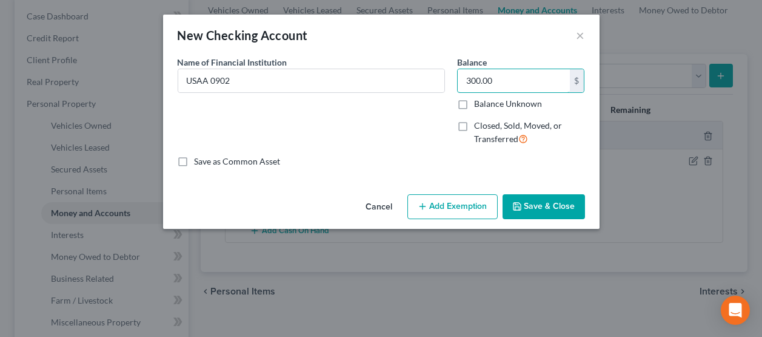
type input "300.00"
click at [439, 201] on button "Add Exemption" at bounding box center [452, 206] width 90 height 25
select select "2"
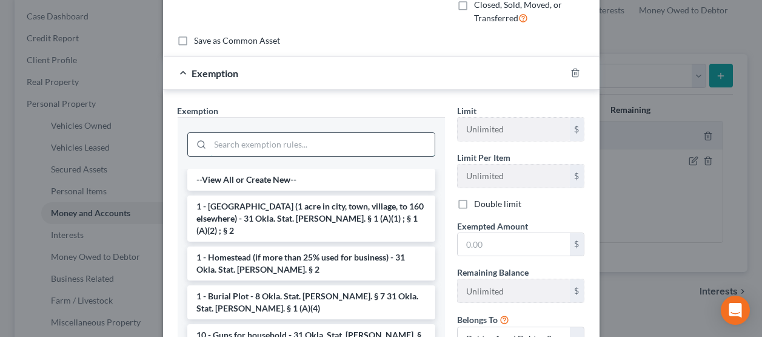
click at [302, 146] on input "search" at bounding box center [322, 144] width 224 height 23
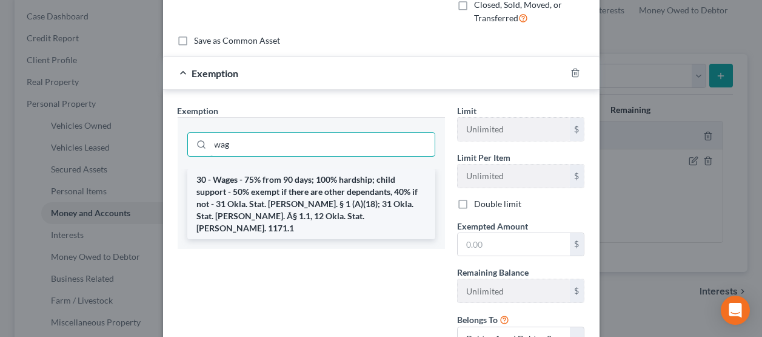
type input "wag"
click at [280, 186] on li "30 - Wages - 75% from 90 days; 100% hardship; child support - 50% exempt if the…" at bounding box center [311, 204] width 248 height 70
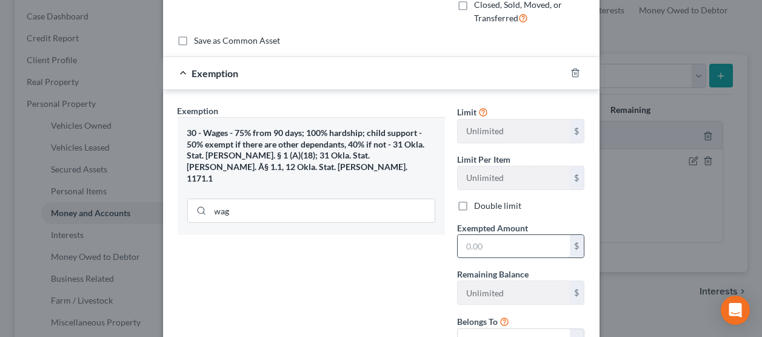
drag, startPoint x: 526, startPoint y: 247, endPoint x: 529, endPoint y: 237, distance: 10.4
click at [526, 247] on input "text" at bounding box center [514, 246] width 112 height 23
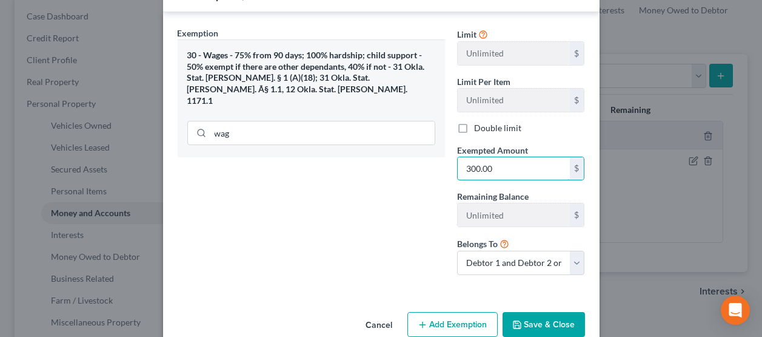
scroll to position [222, 0]
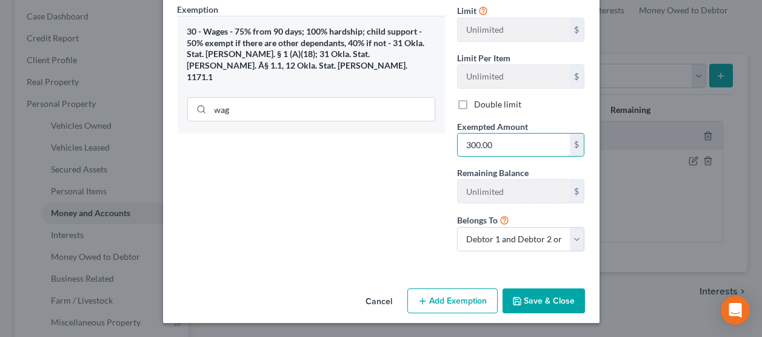
type input "300.00"
click at [548, 305] on button "Save & Close" at bounding box center [544, 300] width 82 height 25
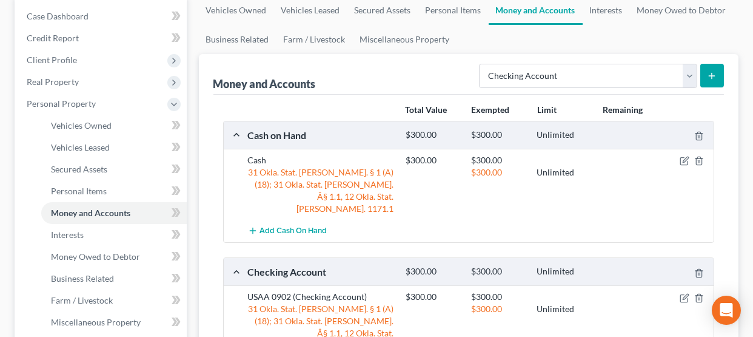
click at [714, 79] on button "submit" at bounding box center [712, 76] width 24 height 24
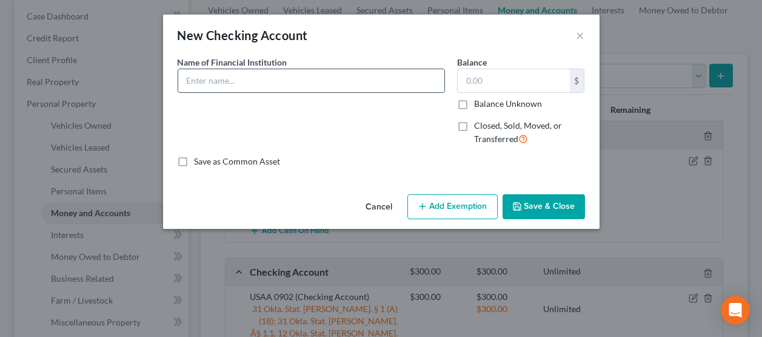
click at [199, 80] on input "text" at bounding box center [311, 80] width 266 height 23
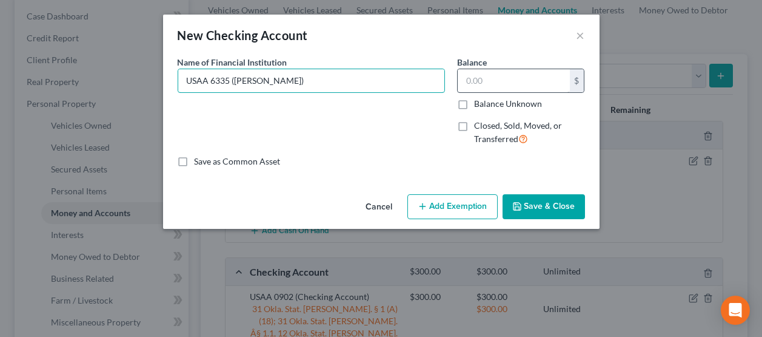
type input "USAA 6335 (Luis)"
click at [501, 83] on input "text" at bounding box center [514, 80] width 112 height 23
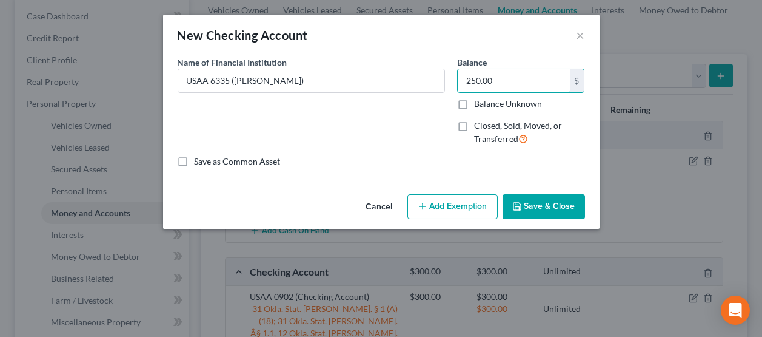
type input "250.00"
click at [435, 206] on button "Add Exemption" at bounding box center [452, 206] width 90 height 25
select select "2"
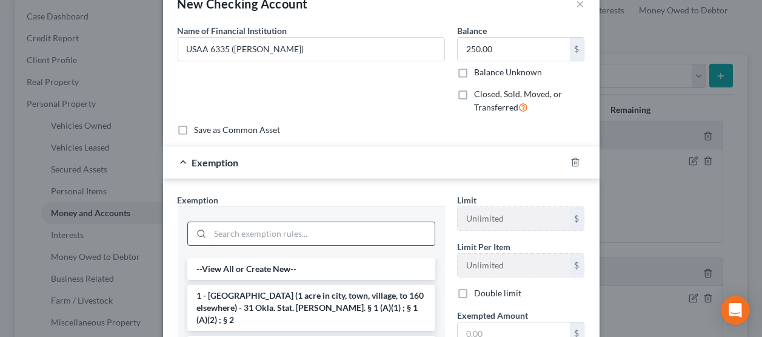
scroll to position [60, 0]
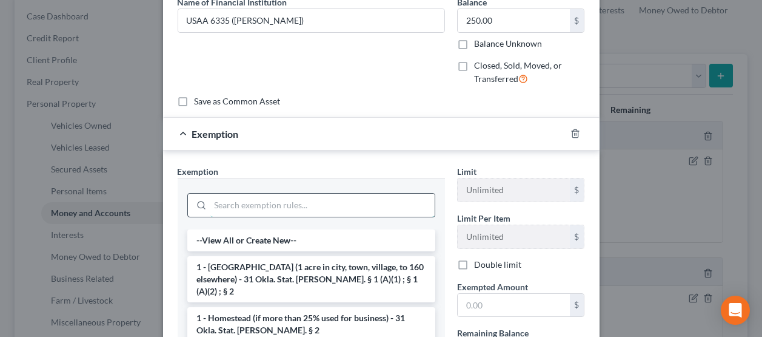
click at [227, 205] on input "search" at bounding box center [322, 204] width 224 height 23
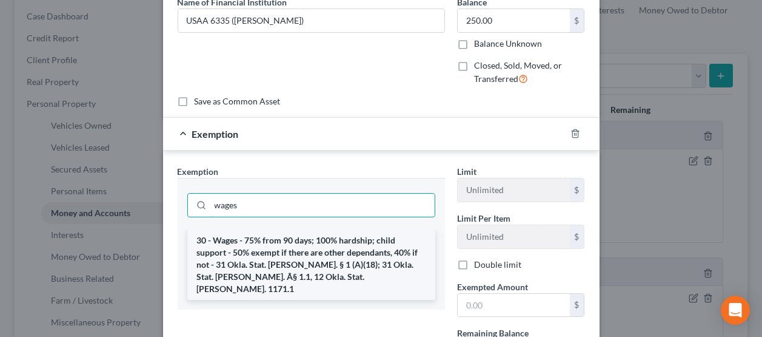
type input "wages"
click at [326, 266] on li "30 - Wages - 75% from 90 days; 100% hardship; child support - 50% exempt if the…" at bounding box center [311, 264] width 248 height 70
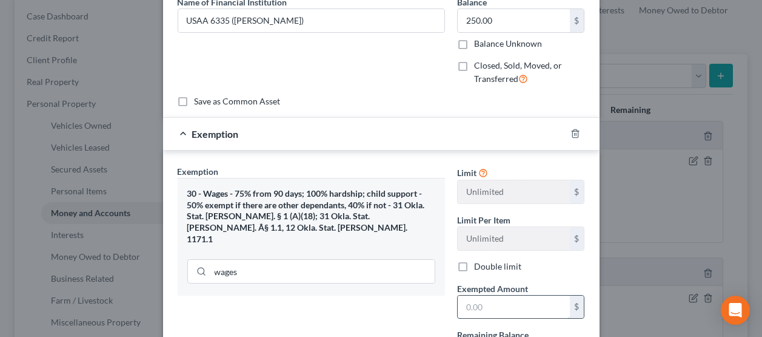
click at [469, 303] on input "text" at bounding box center [514, 306] width 112 height 23
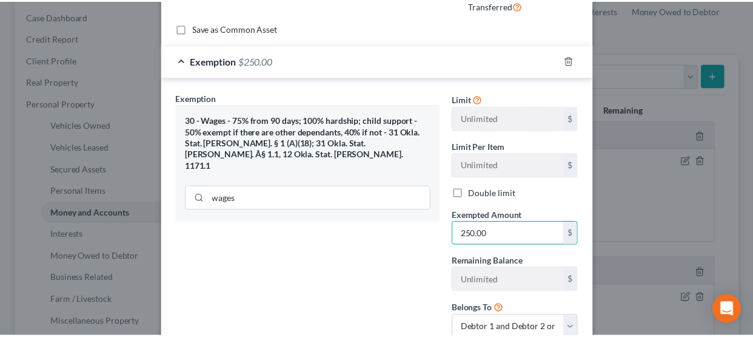
scroll to position [222, 0]
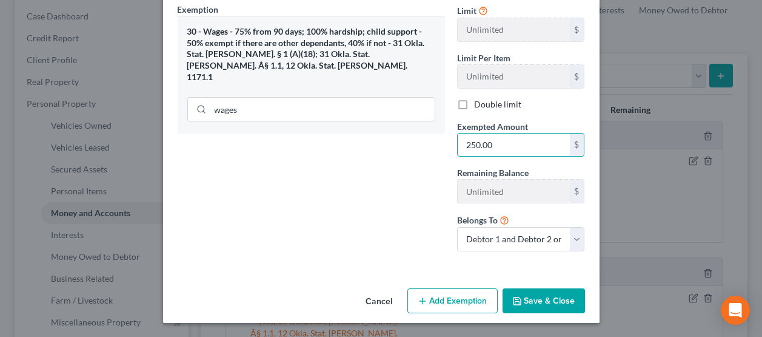
type input "250.00"
click at [525, 298] on button "Save & Close" at bounding box center [544, 300] width 82 height 25
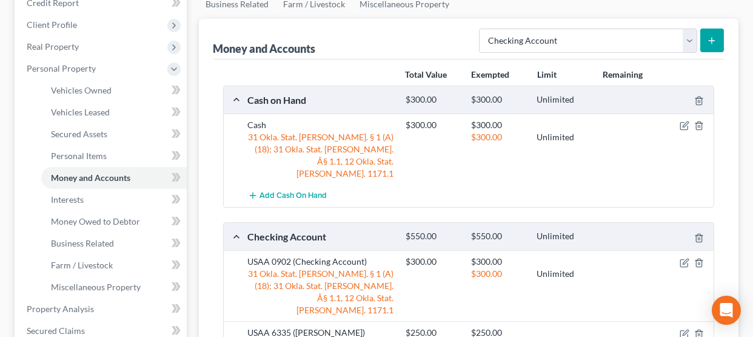
scroll to position [182, 0]
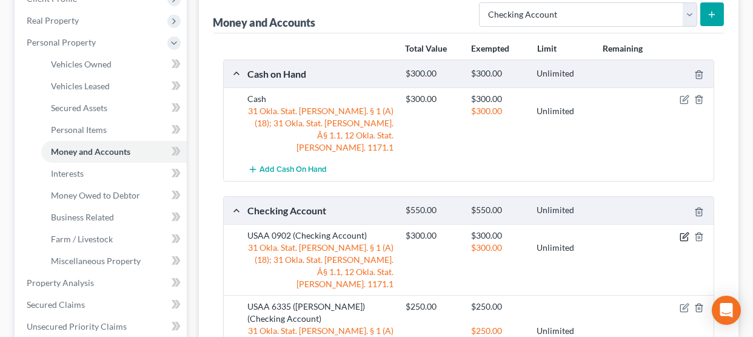
click at [686, 232] on icon "button" at bounding box center [685, 234] width 5 height 5
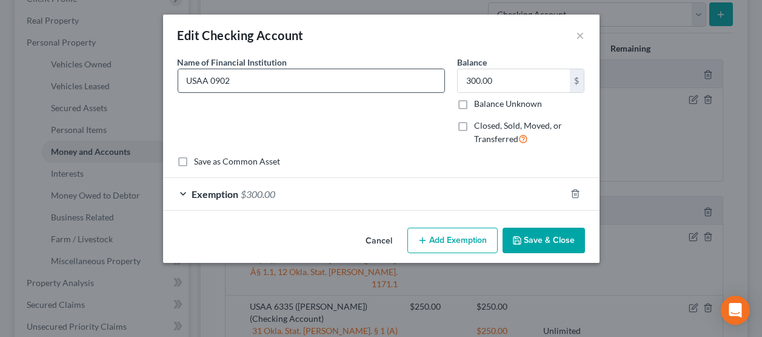
click at [249, 81] on input "USAA 0902" at bounding box center [311, 80] width 266 height 23
type input "USAA 0902 (Christine)"
click at [560, 236] on button "Save & Close" at bounding box center [544, 239] width 82 height 25
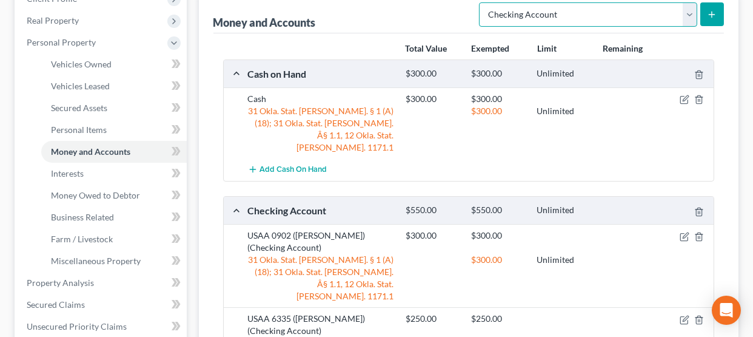
click at [690, 19] on select "Select Account Type Brokerage Cash on Hand Certificates of Deposit Checking Acc…" at bounding box center [588, 14] width 218 height 24
select select "savings"
click at [482, 2] on select "Select Account Type Brokerage Cash on Hand Certificates of Deposit Checking Acc…" at bounding box center [588, 14] width 218 height 24
click at [708, 13] on icon "submit" at bounding box center [712, 15] width 10 height 10
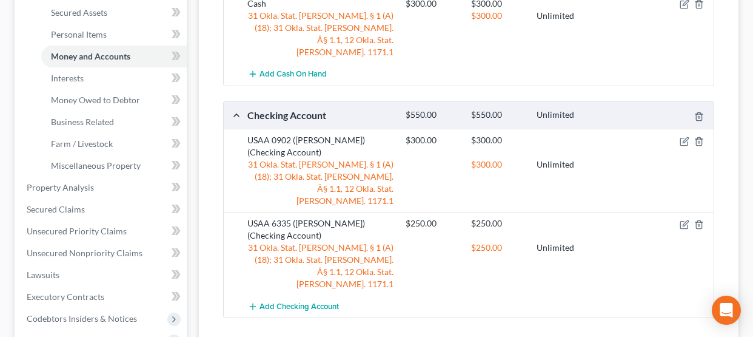
scroll to position [364, 0]
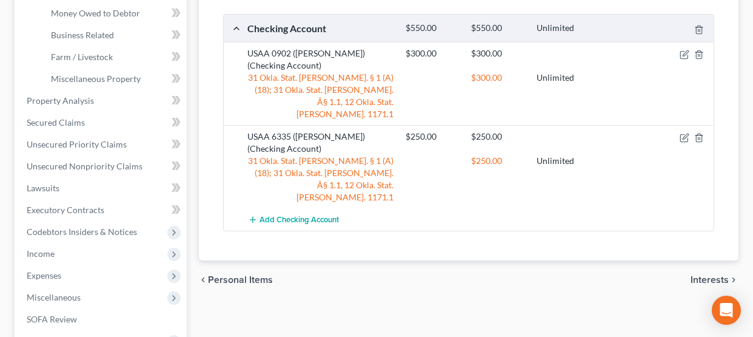
click at [712, 275] on span "Interests" at bounding box center [710, 280] width 38 height 10
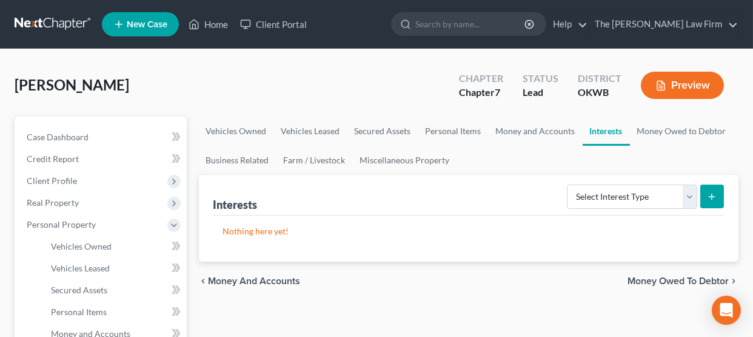
click at [263, 282] on span "Money and Accounts" at bounding box center [255, 281] width 92 height 10
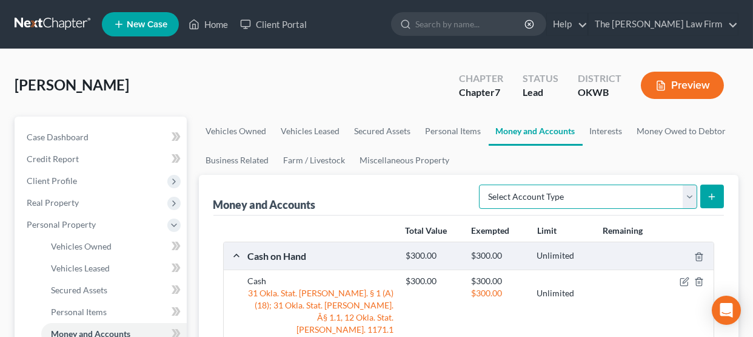
click at [685, 198] on select "Select Account Type Brokerage Cash on Hand Certificates of Deposit Checking Acc…" at bounding box center [588, 196] width 218 height 24
select select "savings"
click at [482, 184] on select "Select Account Type Brokerage Cash on Hand Certificates of Deposit Checking Acc…" at bounding box center [588, 196] width 218 height 24
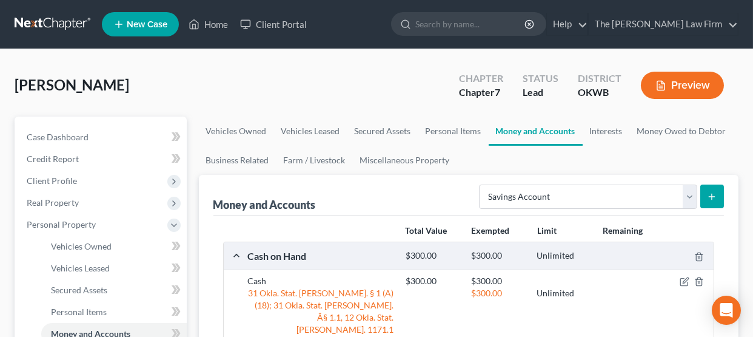
click at [710, 198] on icon "submit" at bounding box center [712, 197] width 10 height 10
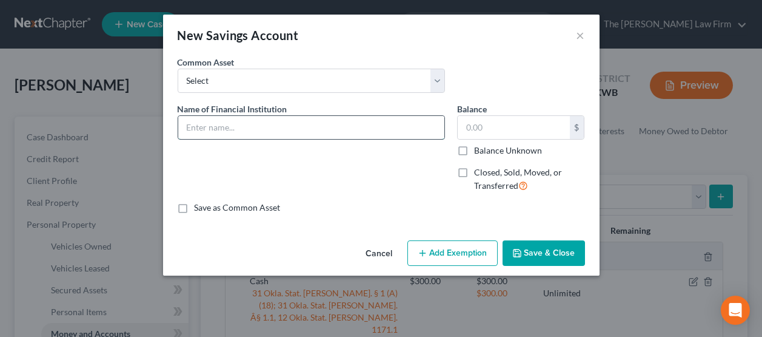
click at [223, 130] on input "text" at bounding box center [311, 127] width 266 height 23
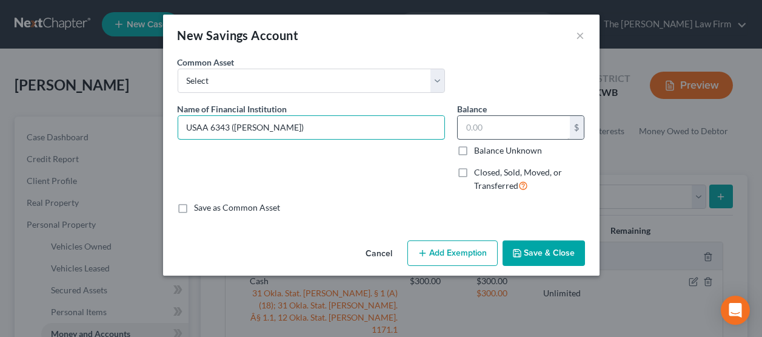
type input "USAA 6343 (Luis)"
click at [482, 127] on input "text" at bounding box center [514, 127] width 112 height 23
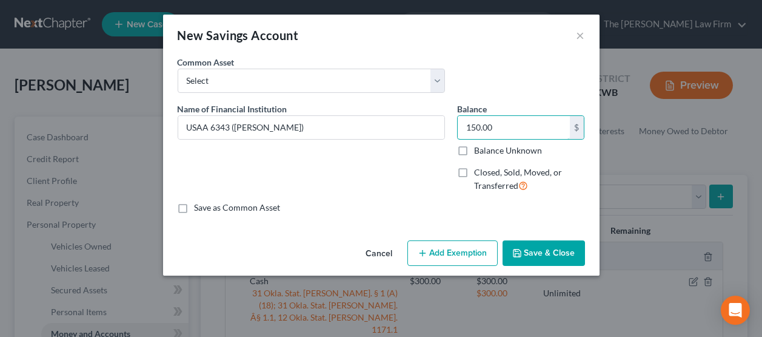
type input "150.00"
click at [445, 248] on button "Add Exemption" at bounding box center [452, 252] width 90 height 25
select select "2"
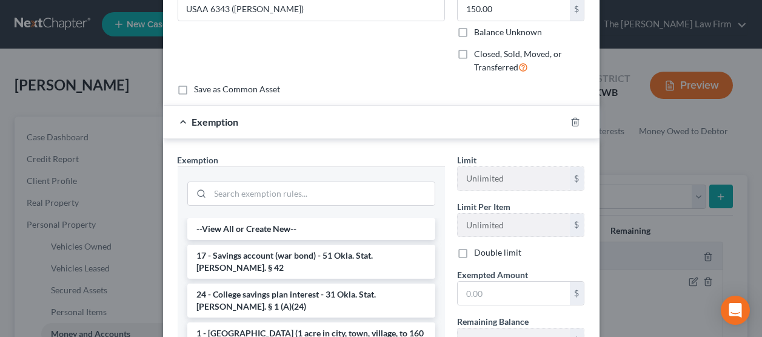
scroll to position [121, 0]
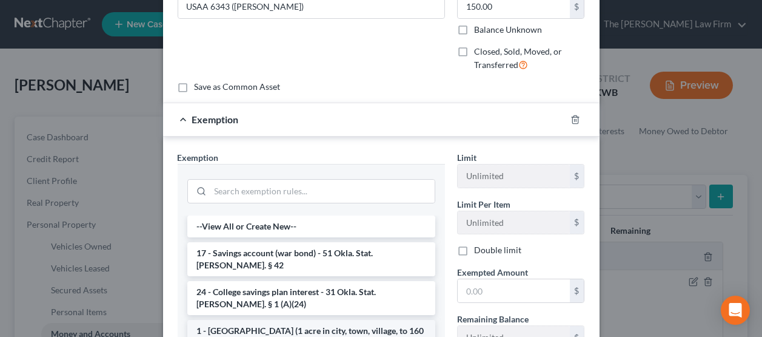
click at [247, 329] on li "1 - Homestead (1 acre in city, town, village, to 160 elsewhere) - 31 Okla. Stat…" at bounding box center [311, 343] width 248 height 46
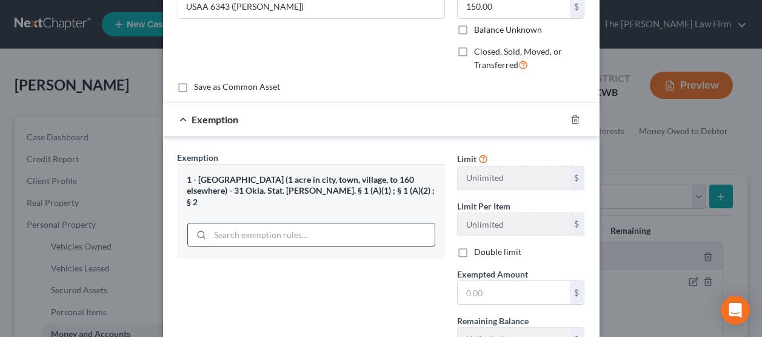
click at [238, 227] on input "search" at bounding box center [322, 234] width 224 height 23
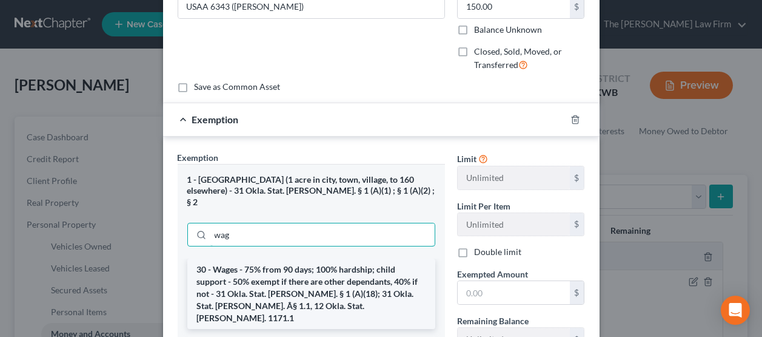
type input "wag"
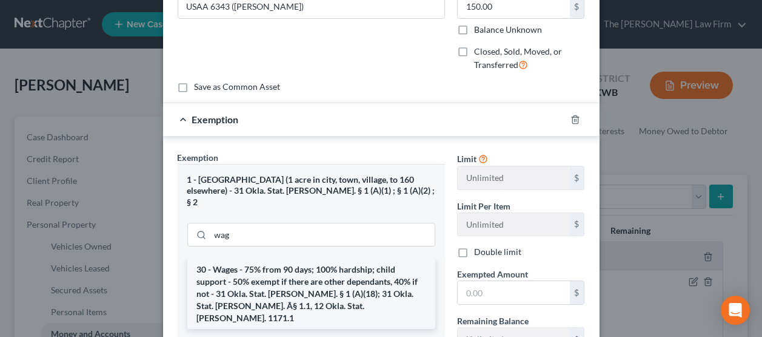
click at [241, 289] on li "30 - Wages - 75% from 90 days; 100% hardship; child support - 50% exempt if the…" at bounding box center [311, 293] width 248 height 70
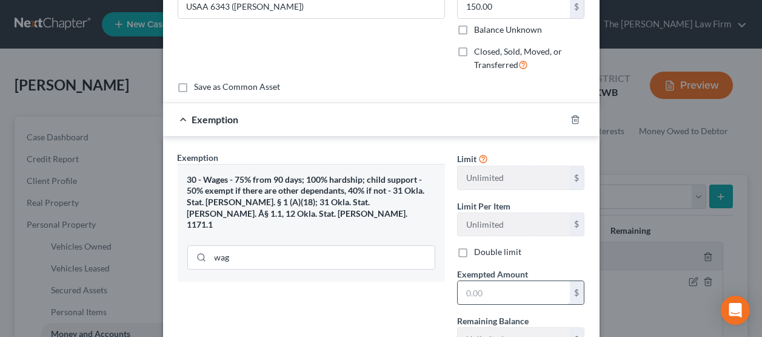
click at [480, 292] on input "text" at bounding box center [514, 292] width 112 height 23
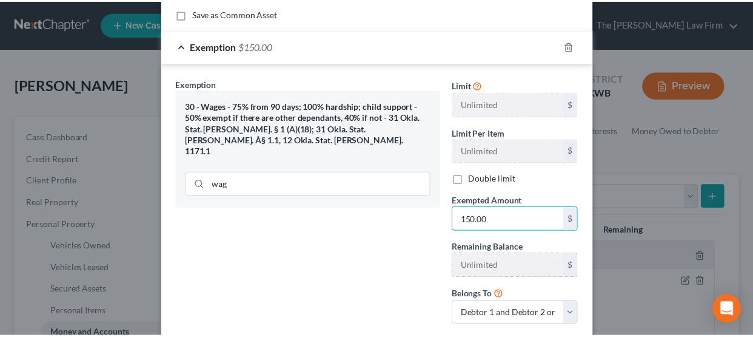
scroll to position [268, 0]
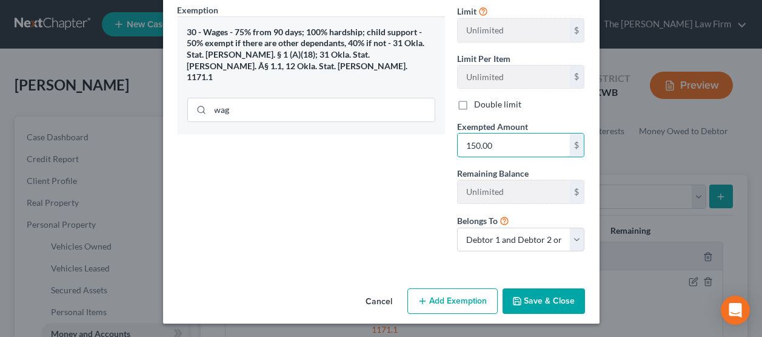
type input "150.00"
click at [538, 303] on button "Save & Close" at bounding box center [544, 300] width 82 height 25
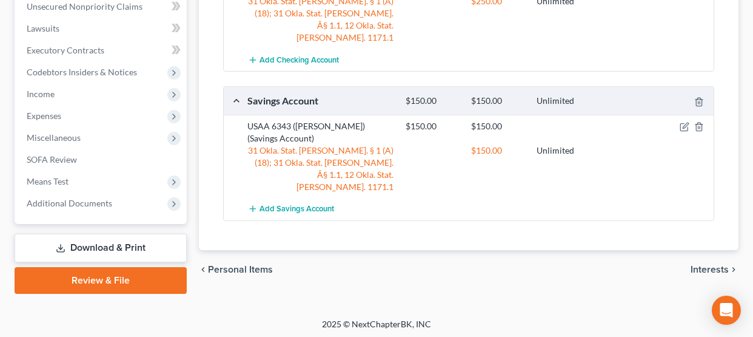
scroll to position [526, 0]
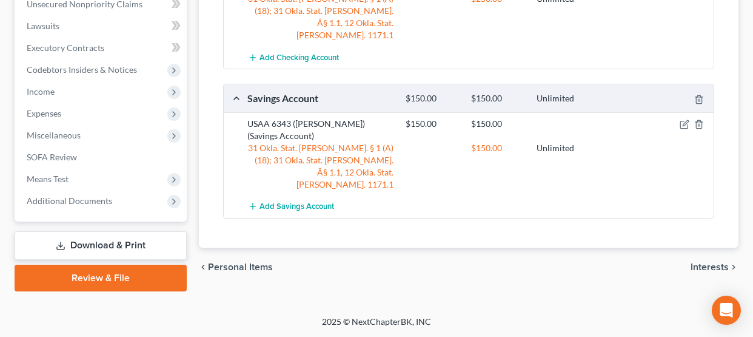
drag, startPoint x: 721, startPoint y: 190, endPoint x: 695, endPoint y: 196, distance: 26.2
click at [721, 262] on span "Interests" at bounding box center [710, 267] width 38 height 10
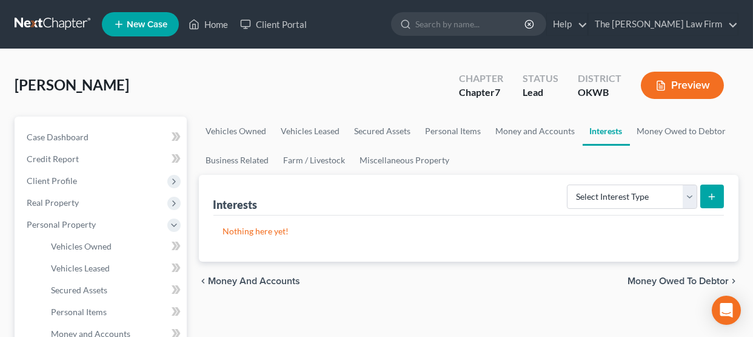
click at [649, 284] on span "Money Owed to Debtor" at bounding box center [678, 281] width 101 height 10
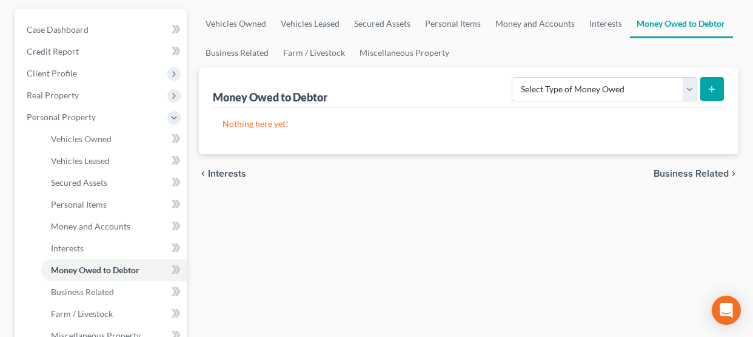
scroll to position [121, 0]
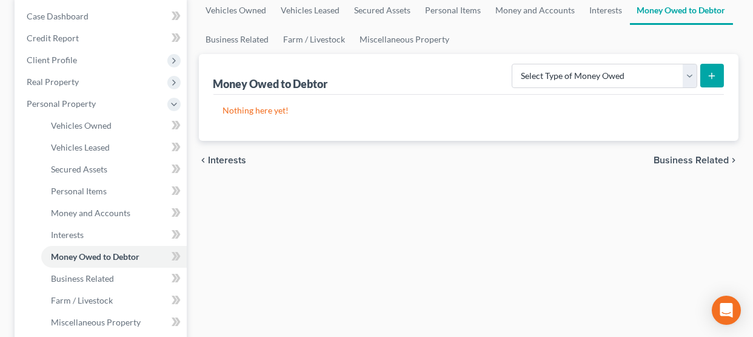
click at [686, 158] on span "Business Related" at bounding box center [691, 160] width 75 height 10
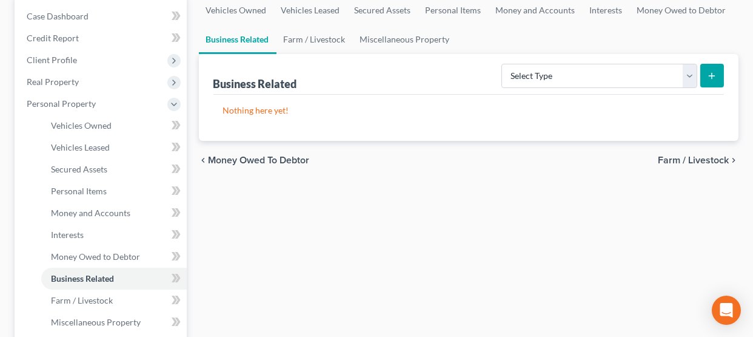
click at [674, 161] on span "Farm / Livestock" at bounding box center [693, 160] width 71 height 10
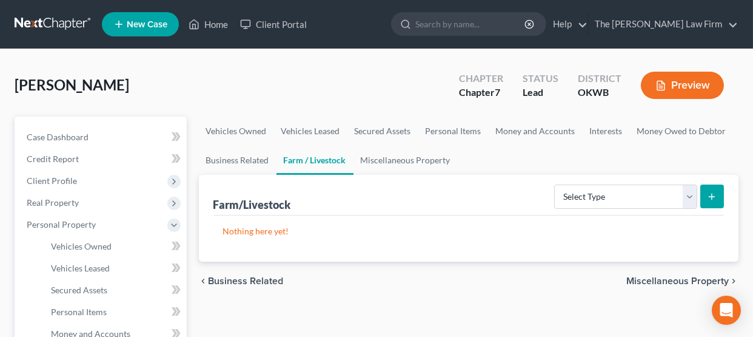
click at [643, 280] on span "Miscellaneous Property" at bounding box center [677, 281] width 102 height 10
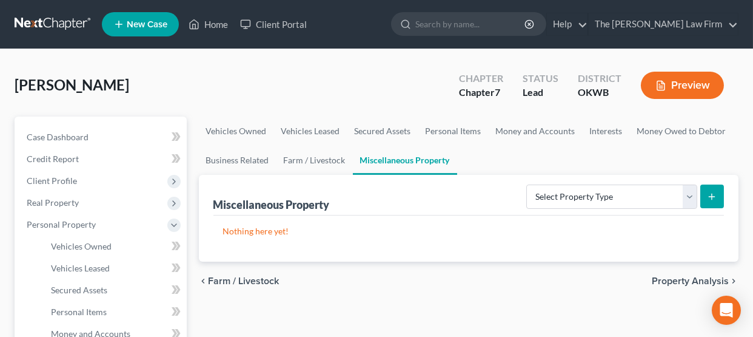
click at [682, 281] on span "Property Analysis" at bounding box center [690, 281] width 77 height 10
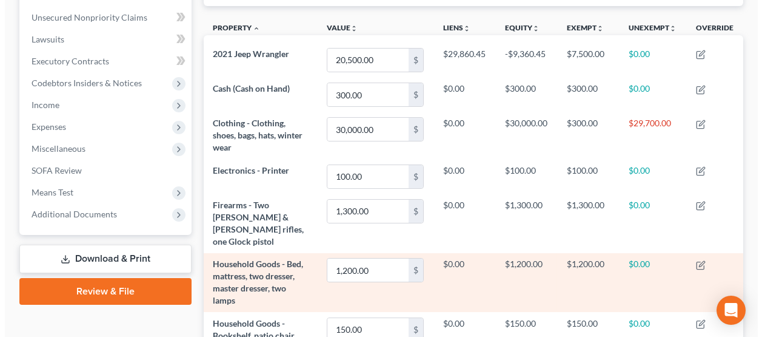
scroll to position [323, 0]
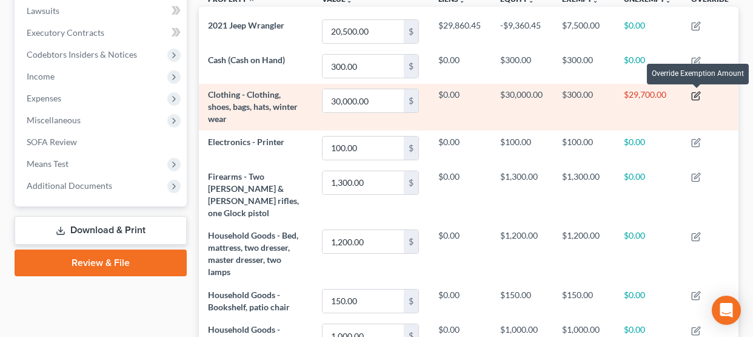
click at [701, 93] on icon "button" at bounding box center [696, 96] width 10 height 10
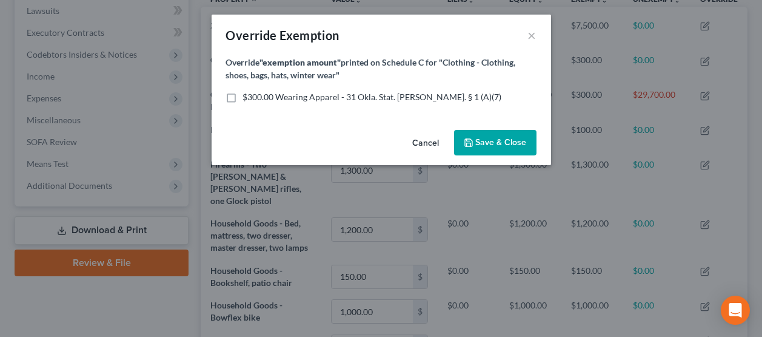
scroll to position [0, 0]
click at [519, 143] on span "Save & Close" at bounding box center [501, 142] width 51 height 10
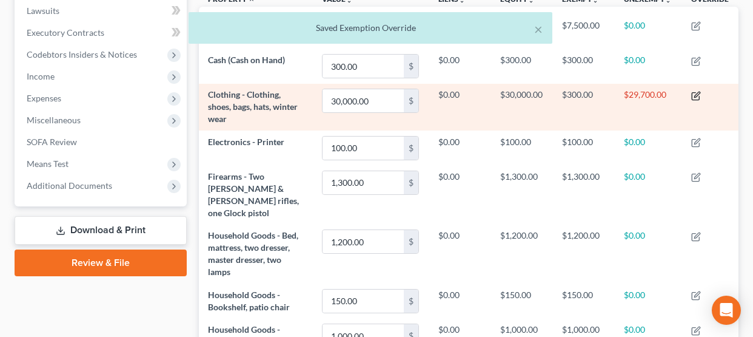
click at [692, 95] on icon "button" at bounding box center [695, 95] width 7 height 7
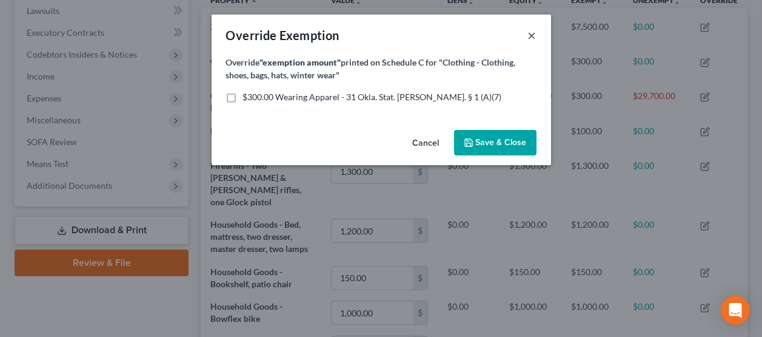
click at [532, 32] on button "×" at bounding box center [532, 35] width 8 height 15
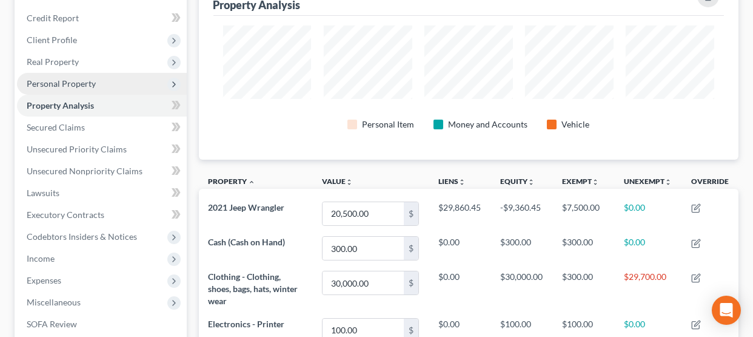
drag, startPoint x: 93, startPoint y: 79, endPoint x: 101, endPoint y: 86, distance: 10.3
click at [93, 79] on span "Personal Property" at bounding box center [61, 83] width 69 height 10
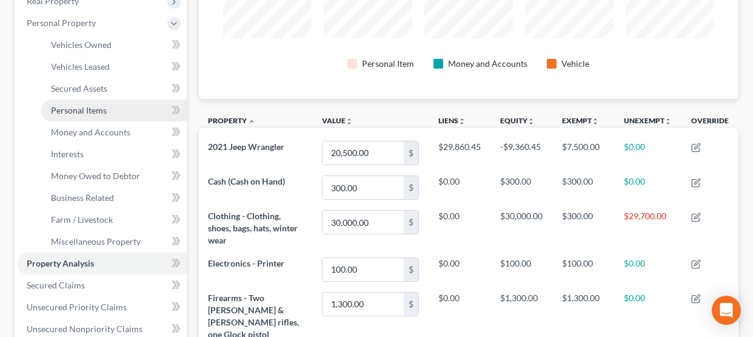
click at [87, 112] on span "Personal Items" at bounding box center [79, 110] width 56 height 10
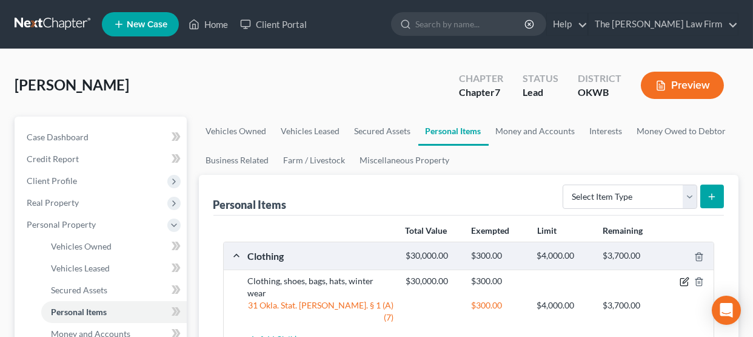
click at [683, 279] on icon "button" at bounding box center [685, 281] width 10 height 10
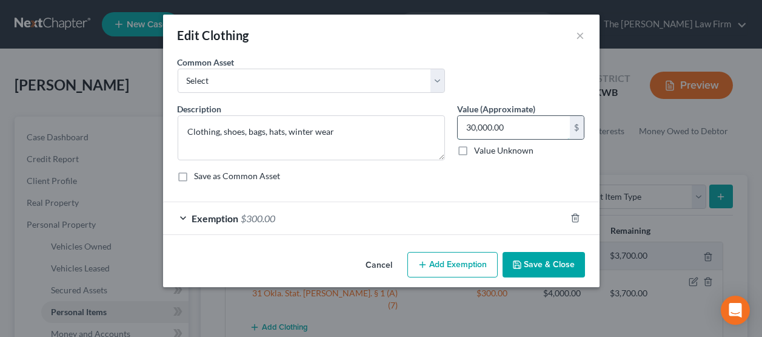
click at [518, 130] on input "30,000.00" at bounding box center [514, 127] width 112 height 23
type input "300.00"
click at [552, 256] on button "Save & Close" at bounding box center [544, 264] width 82 height 25
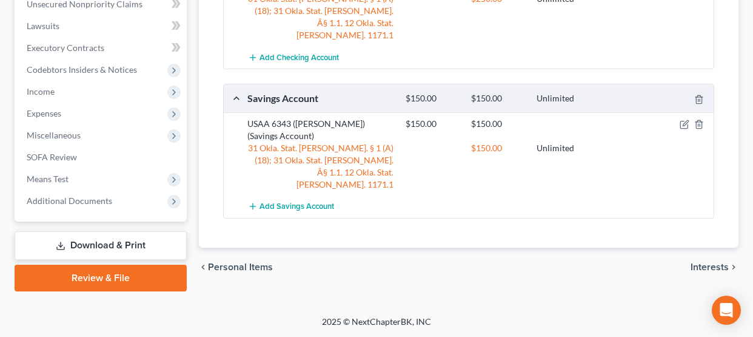
click at [691, 262] on span "Interests" at bounding box center [710, 267] width 38 height 10
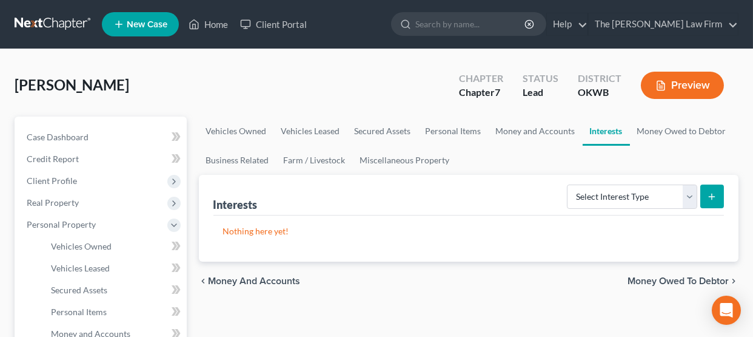
click at [665, 278] on span "Money Owed to Debtor" at bounding box center [678, 281] width 101 height 10
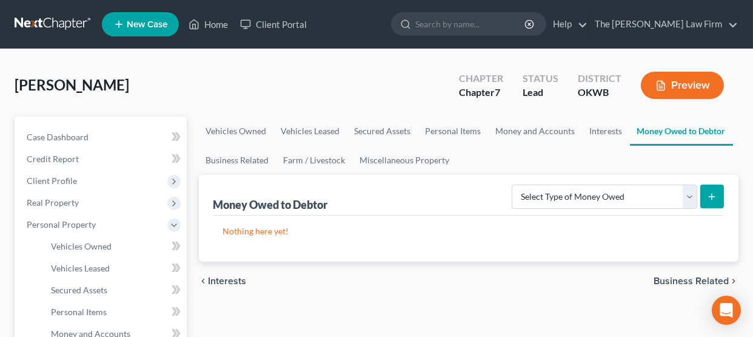
click at [663, 280] on span "Business Related" at bounding box center [691, 281] width 75 height 10
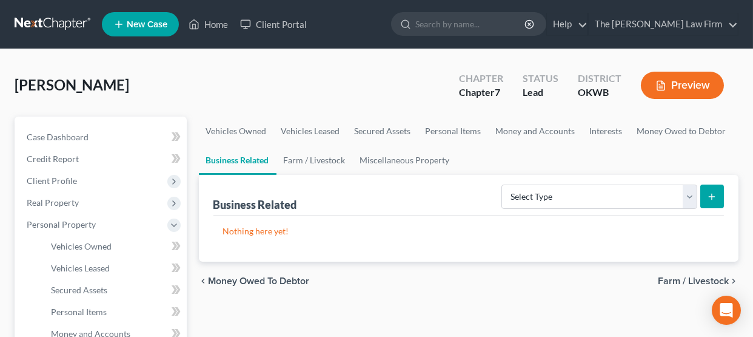
click at [667, 282] on span "Farm / Livestock" at bounding box center [693, 281] width 71 height 10
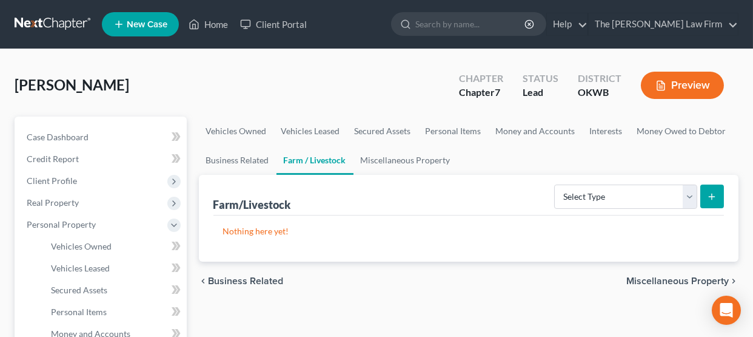
click at [667, 282] on span "Miscellaneous Property" at bounding box center [677, 281] width 102 height 10
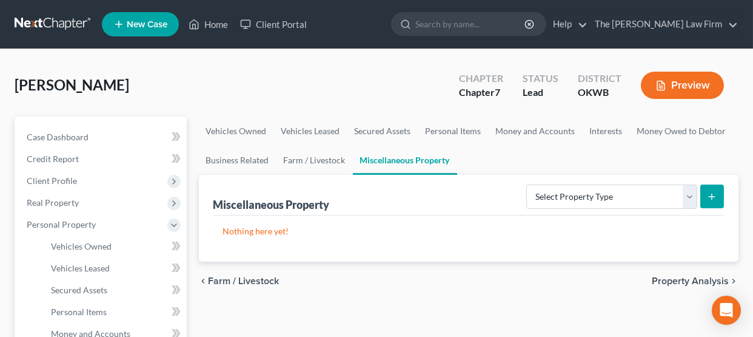
click at [667, 282] on span "Property Analysis" at bounding box center [690, 281] width 77 height 10
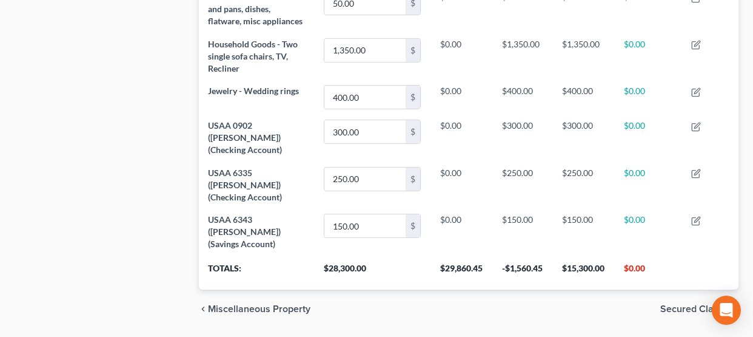
click at [667, 304] on span "Secured Claims" at bounding box center [694, 309] width 69 height 10
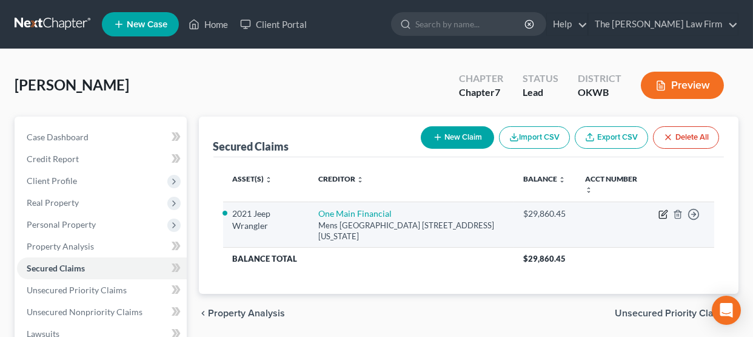
click at [660, 217] on icon "button" at bounding box center [663, 214] width 10 height 10
select select "37"
select select "4"
select select "2"
select select "0"
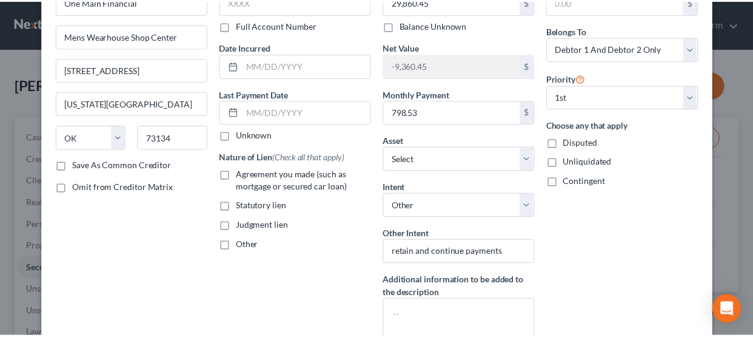
scroll to position [181, 0]
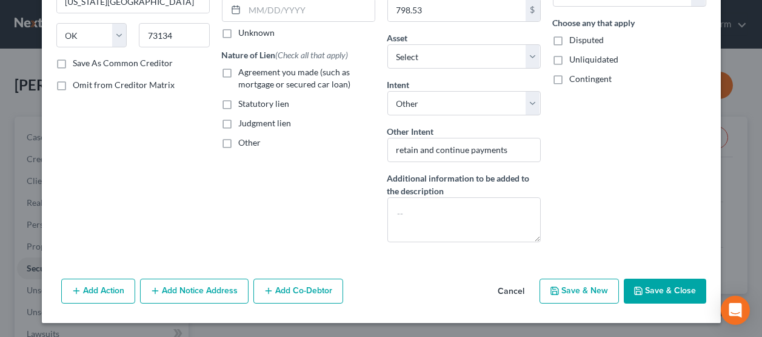
click at [661, 293] on button "Save & Close" at bounding box center [665, 290] width 82 height 25
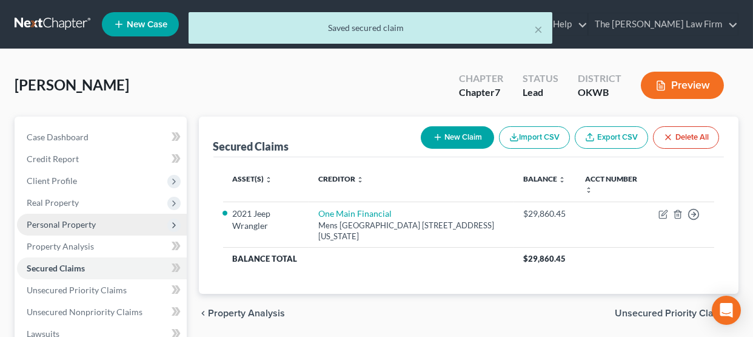
click at [84, 227] on span "Personal Property" at bounding box center [61, 224] width 69 height 10
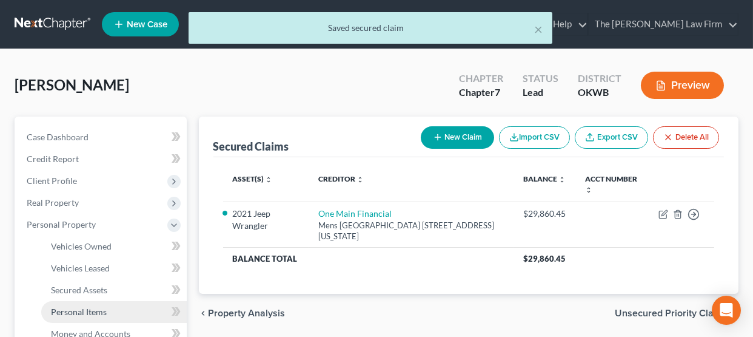
click at [96, 307] on span "Personal Items" at bounding box center [79, 311] width 56 height 10
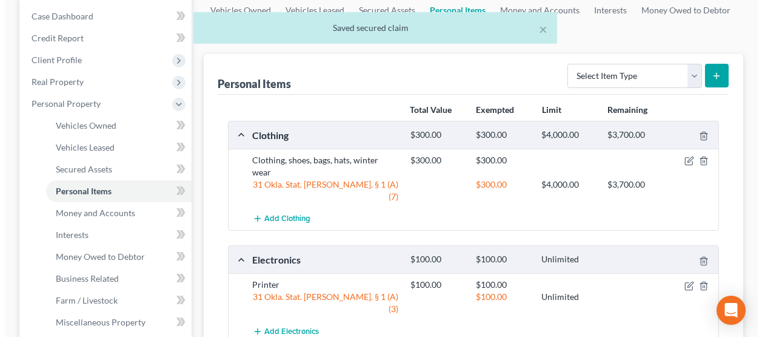
scroll to position [121, 0]
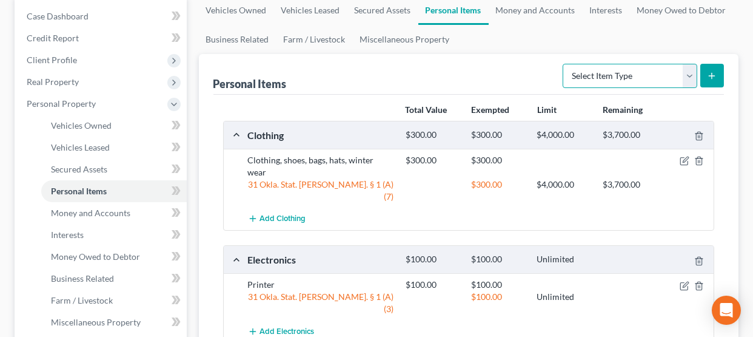
click at [690, 81] on select "Select Item Type Clothing Collectibles Of Value Electronics Firearms Household …" at bounding box center [630, 76] width 135 height 24
select select "household_goods"
click at [564, 64] on select "Select Item Type Clothing Collectibles Of Value Electronics Firearms Household …" at bounding box center [630, 76] width 135 height 24
click at [714, 75] on icon "submit" at bounding box center [712, 76] width 10 height 10
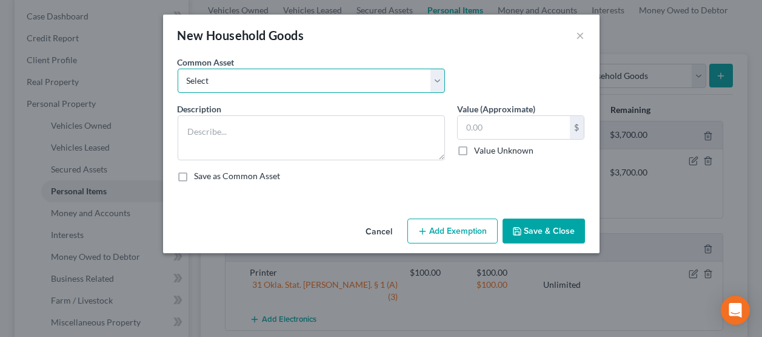
click at [296, 76] on select "Select Household appliances (refrigerator, microwave, stove, oven, washer, drye…" at bounding box center [311, 81] width 267 height 24
select select "6"
click at [178, 69] on select "Select Household appliances (refrigerator, microwave, stove, oven, washer, drye…" at bounding box center [311, 81] width 267 height 24
type textarea "Miscellaneous household utensils, tools and supplies."
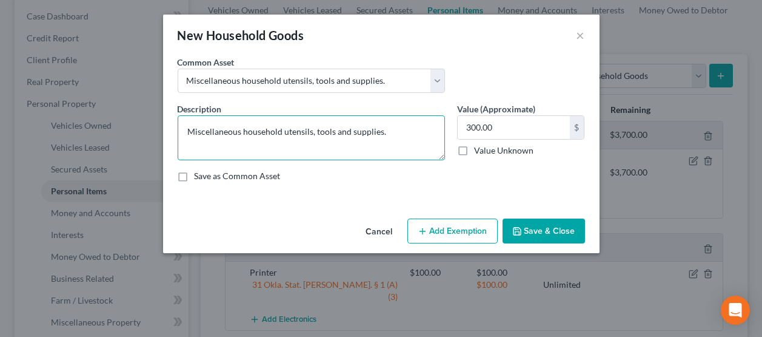
drag, startPoint x: 396, startPoint y: 135, endPoint x: 176, endPoint y: 138, distance: 220.1
click at [176, 138] on div "Description * Miscellaneous household utensils, tools and supplies." at bounding box center [312, 131] width 280 height 58
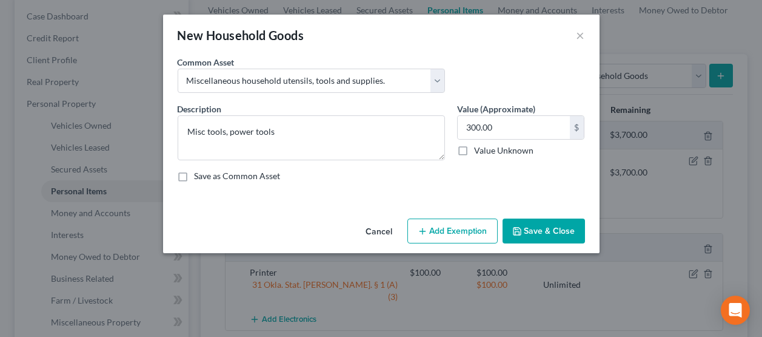
click at [466, 232] on button "Add Exemption" at bounding box center [452, 230] width 90 height 25
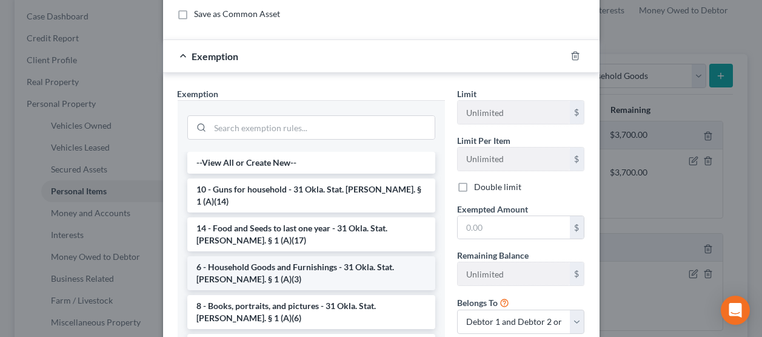
scroll to position [182, 0]
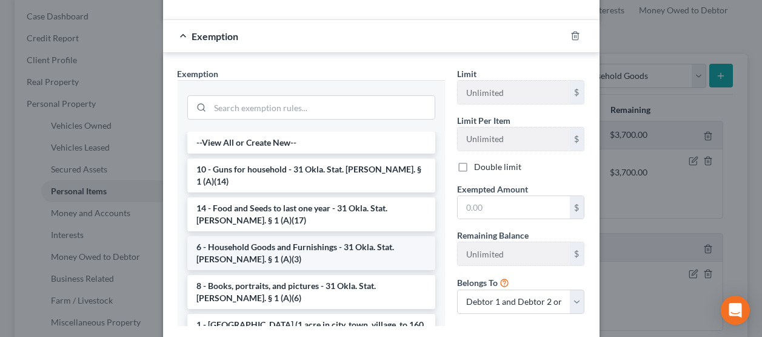
click at [283, 245] on li "6 - Household Goods and Furnishings - 31 Okla. Stat. Ann. § 1 (A)(3)" at bounding box center [311, 253] width 248 height 34
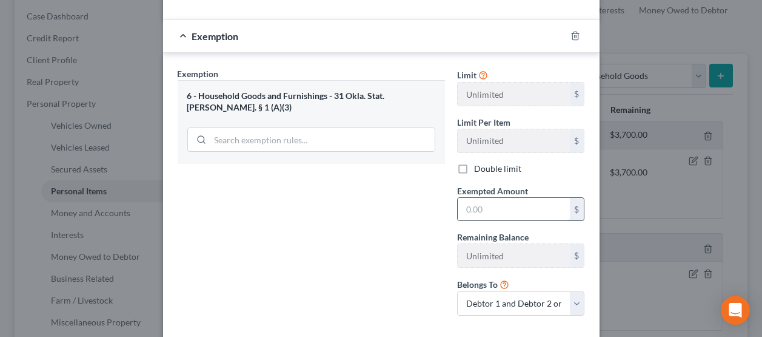
click at [501, 219] on input "text" at bounding box center [514, 209] width 112 height 23
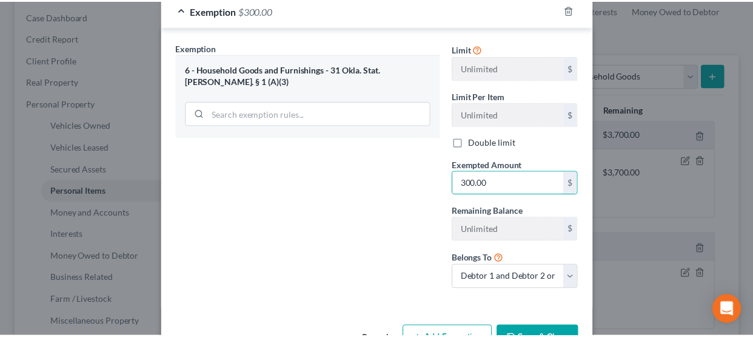
scroll to position [246, 0]
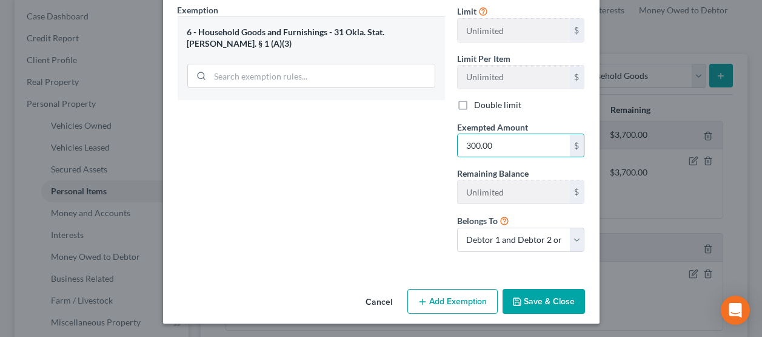
click at [517, 293] on button "Save & Close" at bounding box center [544, 301] width 82 height 25
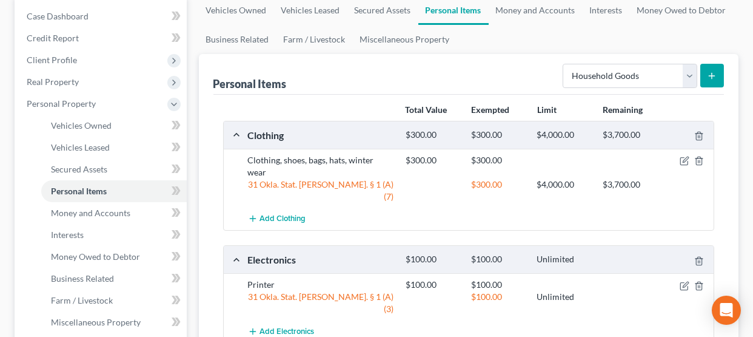
click at [712, 73] on icon "submit" at bounding box center [712, 76] width 10 height 10
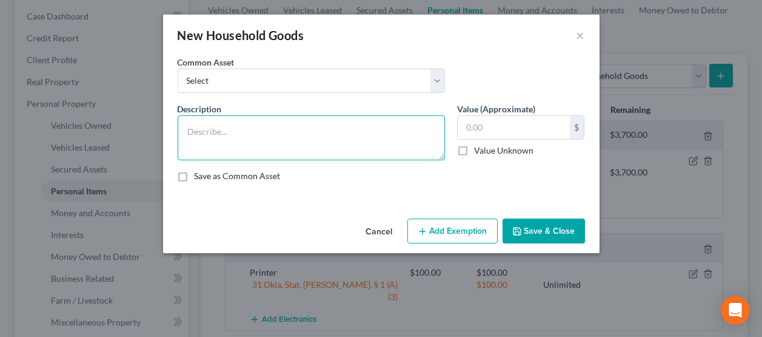
click at [223, 135] on textarea at bounding box center [311, 137] width 267 height 45
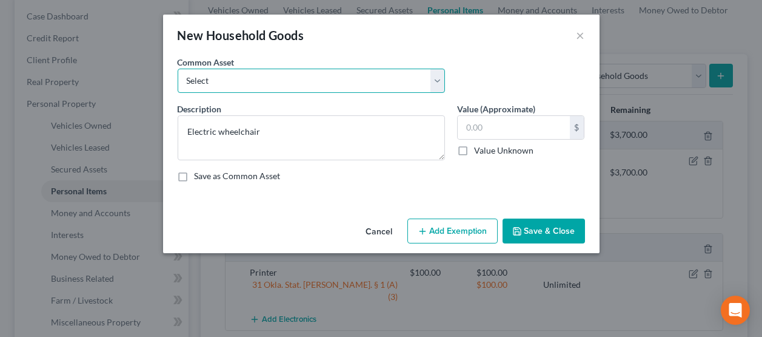
click at [304, 75] on select "Select Household appliances (refrigerator, microwave, stove, oven, washer, drye…" at bounding box center [311, 81] width 267 height 24
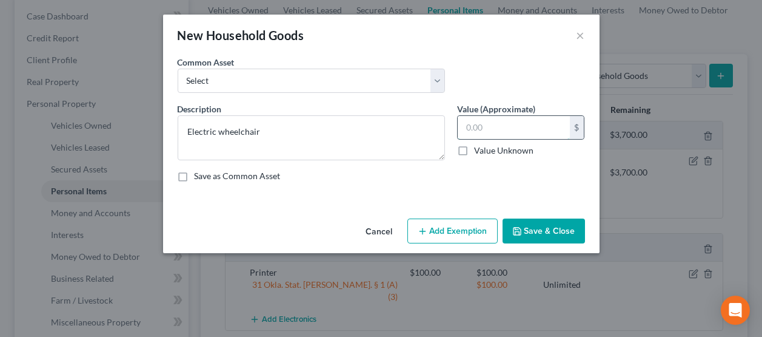
click at [495, 130] on input "text" at bounding box center [514, 127] width 112 height 23
click at [549, 227] on button "Save & Close" at bounding box center [544, 230] width 82 height 25
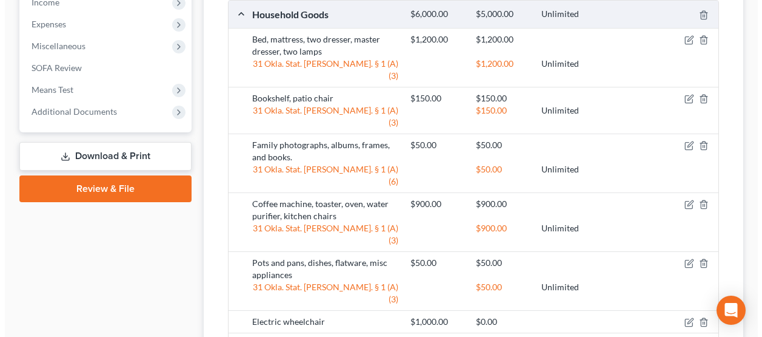
scroll to position [586, 0]
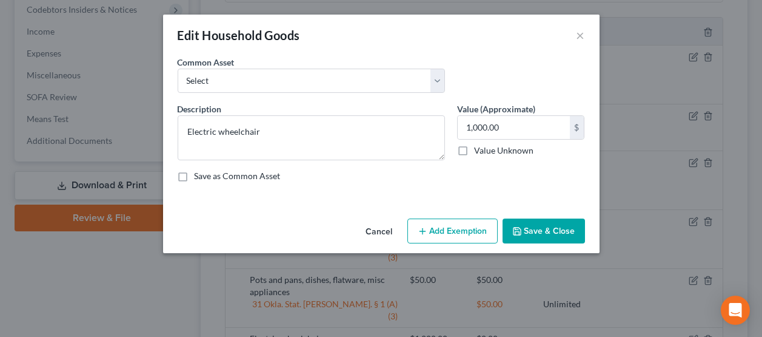
click at [452, 236] on button "Add Exemption" at bounding box center [452, 230] width 90 height 25
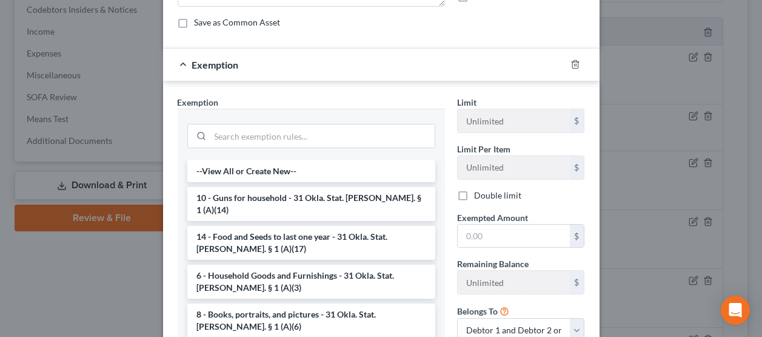
scroll to position [182, 0]
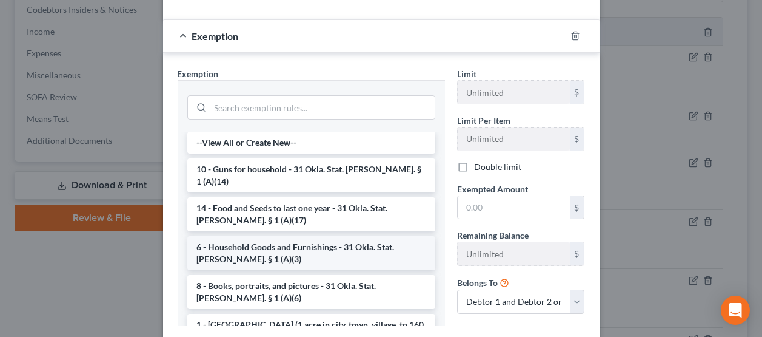
click at [286, 243] on li "6 - Household Goods and Furnishings - 31 Okla. Stat. Ann. § 1 (A)(3)" at bounding box center [311, 253] width 248 height 34
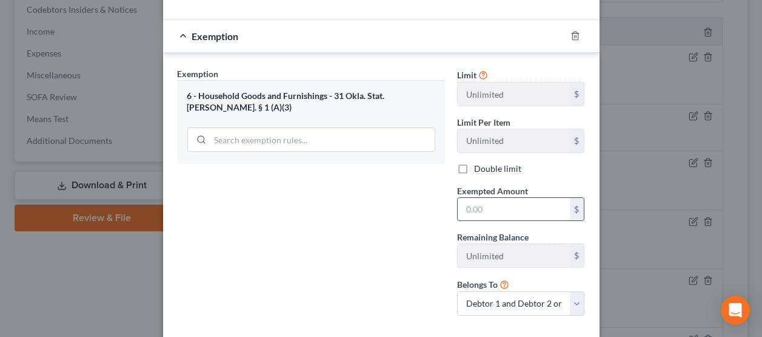
click at [489, 212] on input "text" at bounding box center [514, 209] width 112 height 23
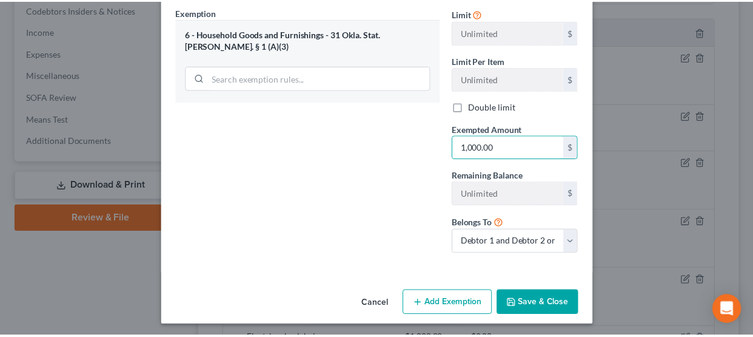
scroll to position [246, 0]
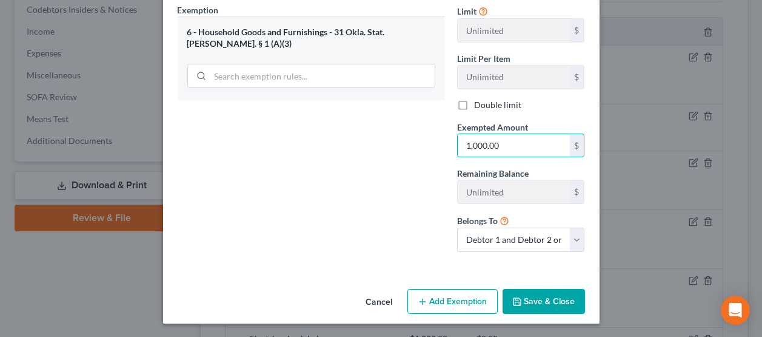
click at [546, 298] on button "Save & Close" at bounding box center [544, 301] width 82 height 25
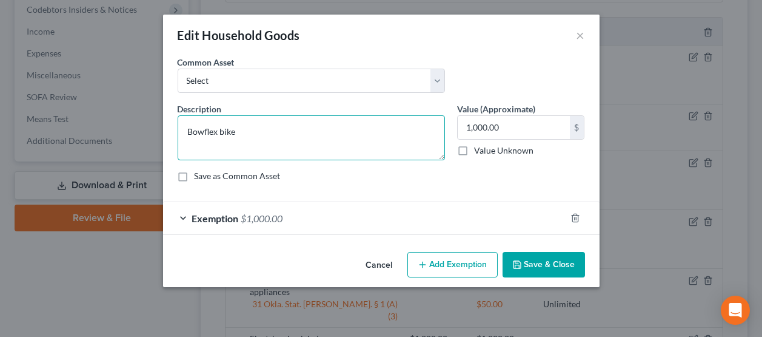
click at [267, 134] on textarea "Bowflex bike" at bounding box center [311, 137] width 267 height 45
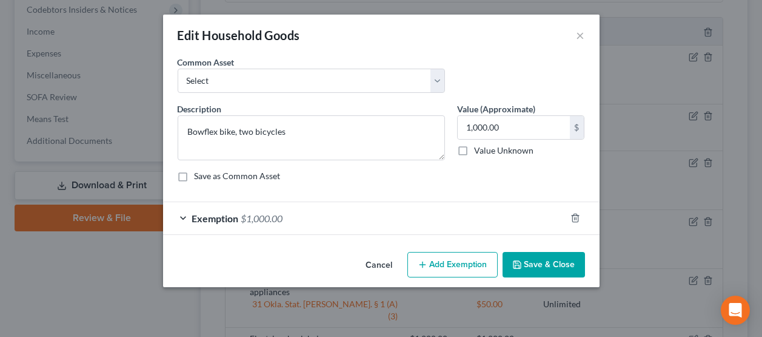
click at [546, 265] on button "Save & Close" at bounding box center [544, 264] width 82 height 25
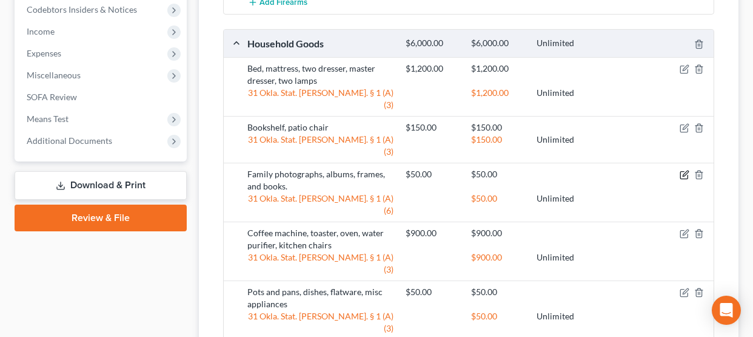
click at [683, 171] on icon "button" at bounding box center [685, 173] width 5 height 5
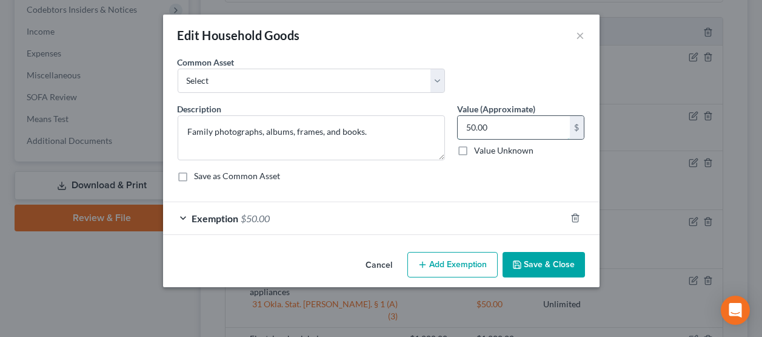
click at [495, 130] on input "50.00" at bounding box center [514, 127] width 112 height 23
click at [533, 263] on button "Save & Close" at bounding box center [544, 264] width 82 height 25
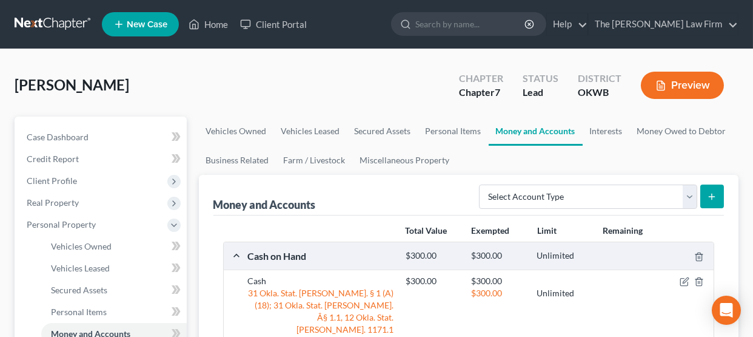
scroll to position [484, 0]
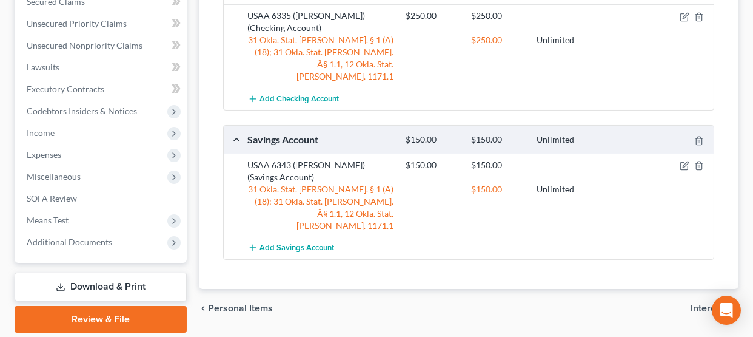
click at [700, 303] on span "Interests" at bounding box center [710, 308] width 38 height 10
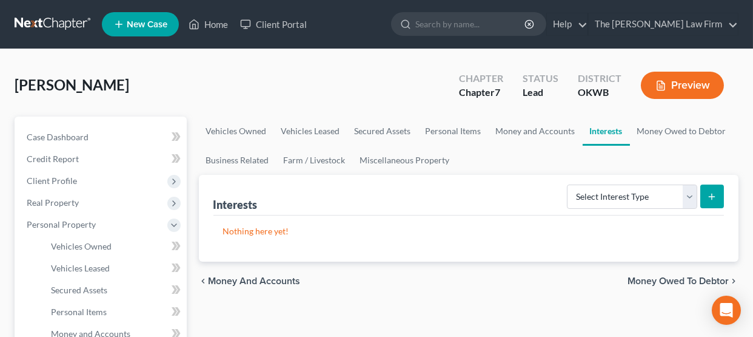
click at [691, 276] on span "Money Owed to Debtor" at bounding box center [678, 281] width 101 height 10
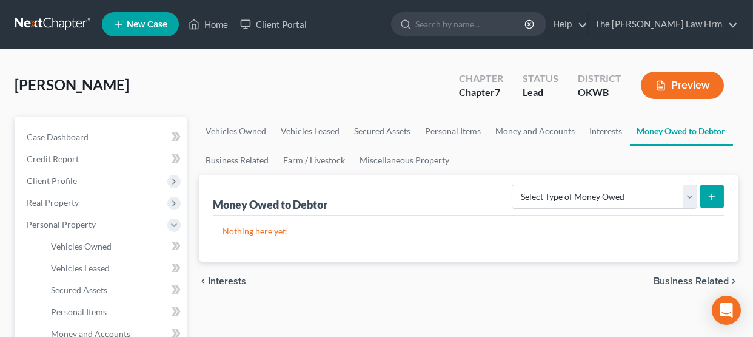
click at [675, 282] on span "Business Related" at bounding box center [691, 281] width 75 height 10
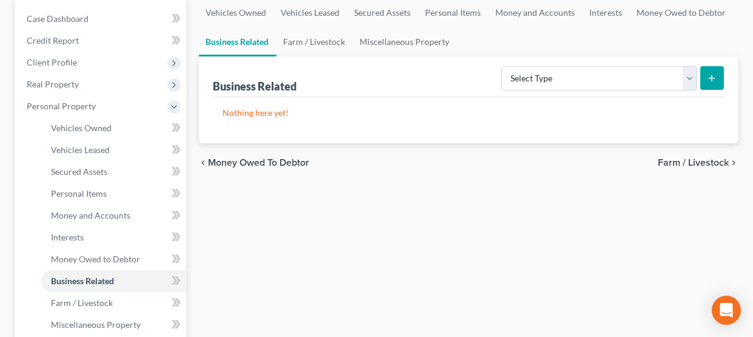
scroll to position [121, 0]
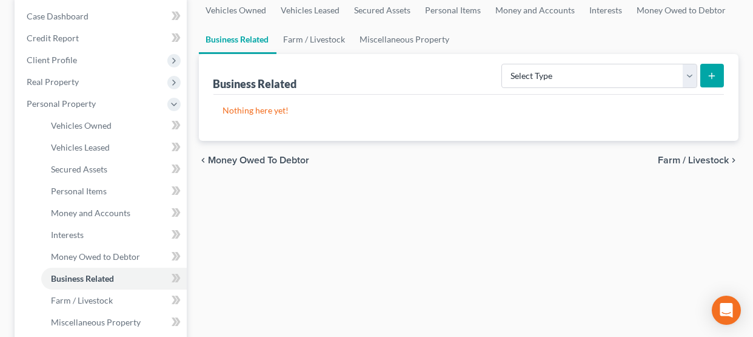
click at [708, 162] on span "Farm / Livestock" at bounding box center [693, 160] width 71 height 10
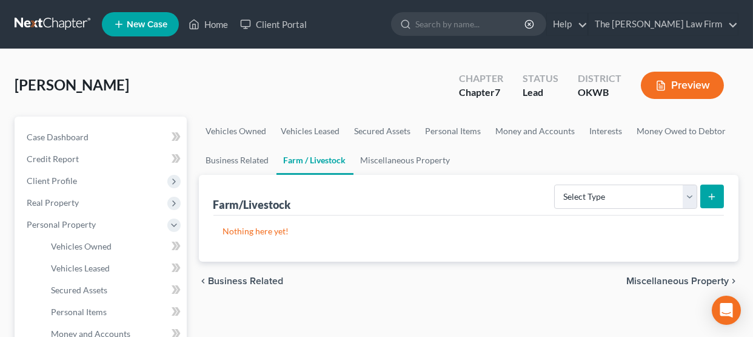
click at [660, 276] on span "Miscellaneous Property" at bounding box center [677, 281] width 102 height 10
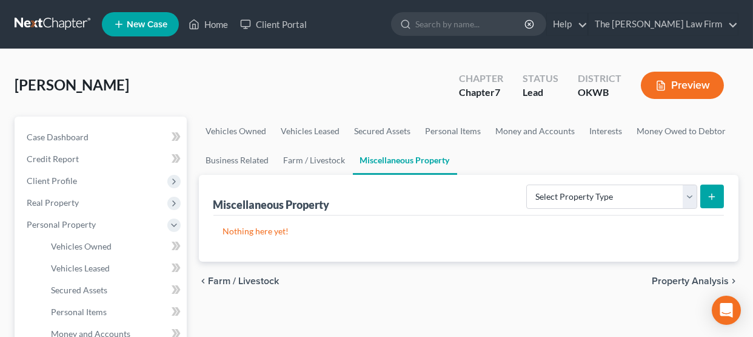
click at [672, 280] on span "Property Analysis" at bounding box center [690, 281] width 77 height 10
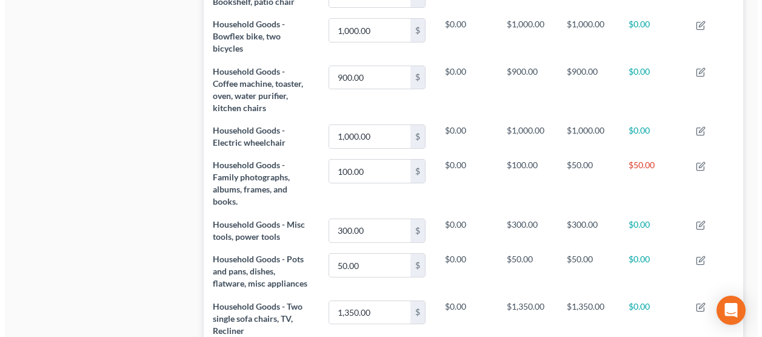
scroll to position [708, 0]
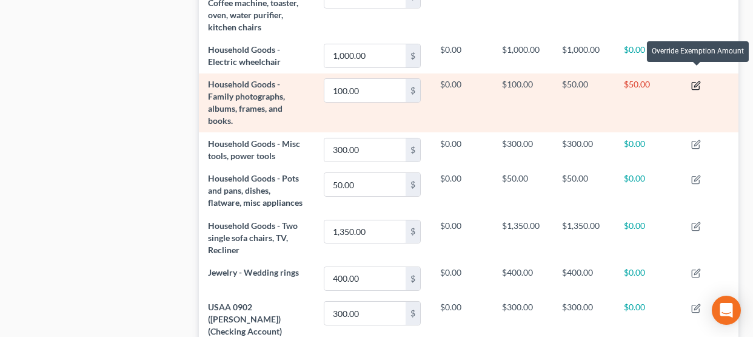
click at [699, 82] on icon "button" at bounding box center [695, 85] width 7 height 7
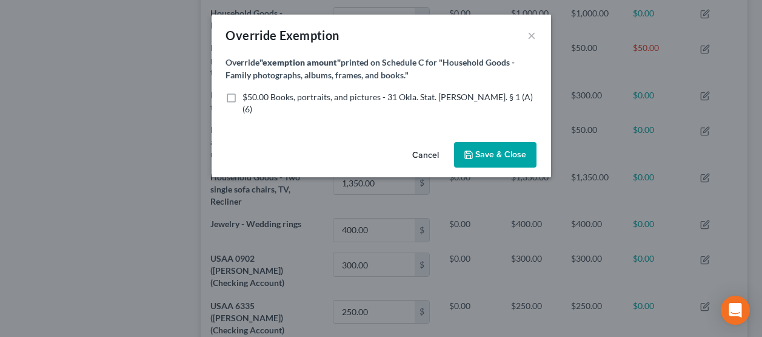
scroll to position [184, 546]
click at [530, 36] on button "×" at bounding box center [532, 35] width 8 height 15
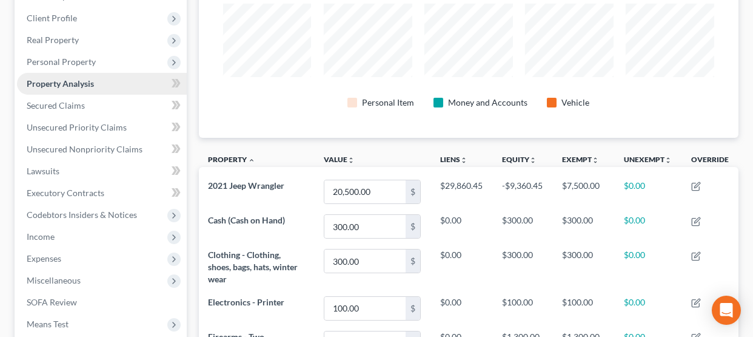
drag, startPoint x: 65, startPoint y: 65, endPoint x: 67, endPoint y: 91, distance: 25.5
click at [65, 65] on span "Personal Property" at bounding box center [61, 61] width 69 height 10
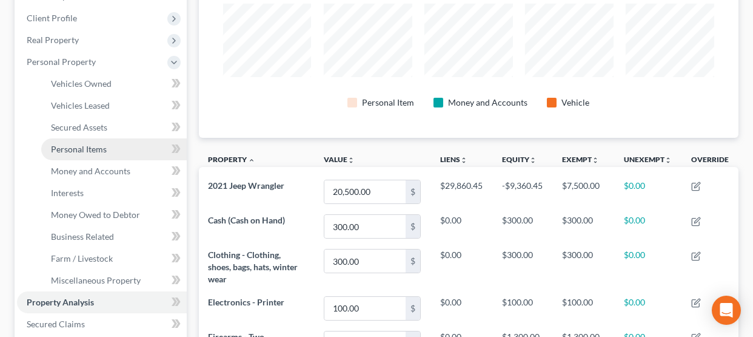
click at [104, 145] on span "Personal Items" at bounding box center [79, 149] width 56 height 10
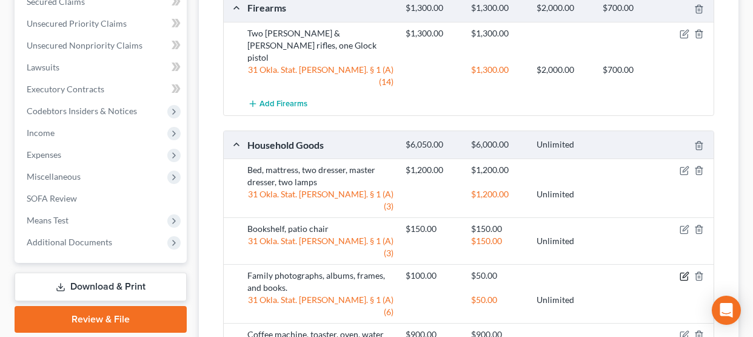
click at [682, 271] on icon "button" at bounding box center [685, 276] width 10 height 10
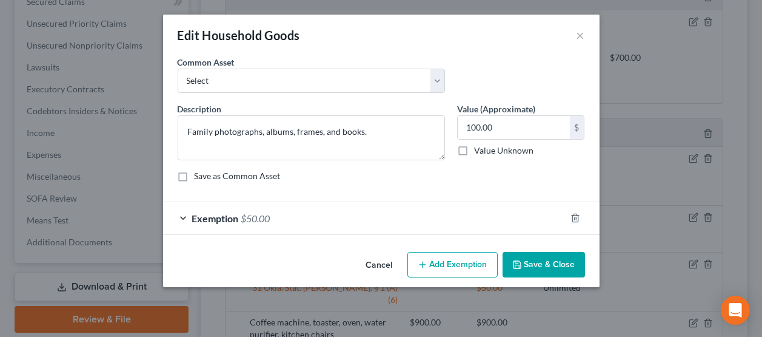
click at [284, 216] on div "Exemption $50.00" at bounding box center [364, 218] width 403 height 32
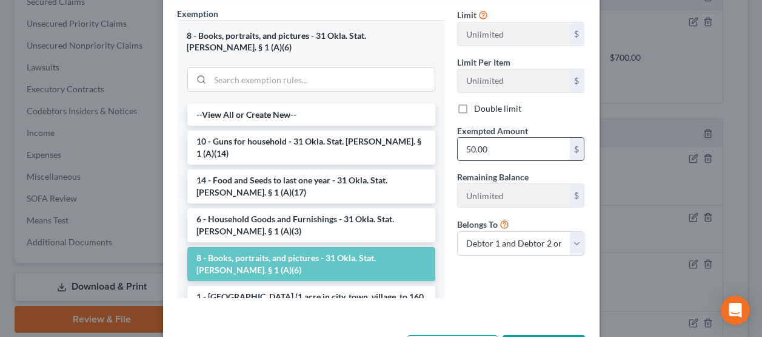
click at [498, 155] on input "50.00" at bounding box center [514, 149] width 112 height 23
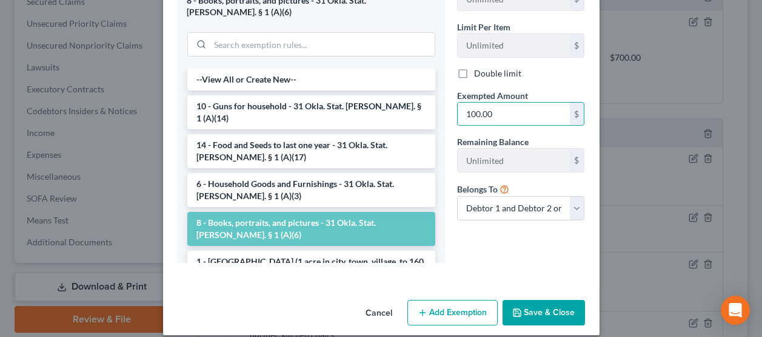
drag, startPoint x: 552, startPoint y: 295, endPoint x: 546, endPoint y: 292, distance: 7.1
click at [552, 300] on button "Save & Close" at bounding box center [544, 312] width 82 height 25
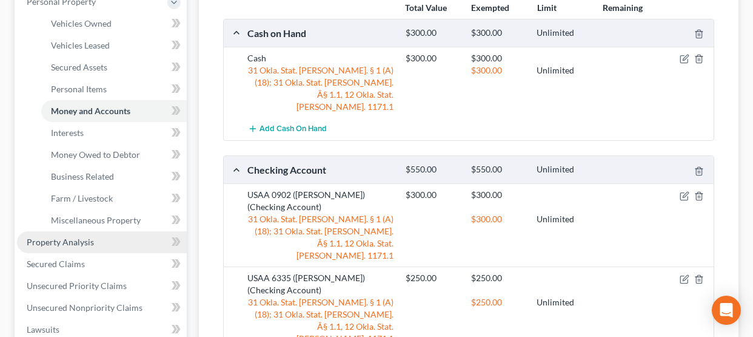
click at [61, 244] on span "Property Analysis" at bounding box center [60, 241] width 67 height 10
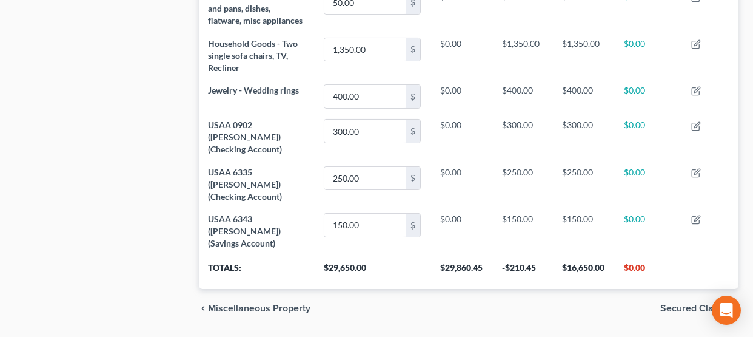
click at [668, 303] on span "Secured Claims" at bounding box center [694, 308] width 69 height 10
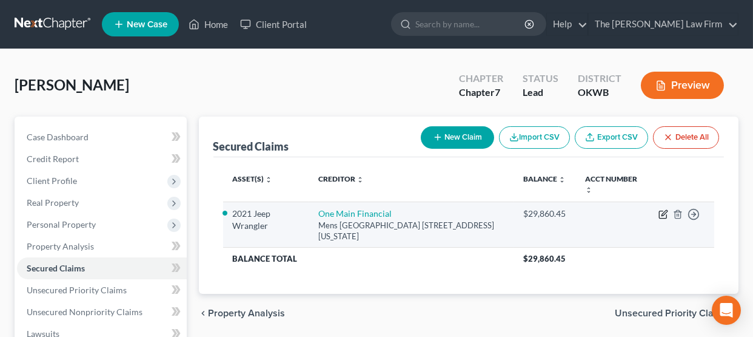
click at [663, 213] on icon "button" at bounding box center [663, 214] width 10 height 10
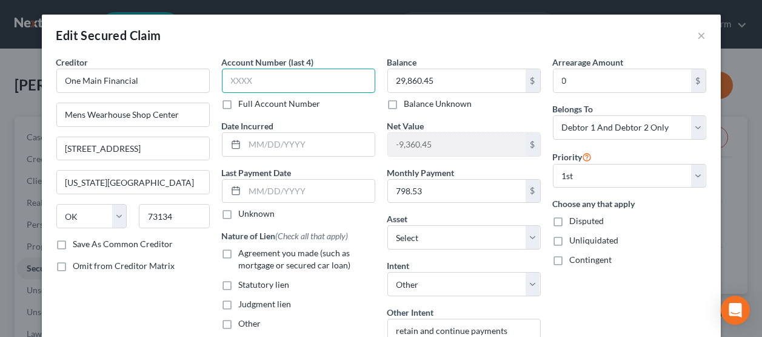
click at [236, 83] on input "text" at bounding box center [298, 81] width 153 height 24
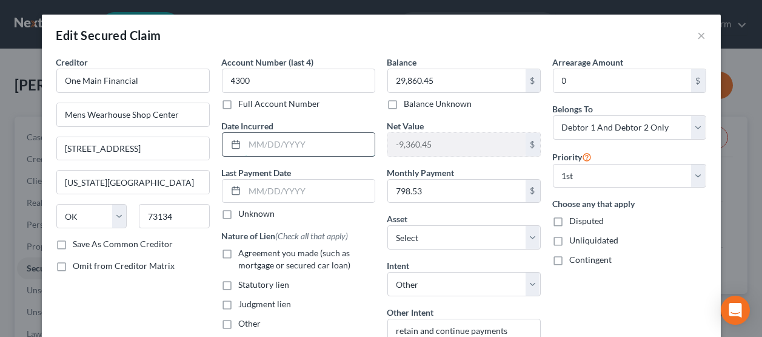
click at [286, 147] on input "text" at bounding box center [310, 144] width 130 height 23
click at [239, 218] on label "Unknown" at bounding box center [257, 213] width 36 height 12
click at [244, 215] on input "Unknown" at bounding box center [248, 211] width 8 height 8
click at [239, 252] on label "Agreement you made (such as mortgage or secured car loan)" at bounding box center [307, 259] width 136 height 24
click at [244, 252] on input "Agreement you made (such as mortgage or secured car loan)" at bounding box center [248, 251] width 8 height 8
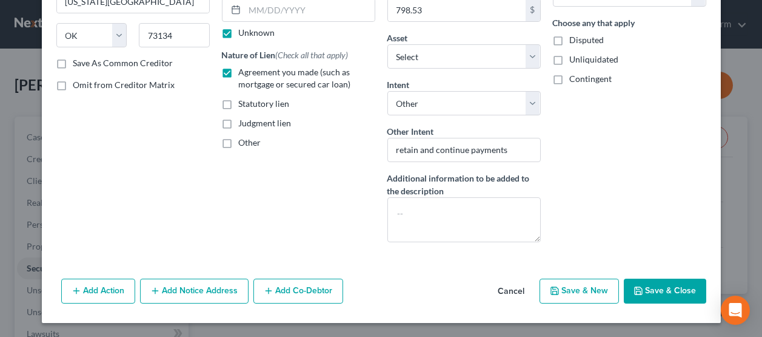
click at [651, 295] on button "Save & Close" at bounding box center [665, 290] width 82 height 25
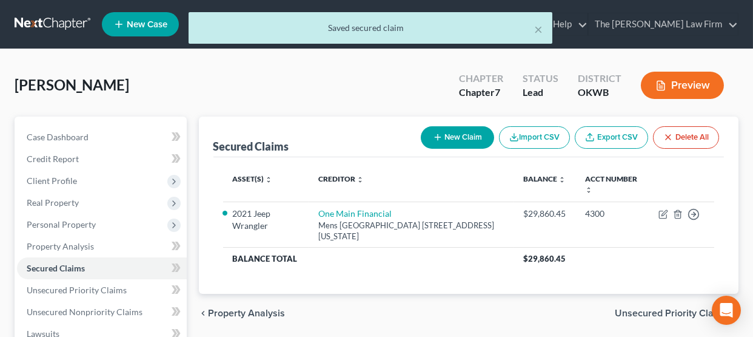
click at [671, 314] on span "Unsecured Priority Claims" at bounding box center [672, 313] width 114 height 10
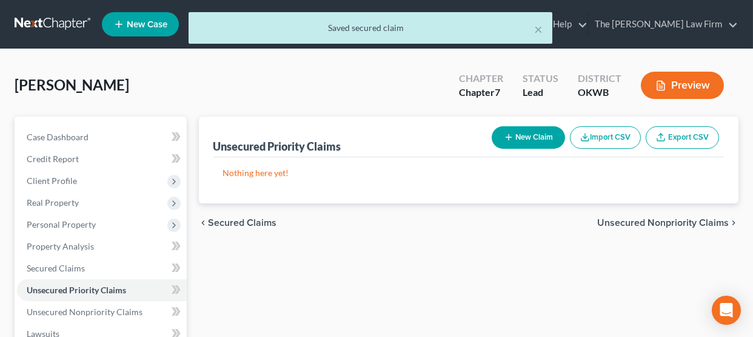
drag, startPoint x: 621, startPoint y: 227, endPoint x: 373, endPoint y: 250, distance: 249.1
click at [621, 227] on span "Unsecured Nonpriority Claims" at bounding box center [663, 223] width 132 height 10
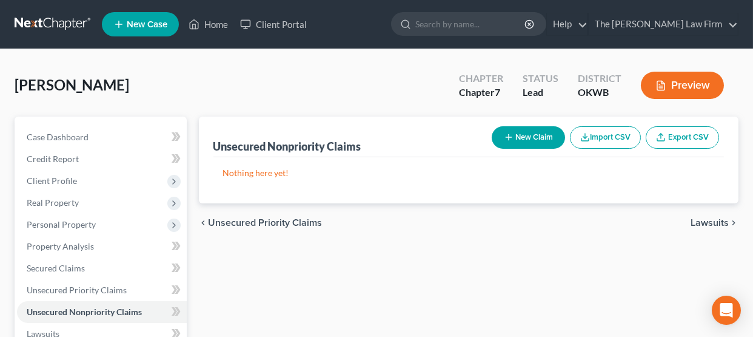
click at [718, 219] on span "Lawsuits" at bounding box center [710, 223] width 38 height 10
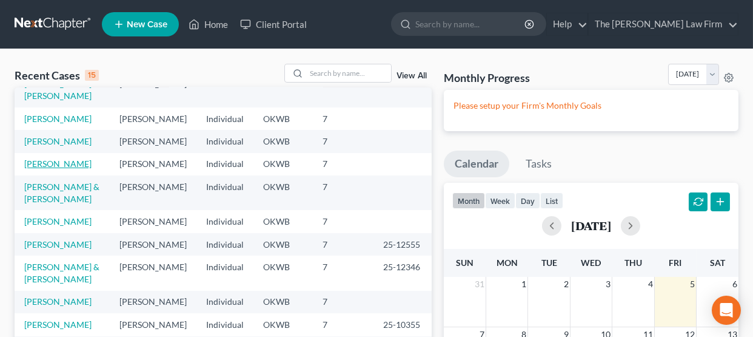
scroll to position [60, 0]
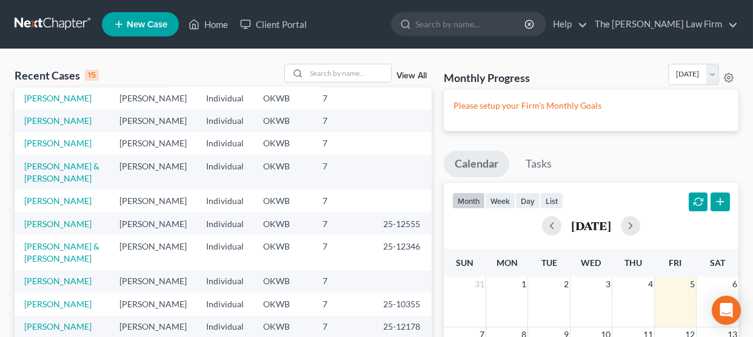
click at [55, 189] on td "Moore, Kimberley & Jarren" at bounding box center [62, 172] width 95 height 35
click at [89, 183] on link "Moore, Kimberley & Jarren" at bounding box center [61, 172] width 75 height 22
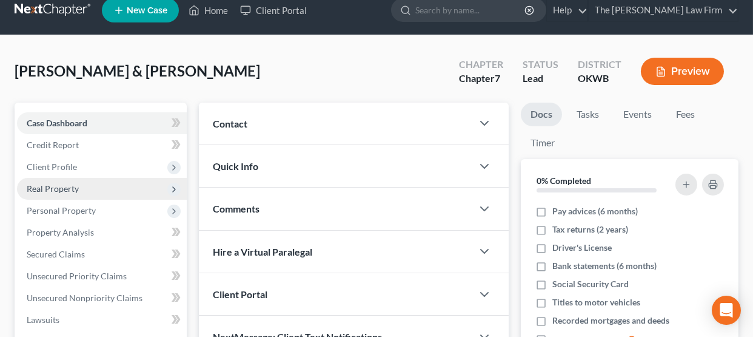
scroll to position [60, 0]
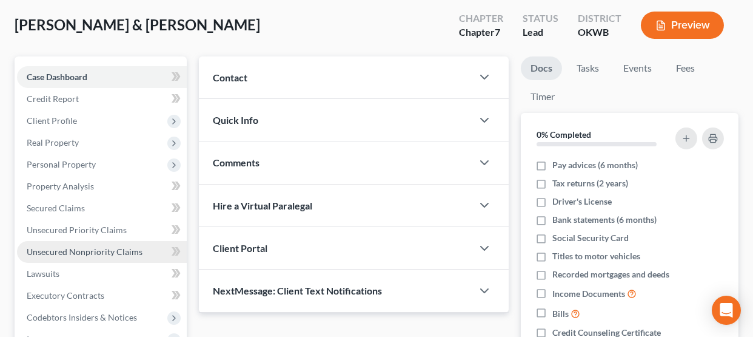
click at [90, 253] on span "Unsecured Nonpriority Claims" at bounding box center [85, 251] width 116 height 10
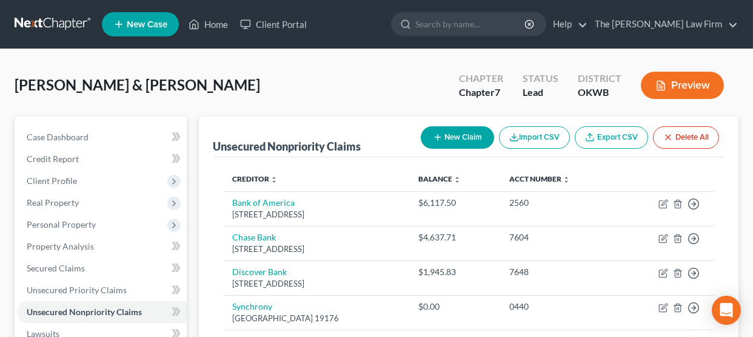
click at [459, 133] on button "New Claim" at bounding box center [457, 137] width 73 height 22
select select "2"
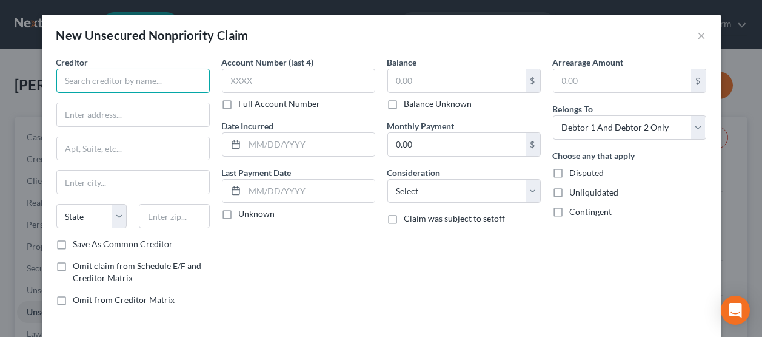
click at [89, 81] on input "text" at bounding box center [132, 81] width 153 height 24
click at [87, 84] on input "text" at bounding box center [132, 81] width 153 height 24
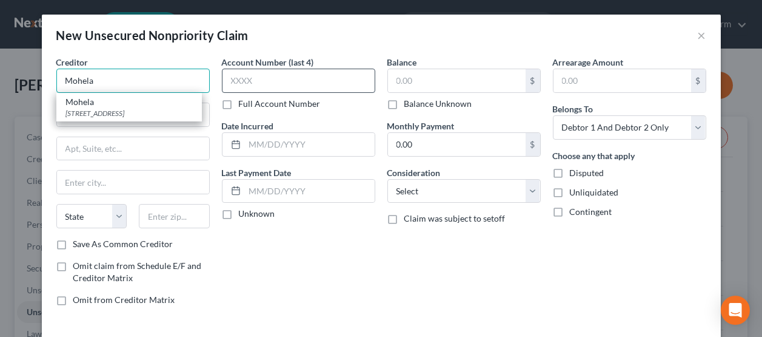
type input "Mohela"
click at [222, 78] on input "text" at bounding box center [298, 81] width 153 height 24
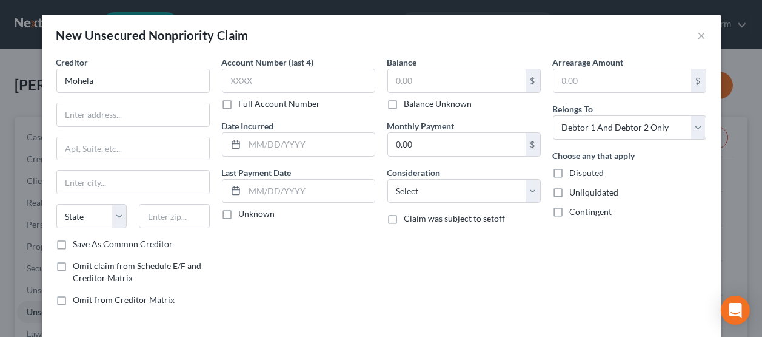
click at [107, 65] on div "Creditor * Mohela" at bounding box center [132, 74] width 153 height 37
click at [138, 87] on input "Mohela" at bounding box center [132, 81] width 153 height 24
click at [269, 88] on input "text" at bounding box center [298, 81] width 153 height 24
drag, startPoint x: 307, startPoint y: 36, endPoint x: 304, endPoint y: 45, distance: 9.6
click at [304, 45] on div "New Unsecured Nonpriority Claim ×" at bounding box center [381, 35] width 679 height 41
